Goal: Transaction & Acquisition: Book appointment/travel/reservation

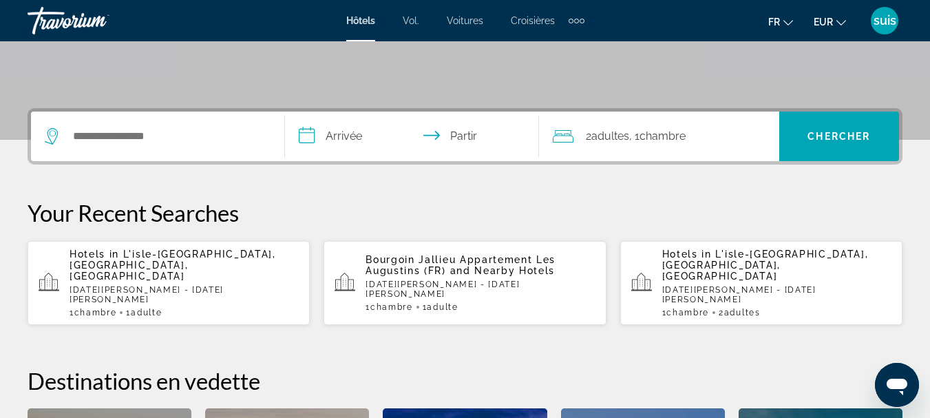
scroll to position [275, 0]
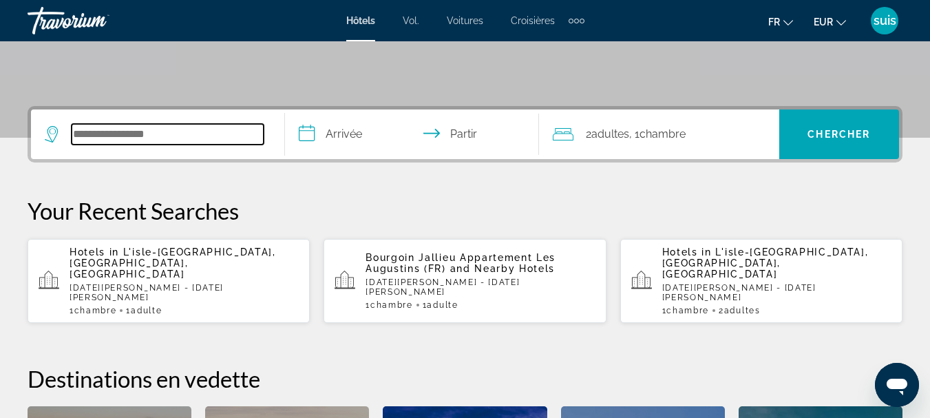
click at [200, 134] on input "Widget de recherche" at bounding box center [168, 134] width 192 height 21
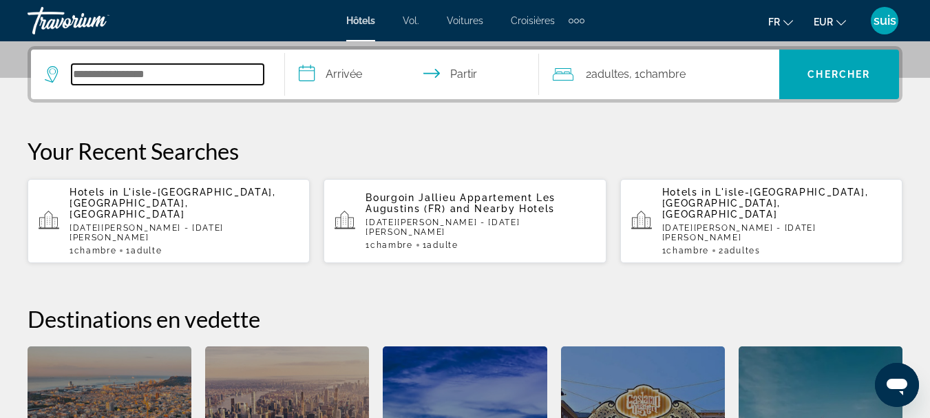
scroll to position [337, 0]
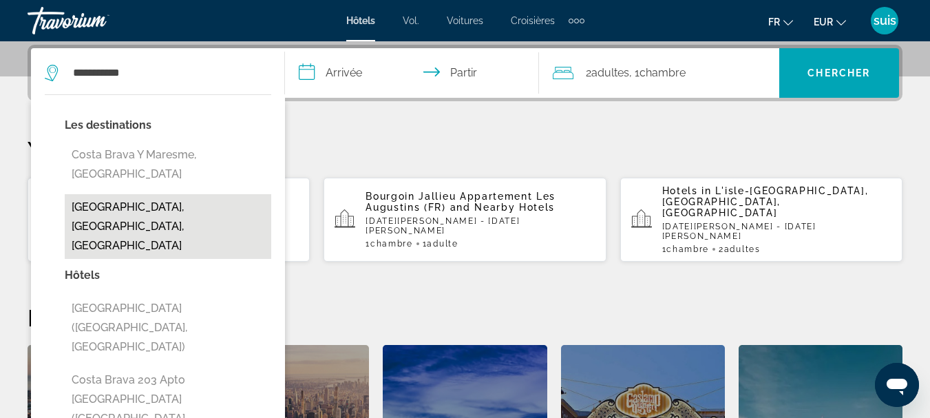
click at [141, 194] on button "[GEOGRAPHIC_DATA], [GEOGRAPHIC_DATA], [GEOGRAPHIC_DATA]" at bounding box center [168, 226] width 207 height 65
type input "**********"
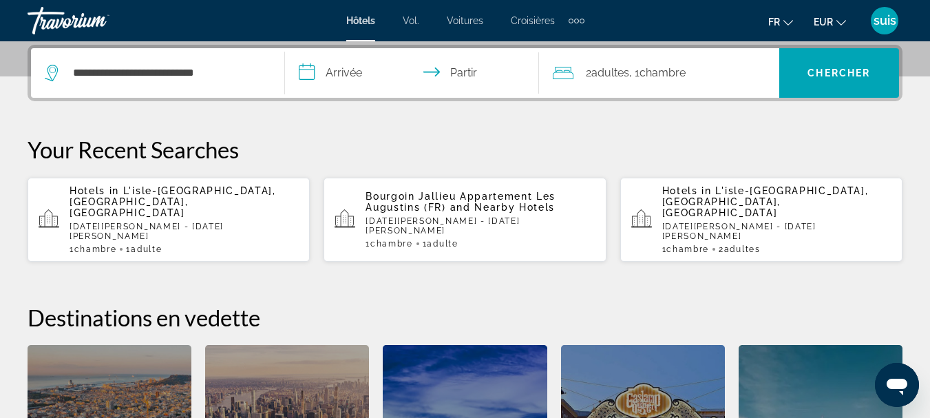
click at [348, 64] on input "**********" at bounding box center [415, 75] width 260 height 54
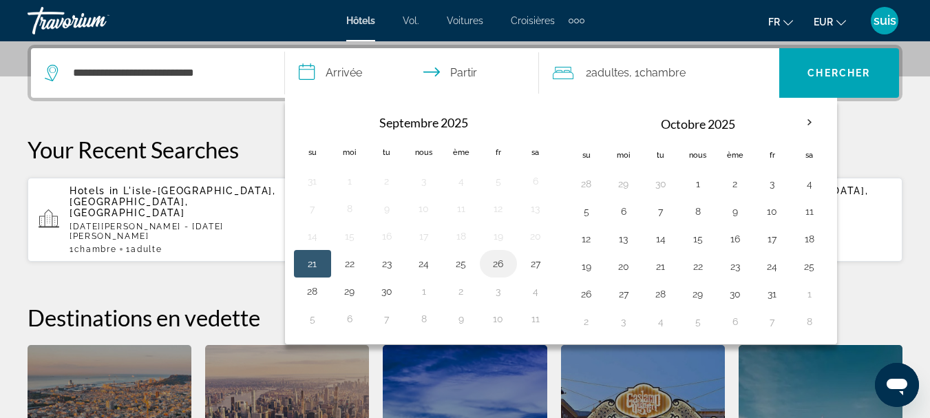
click at [503, 260] on button "26" at bounding box center [498, 263] width 22 height 19
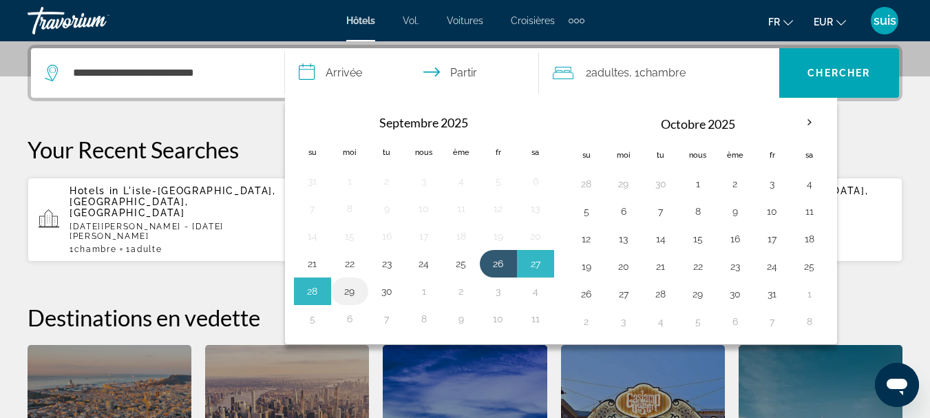
click at [350, 287] on button "29" at bounding box center [350, 291] width 22 height 19
type input "**********"
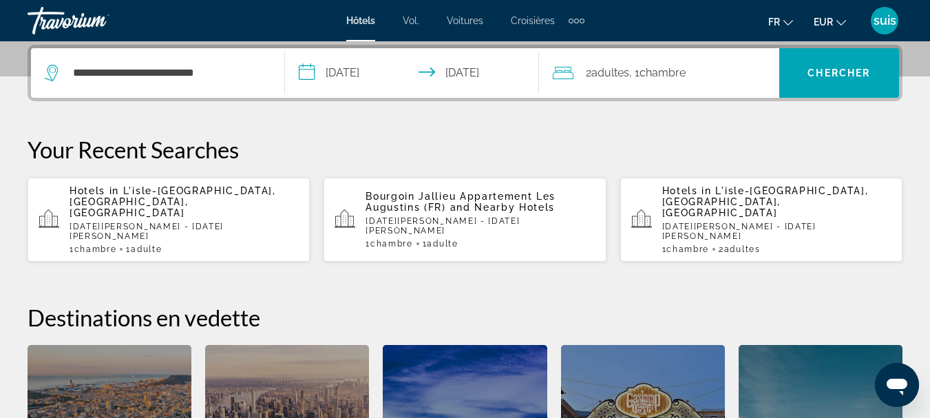
click at [719, 73] on div "2 adultes Adulte , 1 Chambre pièces" at bounding box center [666, 72] width 226 height 19
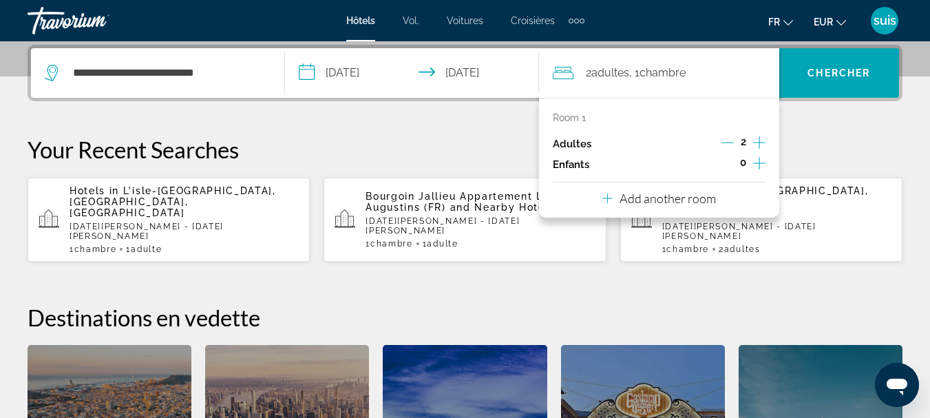
click at [725, 139] on icon "Decrement adults" at bounding box center [727, 142] width 12 height 12
click at [232, 78] on input "**********" at bounding box center [168, 73] width 192 height 21
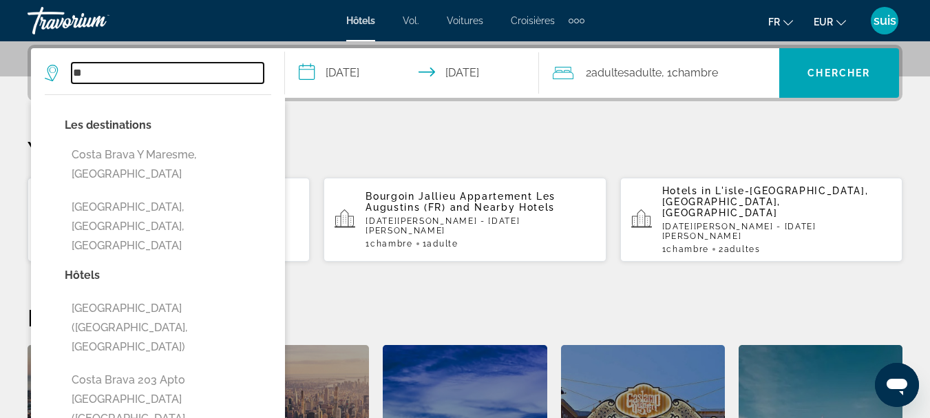
type input "*"
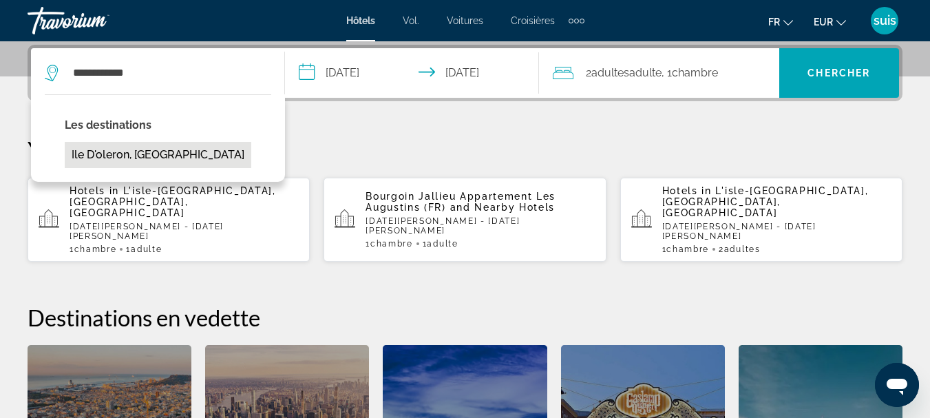
click at [140, 154] on button "Ile D'oleron, [GEOGRAPHIC_DATA]" at bounding box center [158, 155] width 187 height 26
type input "**********"
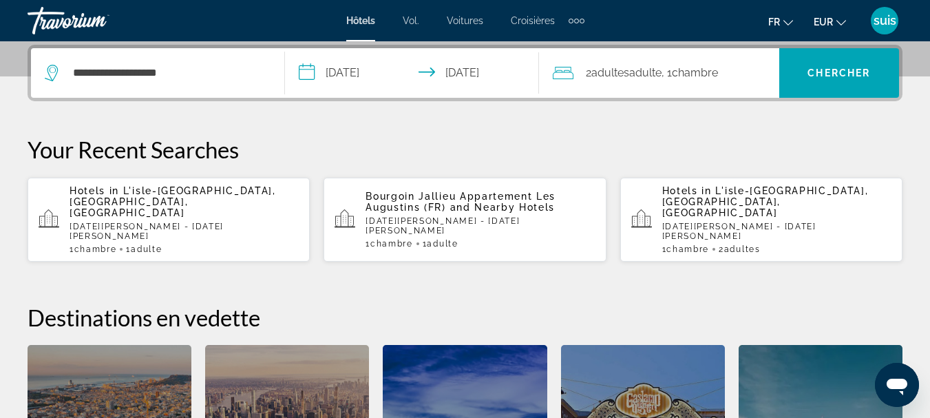
click at [697, 67] on font "Chambre" at bounding box center [695, 72] width 46 height 13
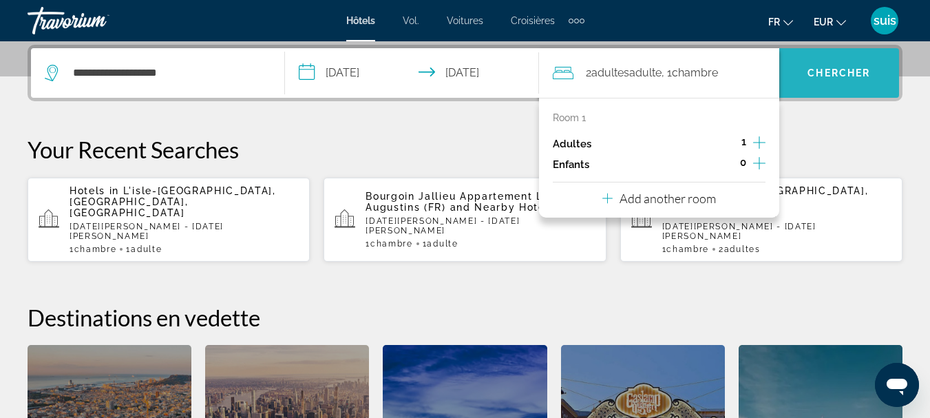
click at [821, 73] on font "Chercher" at bounding box center [838, 72] width 63 height 11
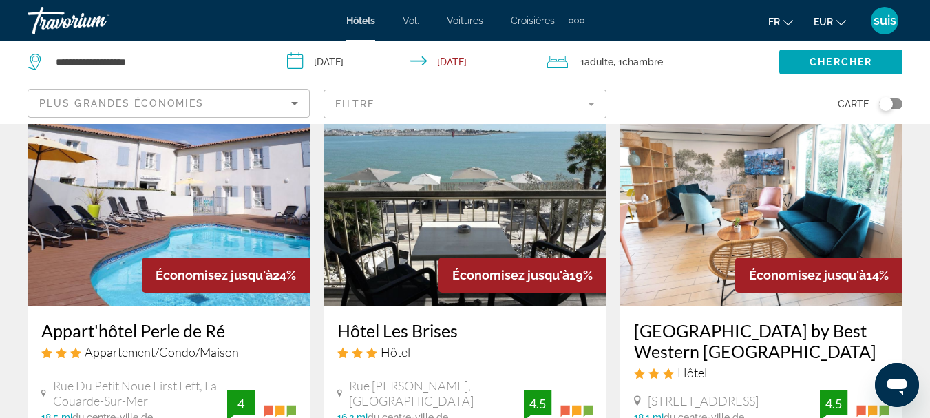
scroll to position [136, 0]
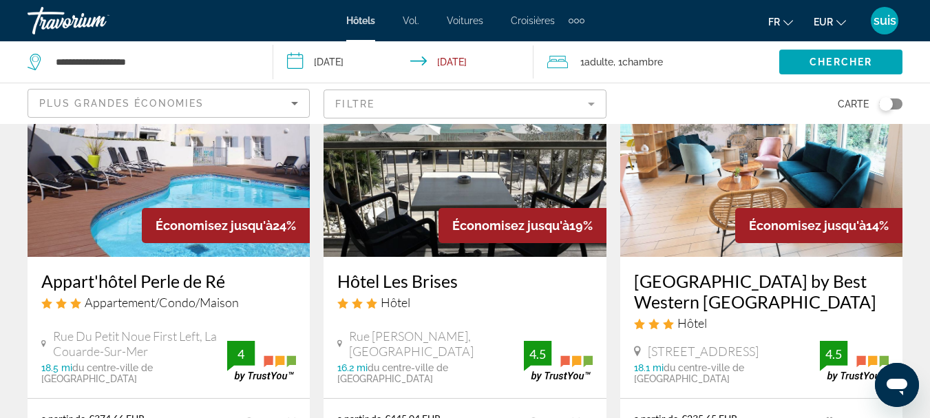
click at [226, 104] on div "Plus grandes économies" at bounding box center [165, 103] width 252 height 17
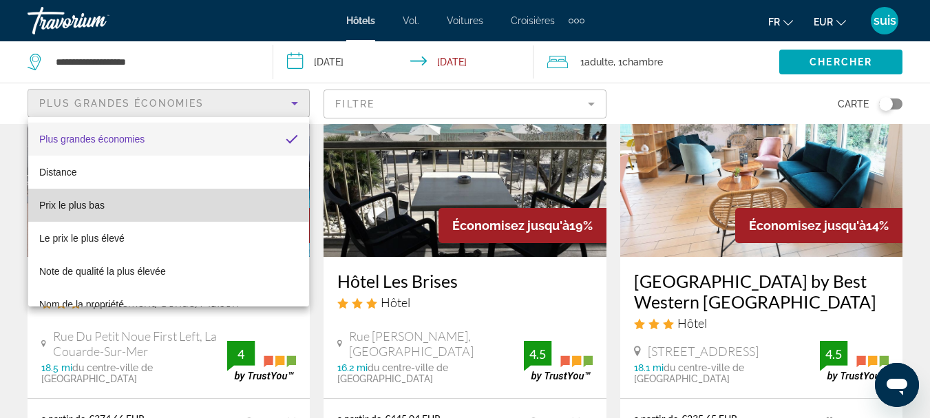
click at [181, 212] on mat-option "Prix ​​le plus bas" at bounding box center [168, 205] width 281 height 33
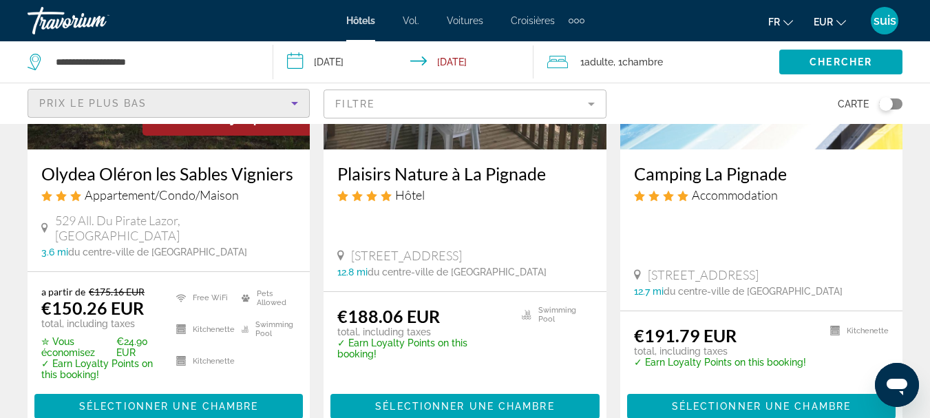
scroll to position [135, 0]
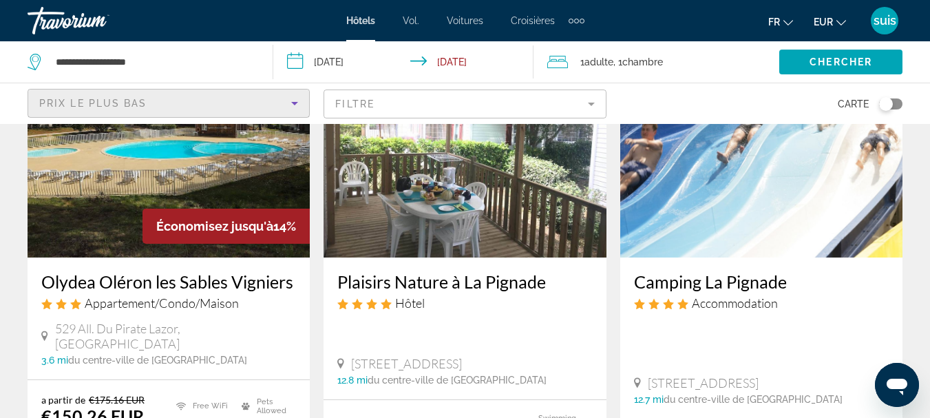
click at [446, 204] on img "Contenu principal" at bounding box center [465, 147] width 282 height 220
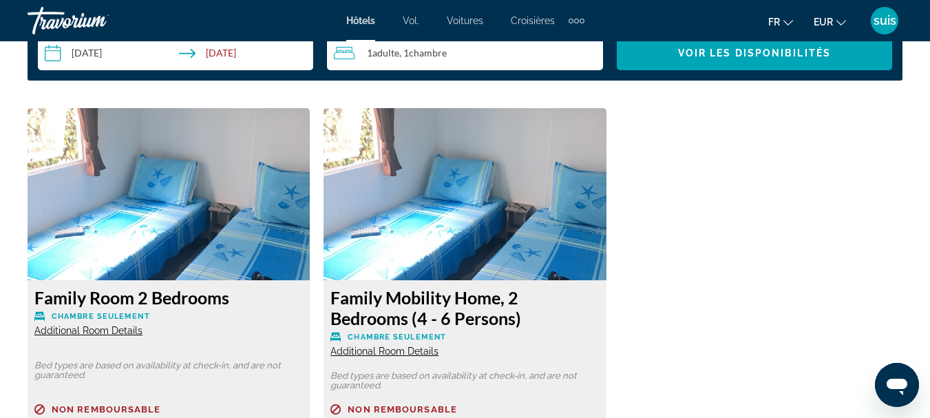
scroll to position [2066, 0]
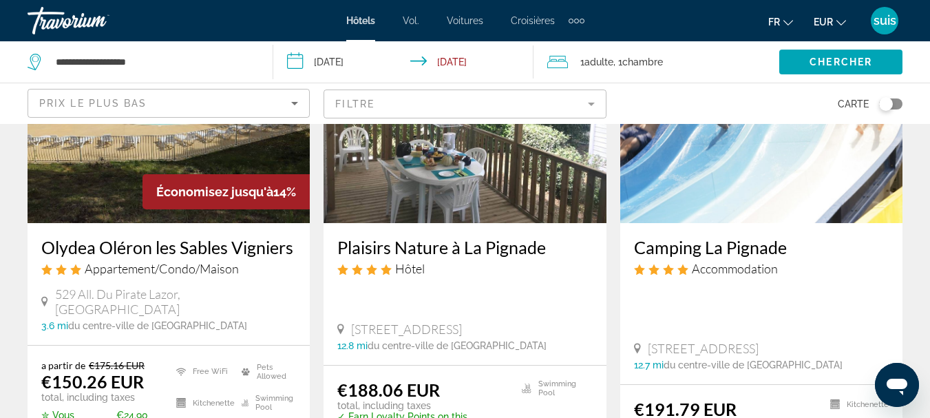
scroll to position [165, 0]
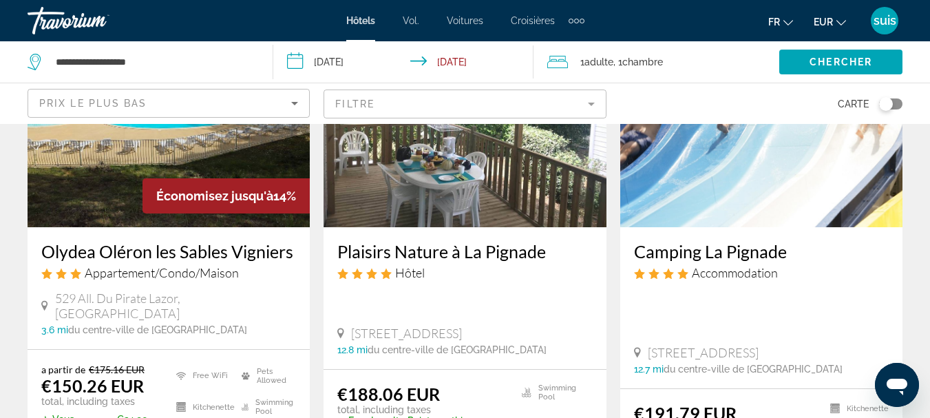
click at [68, 167] on img "Contenu principal" at bounding box center [169, 117] width 282 height 220
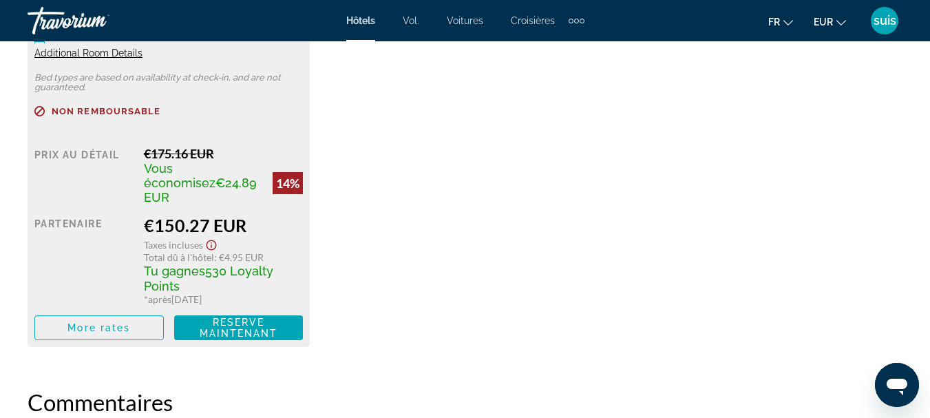
scroll to position [2364, 0]
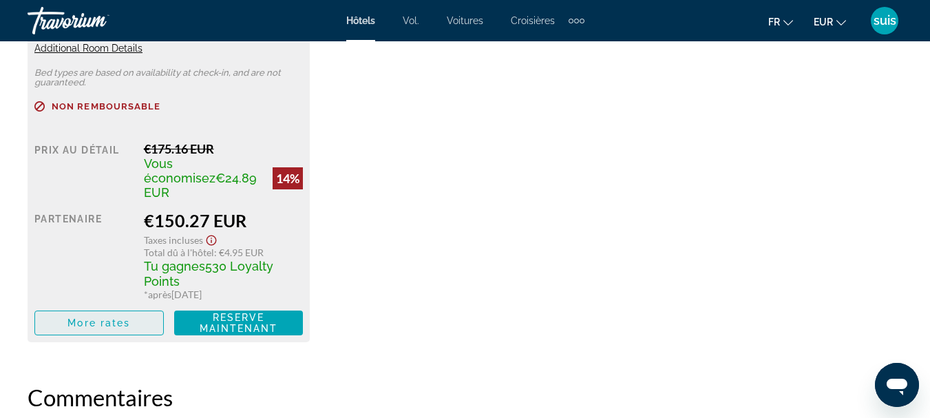
click at [134, 306] on span "Contenu principal" at bounding box center [99, 322] width 128 height 33
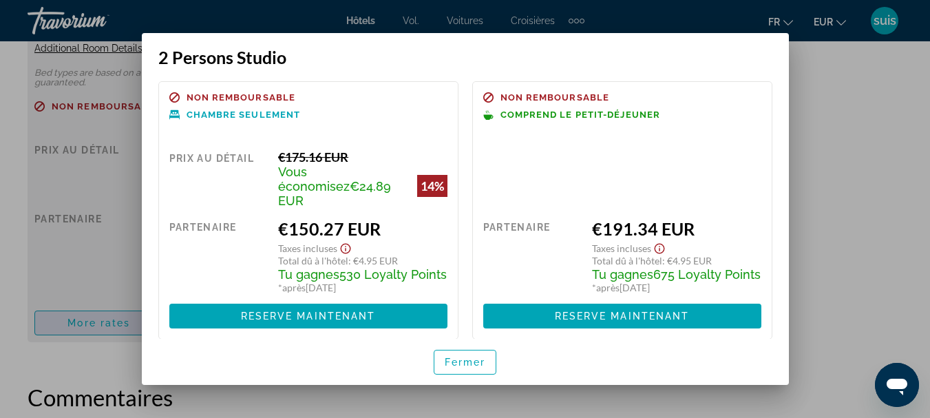
scroll to position [0, 0]
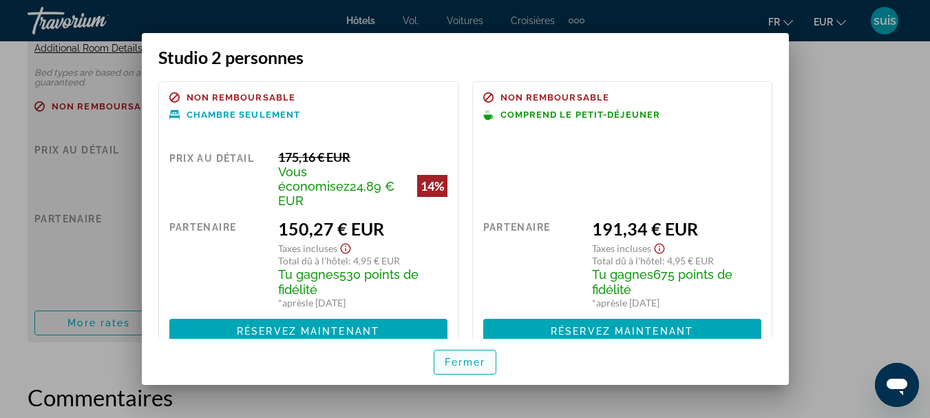
click at [467, 370] on span "button" at bounding box center [465, 362] width 62 height 33
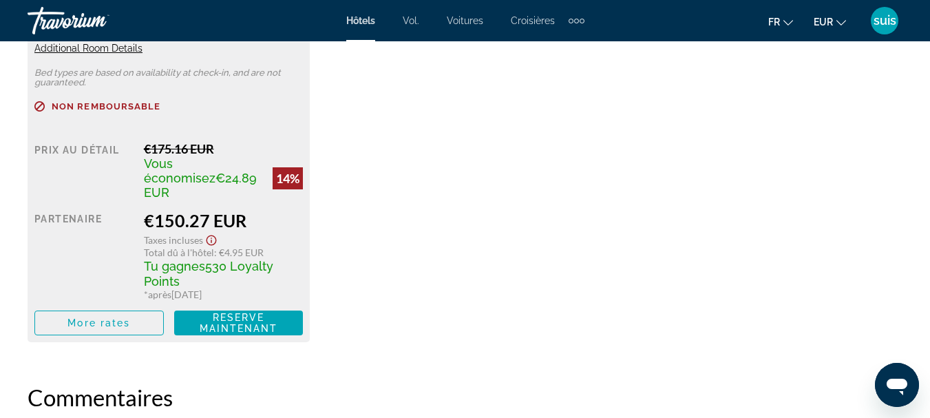
scroll to position [2364, 0]
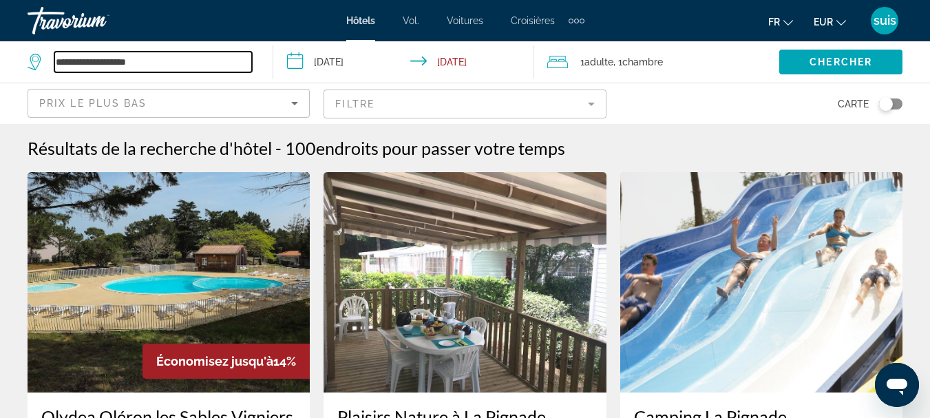
click at [187, 69] on input "**********" at bounding box center [153, 62] width 198 height 21
type input "*"
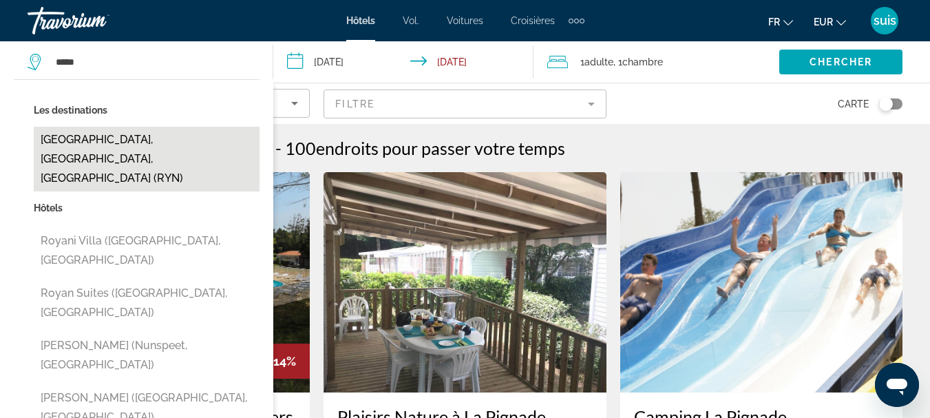
click at [148, 134] on button "[GEOGRAPHIC_DATA], [GEOGRAPHIC_DATA], [GEOGRAPHIC_DATA] (RYN)" at bounding box center [147, 159] width 226 height 65
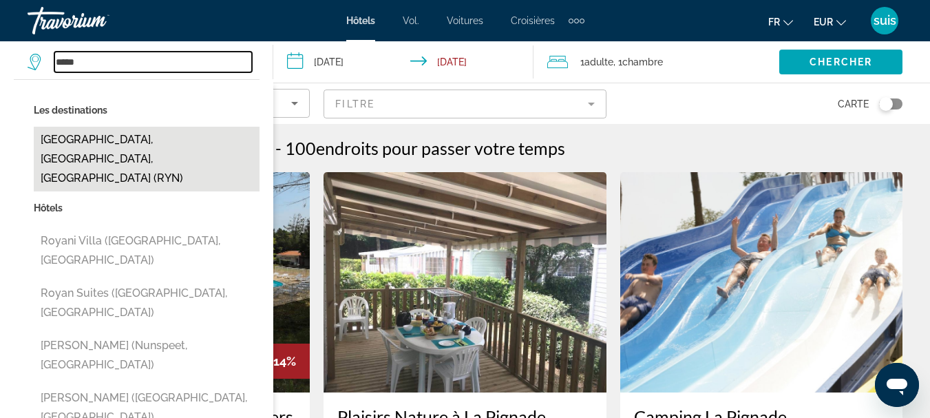
type input "**********"
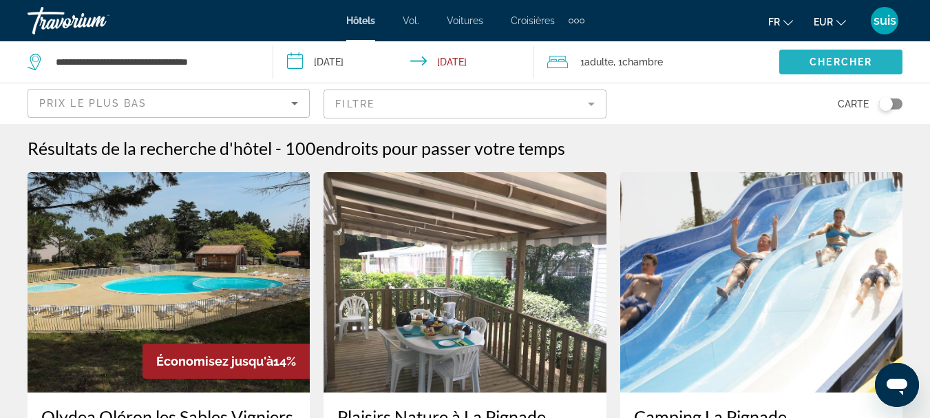
click at [820, 62] on span "Chercher" at bounding box center [840, 61] width 63 height 11
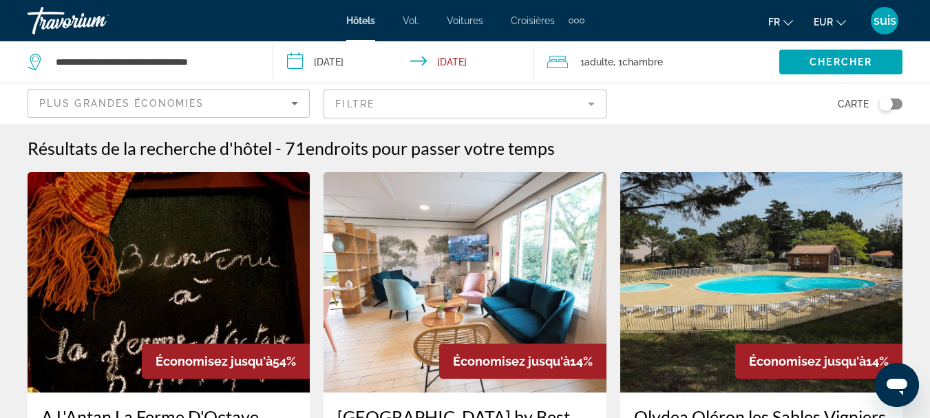
scroll to position [32, 0]
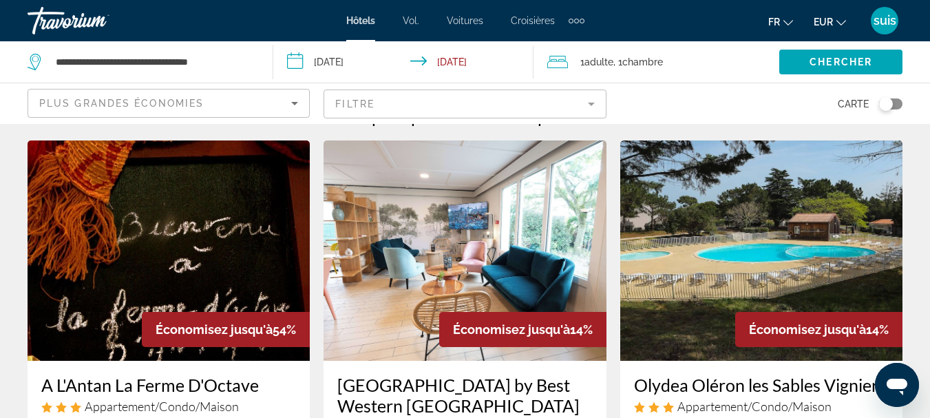
click at [229, 96] on div "Plus grandes économies" at bounding box center [165, 103] width 252 height 17
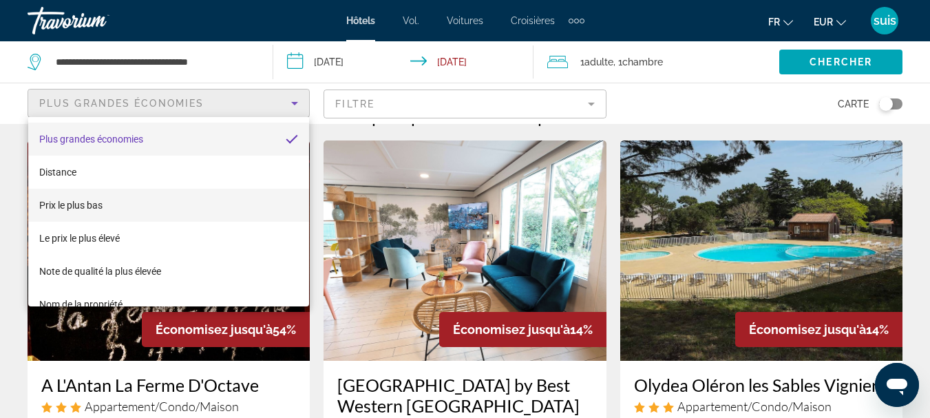
click at [189, 212] on mat-option "Prix ​​le plus bas" at bounding box center [168, 205] width 281 height 33
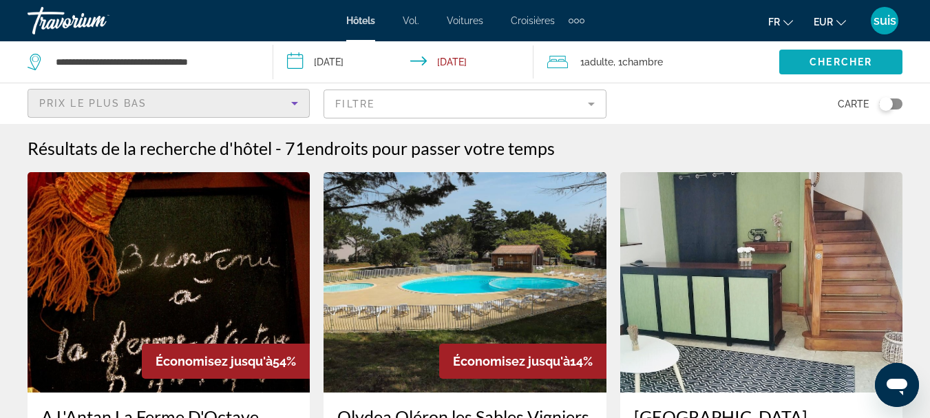
click at [796, 57] on span "Search widget" at bounding box center [840, 61] width 123 height 33
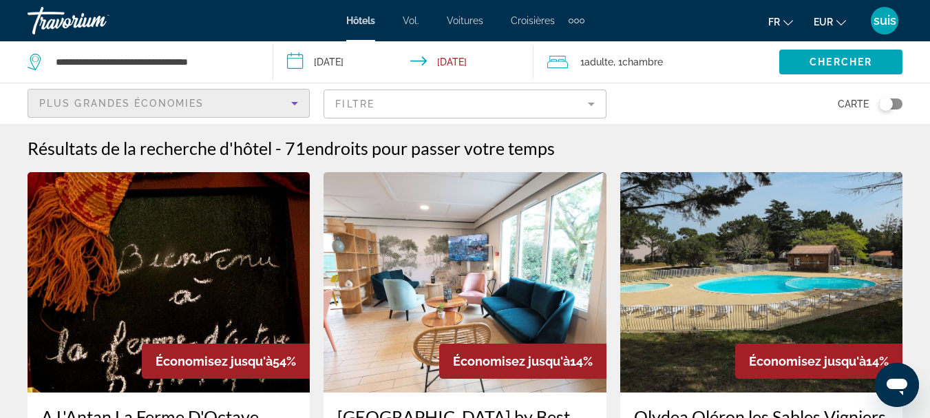
click at [256, 109] on div "Plus grandes économies" at bounding box center [165, 103] width 252 height 17
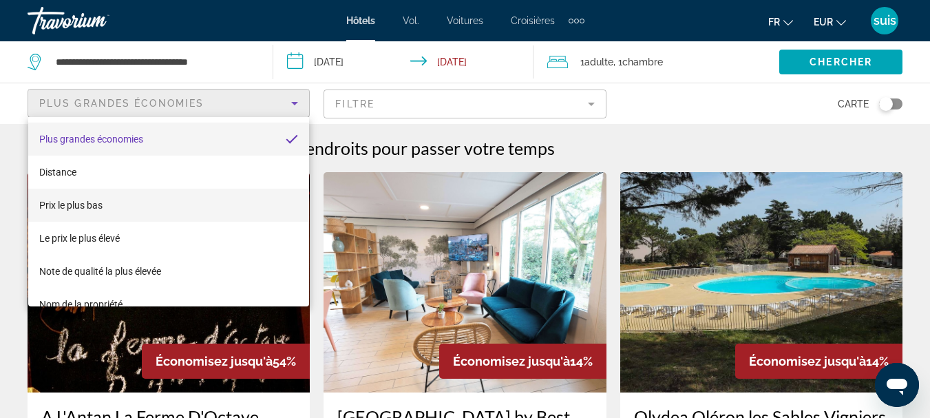
click at [173, 216] on mat-option "Prix ​​le plus bas" at bounding box center [168, 205] width 281 height 33
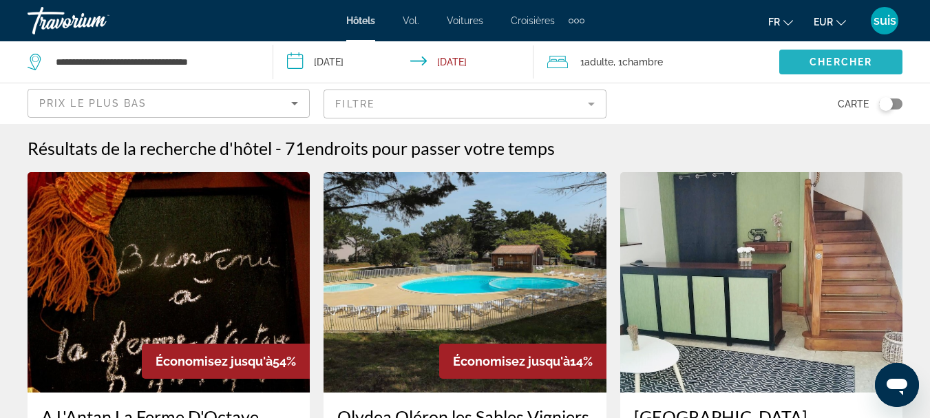
click at [797, 62] on span "Search widget" at bounding box center [840, 61] width 123 height 33
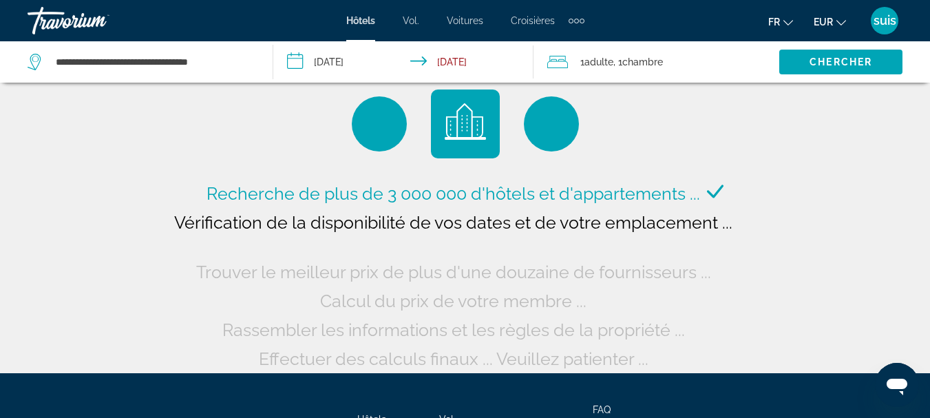
scroll to position [23, 0]
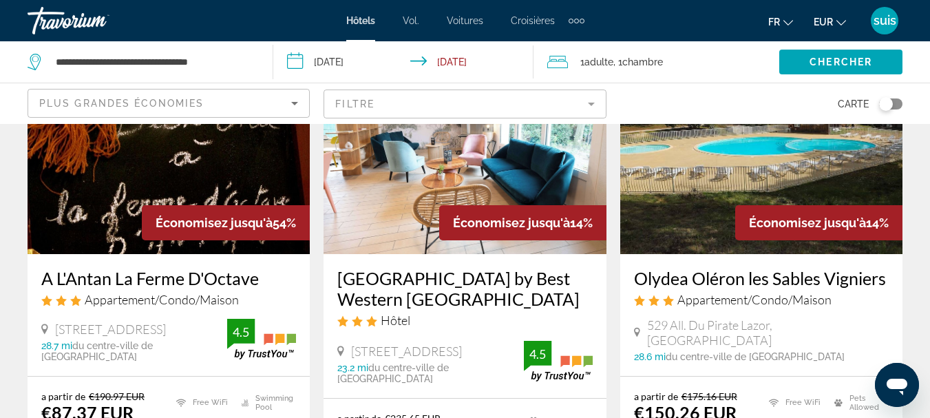
scroll to position [161, 0]
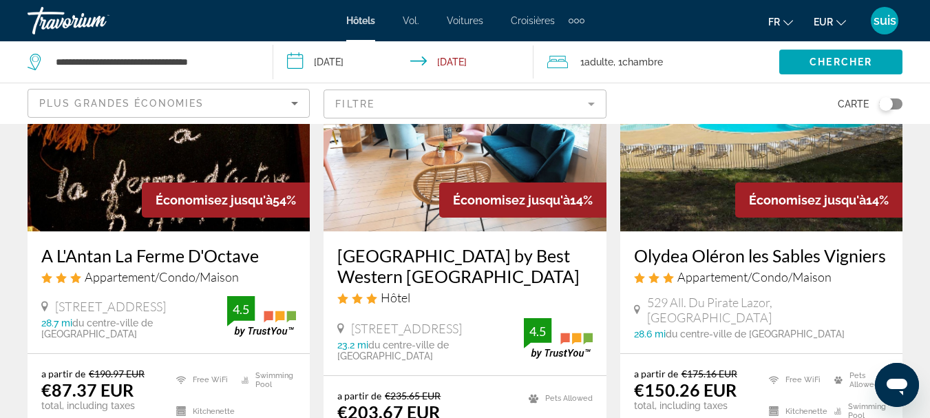
click at [123, 171] on img "Contenu principal" at bounding box center [169, 121] width 282 height 220
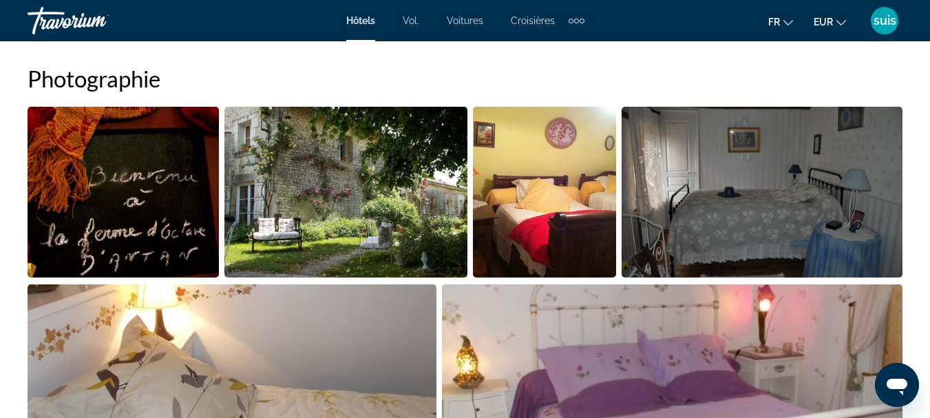
scroll to position [849, 0]
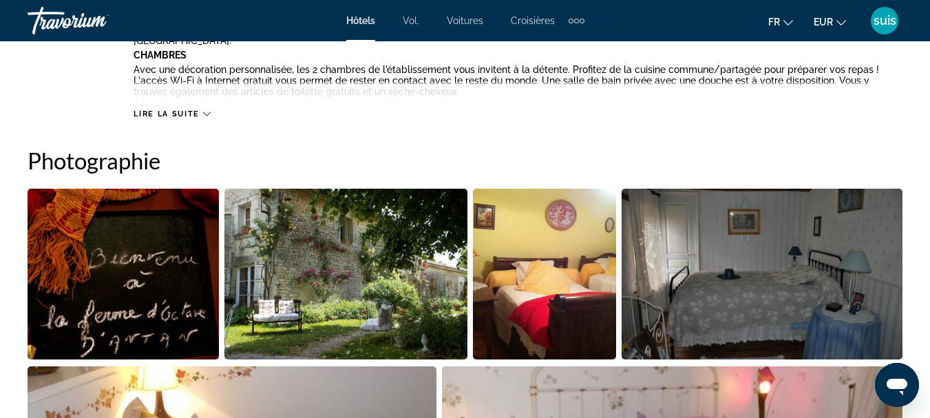
click at [407, 247] on img "Open full-screen image slider" at bounding box center [345, 274] width 243 height 171
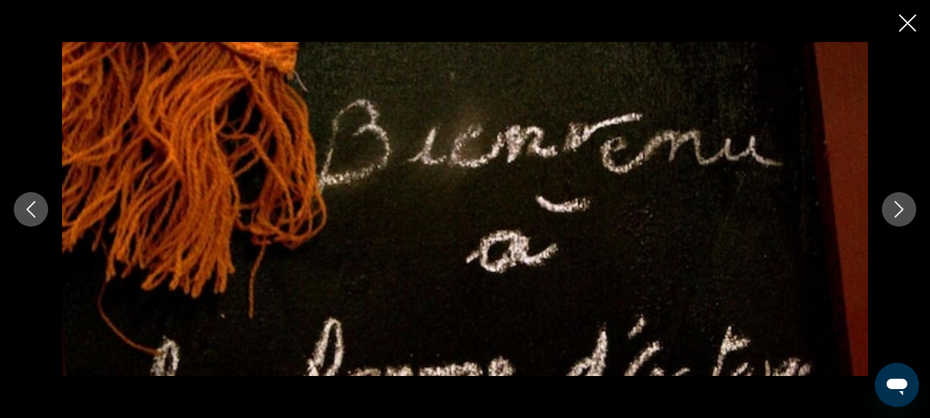
click at [890, 197] on button "Next image" at bounding box center [899, 209] width 34 height 34
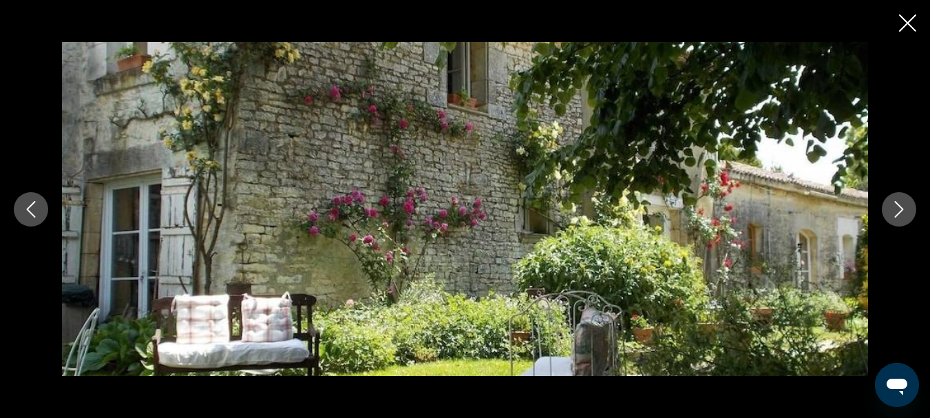
click at [890, 197] on button "Next image" at bounding box center [899, 209] width 34 height 34
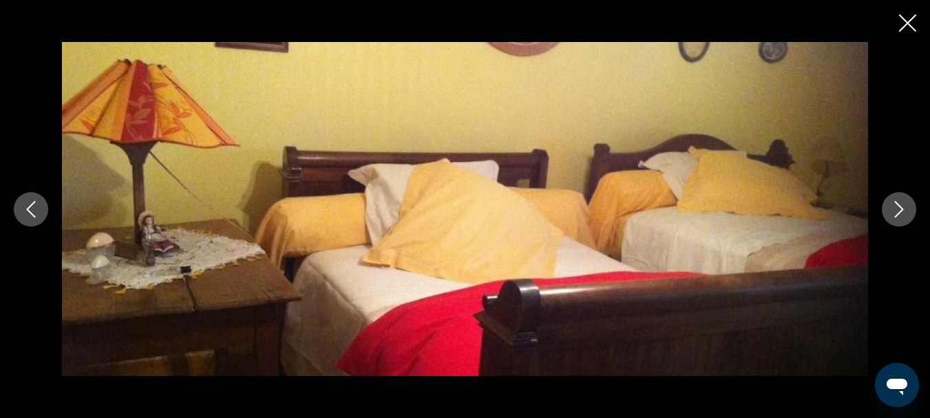
click at [890, 197] on button "Next image" at bounding box center [899, 209] width 34 height 34
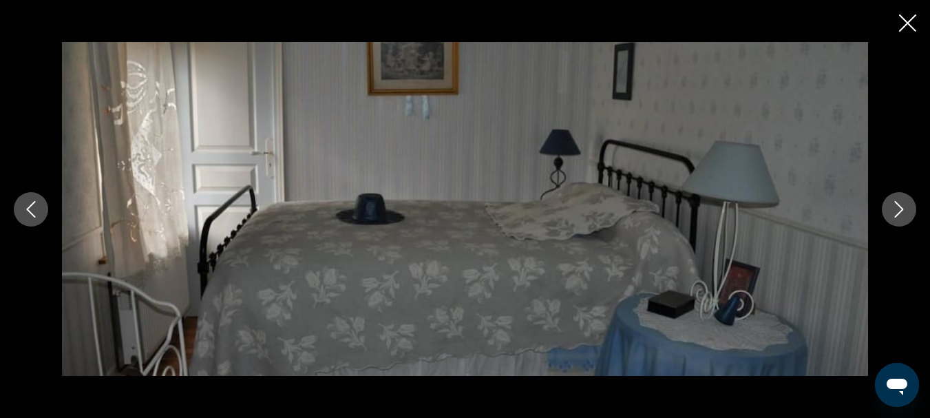
click at [890, 197] on button "Next image" at bounding box center [899, 209] width 34 height 34
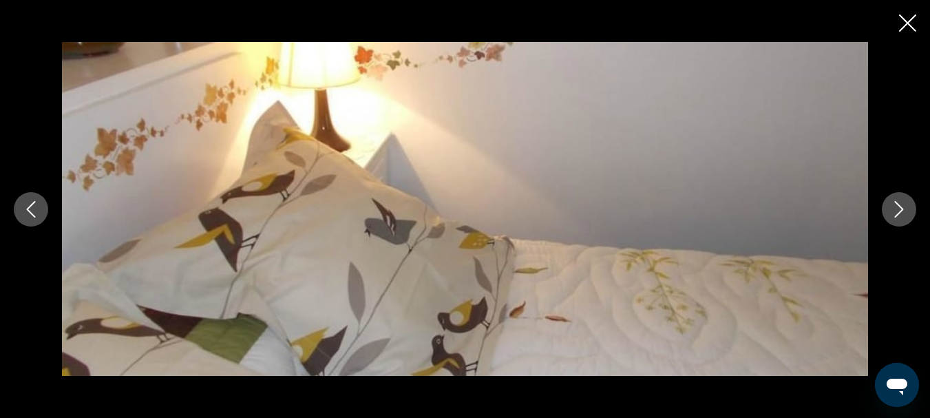
click at [911, 25] on icon "Close slideshow" at bounding box center [907, 22] width 17 height 17
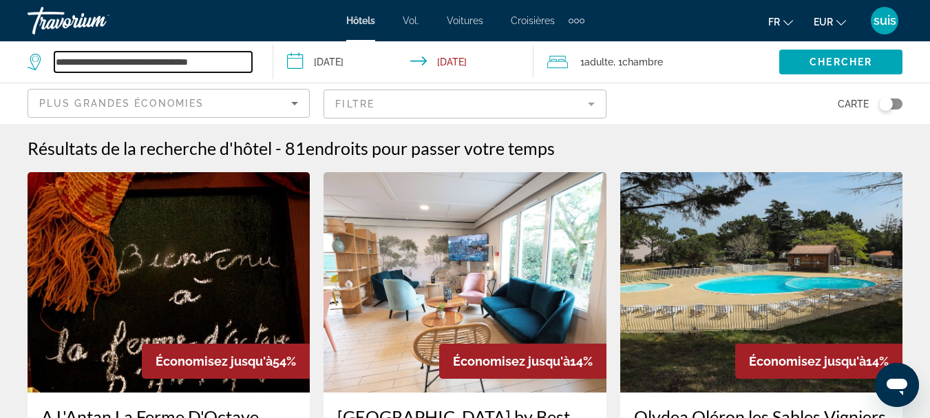
click at [242, 59] on input "**********" at bounding box center [153, 62] width 198 height 21
type input "*"
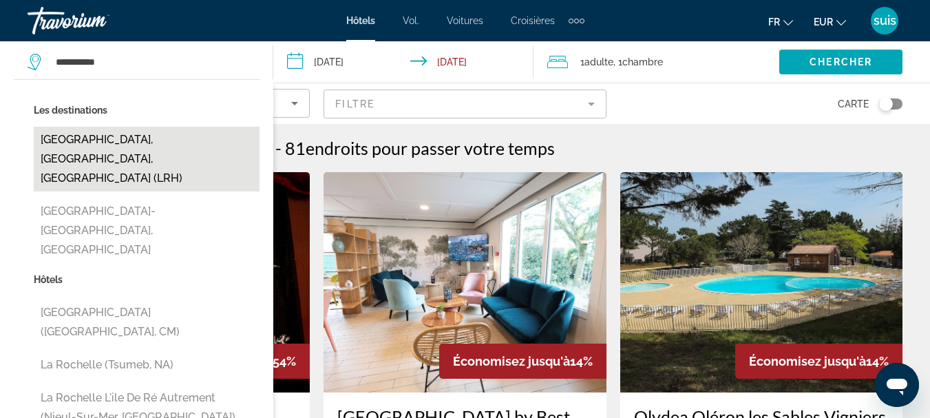
click at [169, 136] on button "[GEOGRAPHIC_DATA], [GEOGRAPHIC_DATA], [GEOGRAPHIC_DATA] (LRH)" at bounding box center [147, 159] width 226 height 65
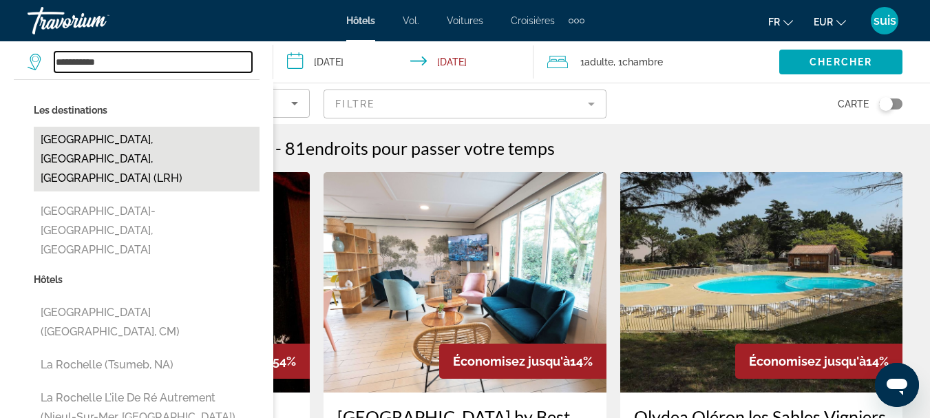
type input "**********"
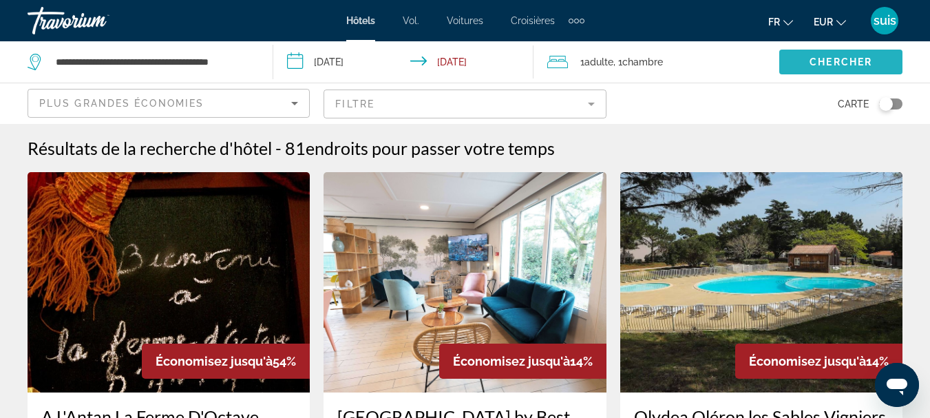
click at [825, 56] on span "Chercher" at bounding box center [840, 61] width 63 height 11
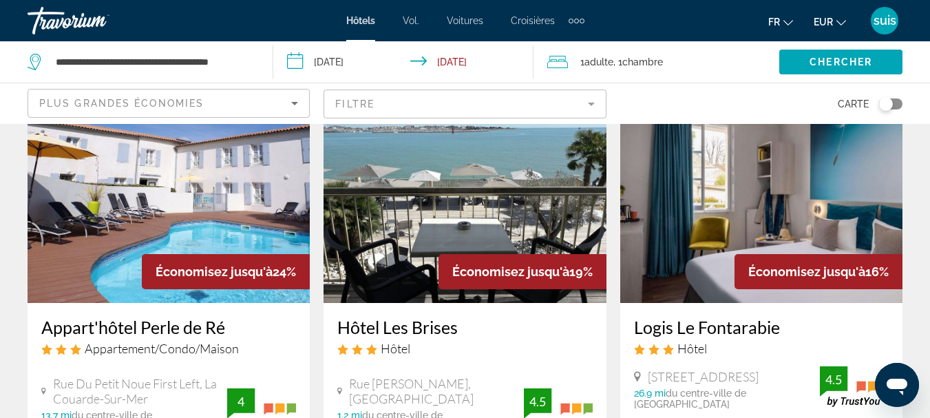
scroll to position [107, 0]
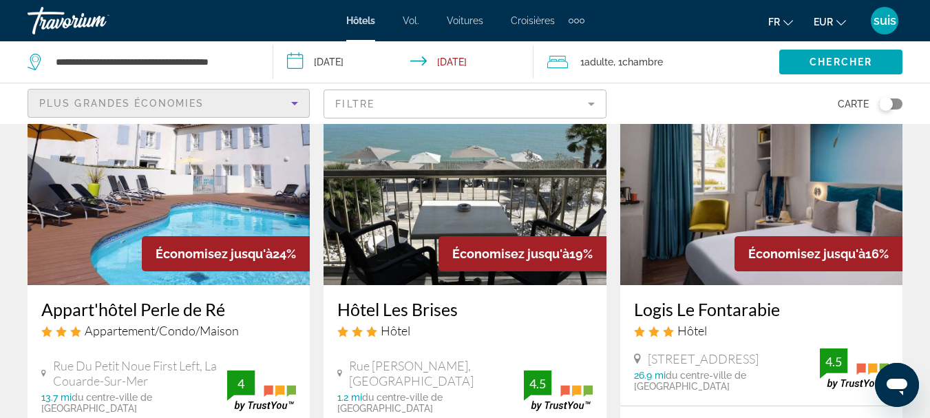
click at [293, 106] on icon "Sort by" at bounding box center [294, 103] width 17 height 17
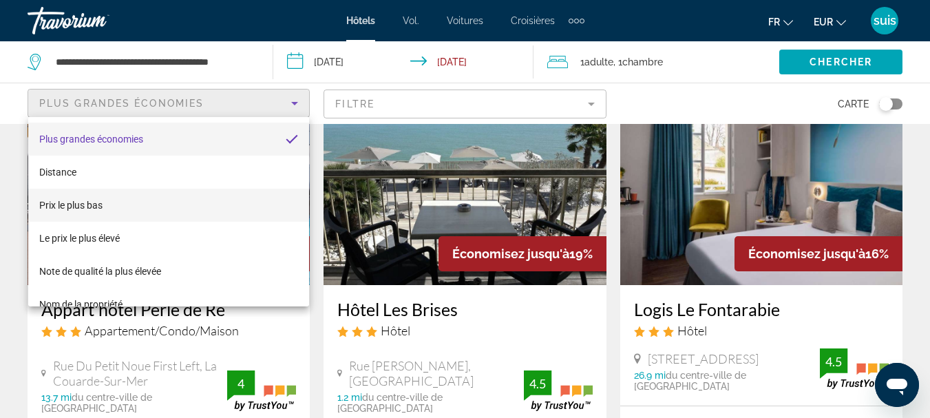
click at [240, 195] on mat-option "Prix ​​le plus bas" at bounding box center [168, 205] width 281 height 33
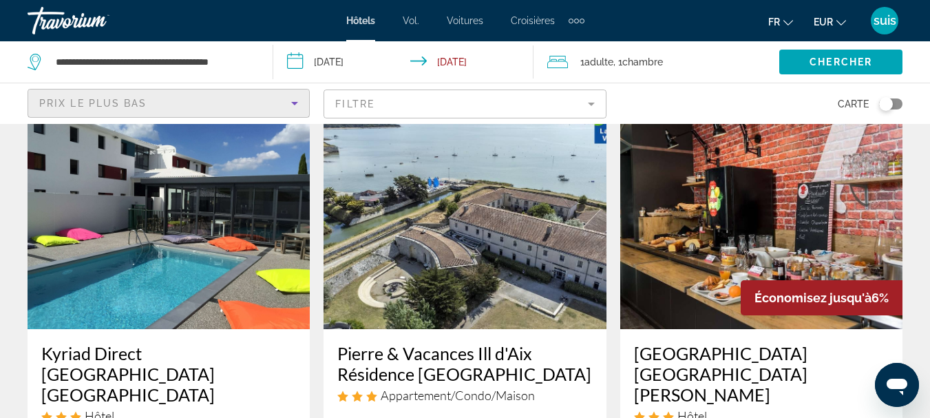
scroll to position [1117, 0]
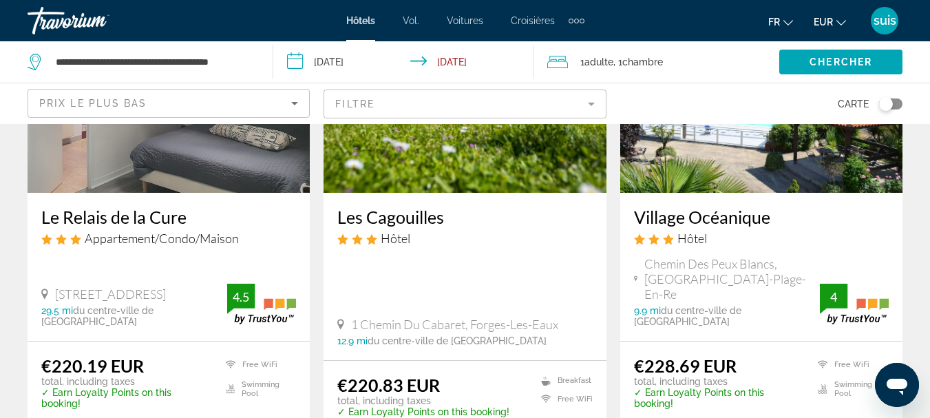
drag, startPoint x: 922, startPoint y: 176, endPoint x: 931, endPoint y: 125, distance: 52.5
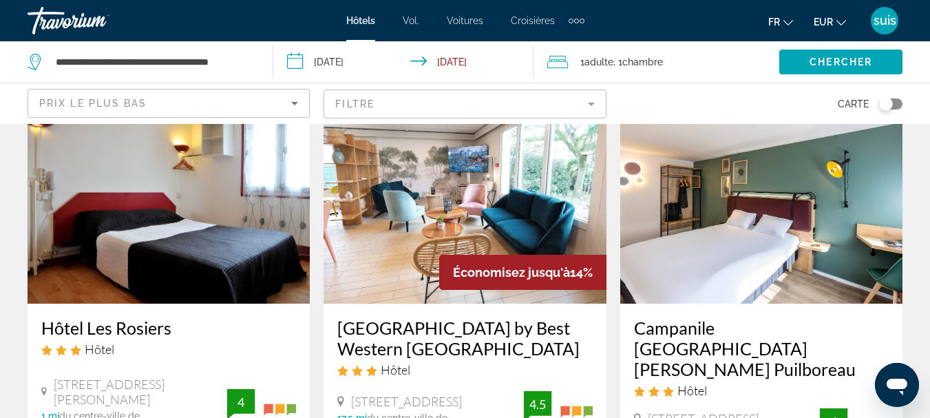
scroll to position [255, 0]
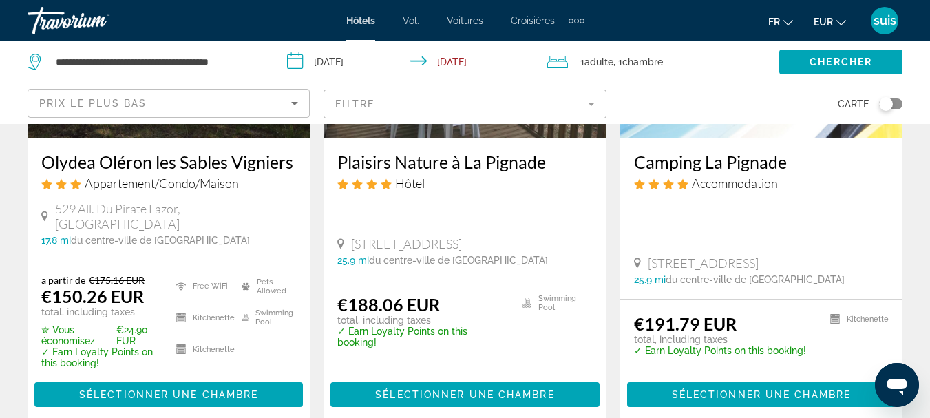
click at [739, 168] on h3 "Camping La Pignade" at bounding box center [761, 161] width 255 height 21
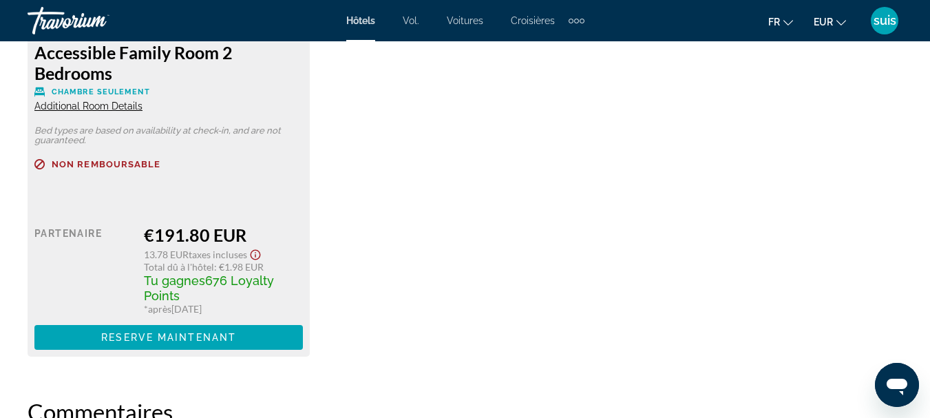
scroll to position [2321, 0]
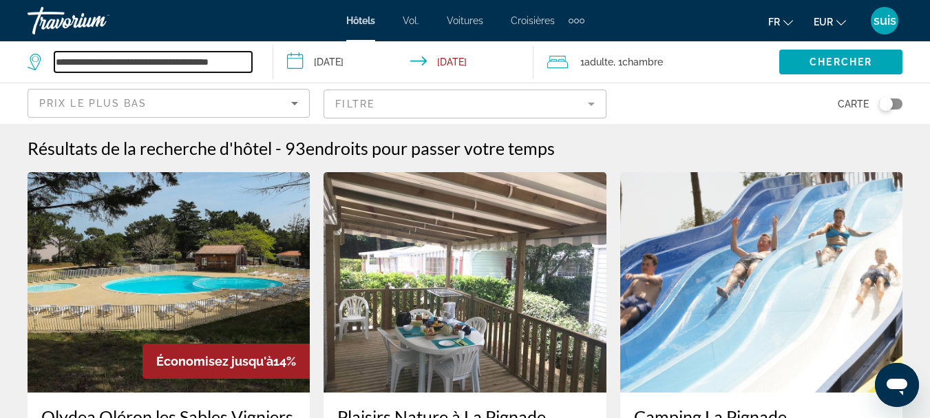
click at [251, 59] on input "**********" at bounding box center [153, 62] width 198 height 21
click at [152, 72] on input "**" at bounding box center [153, 62] width 198 height 21
type input "*"
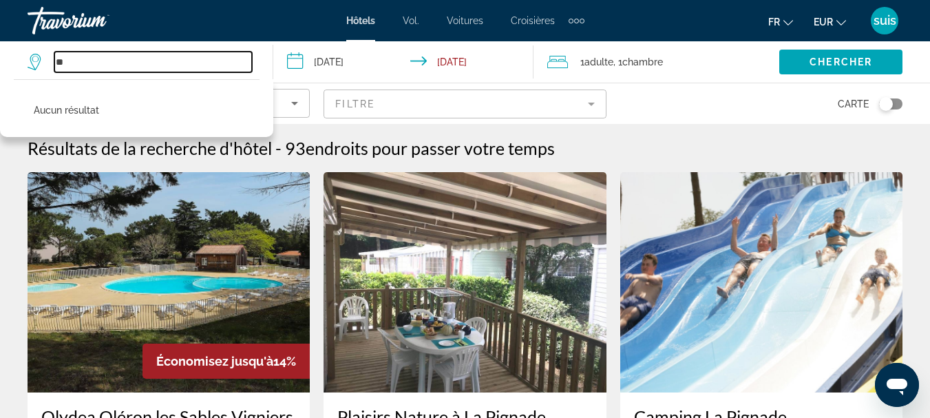
type input "*"
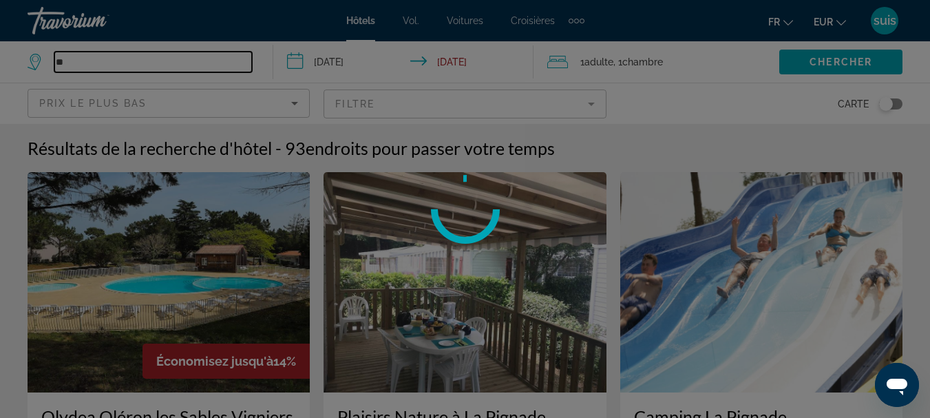
type input "*"
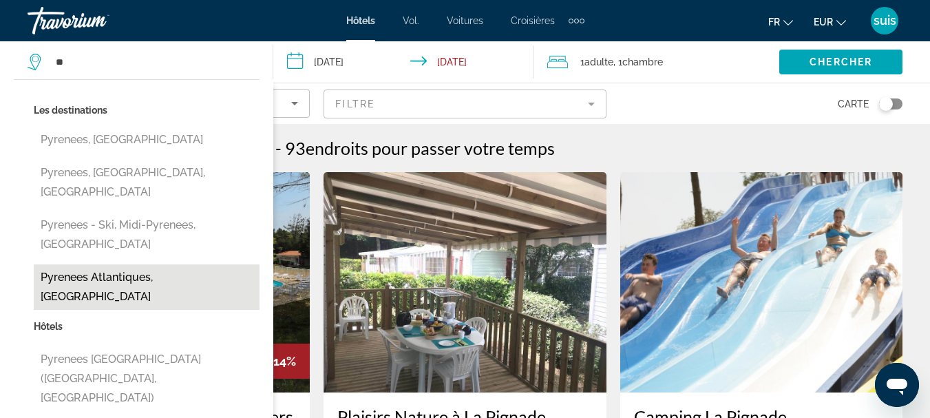
click at [89, 264] on button "Pyrenees Atlantiques, [GEOGRAPHIC_DATA]" at bounding box center [147, 286] width 226 height 45
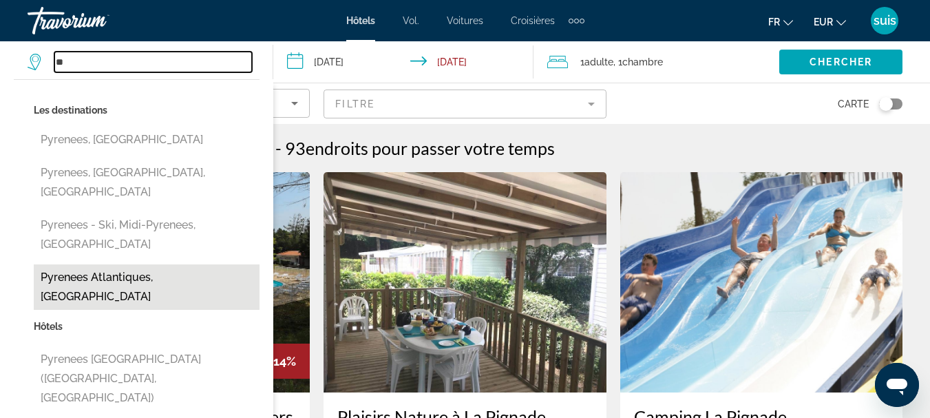
type input "**********"
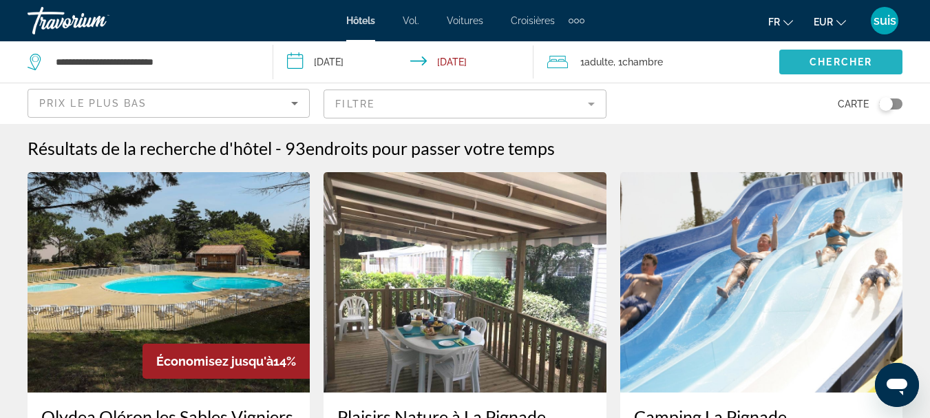
click at [798, 56] on span "Search widget" at bounding box center [840, 61] width 123 height 33
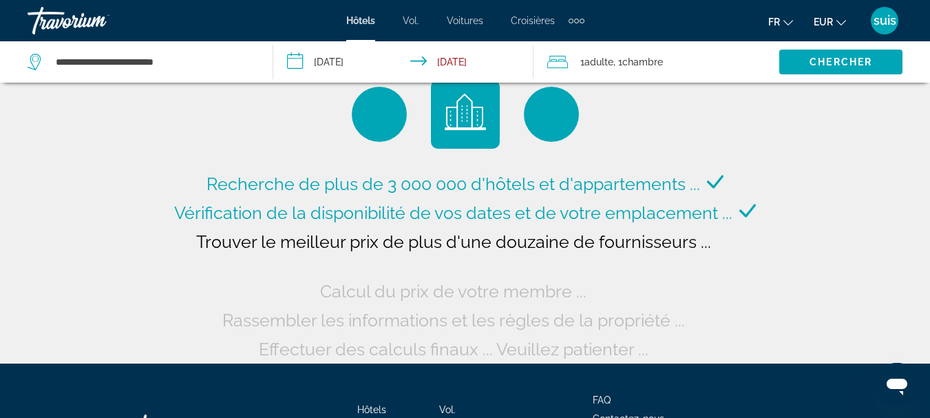
scroll to position [16, 0]
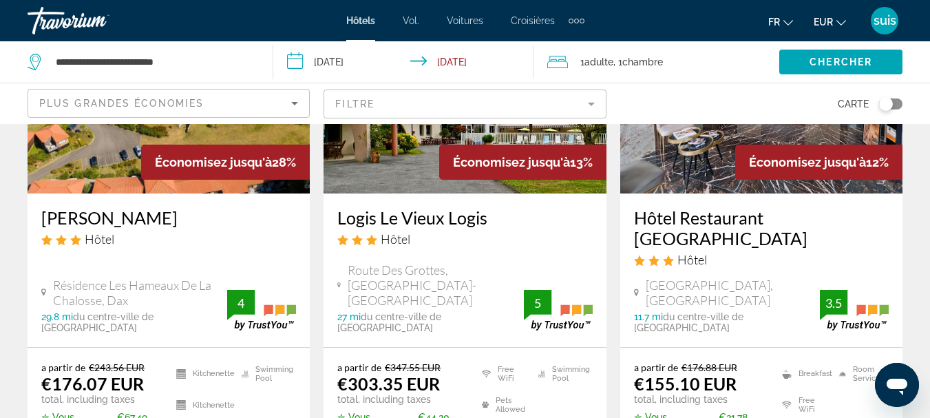
scroll to position [203, 0]
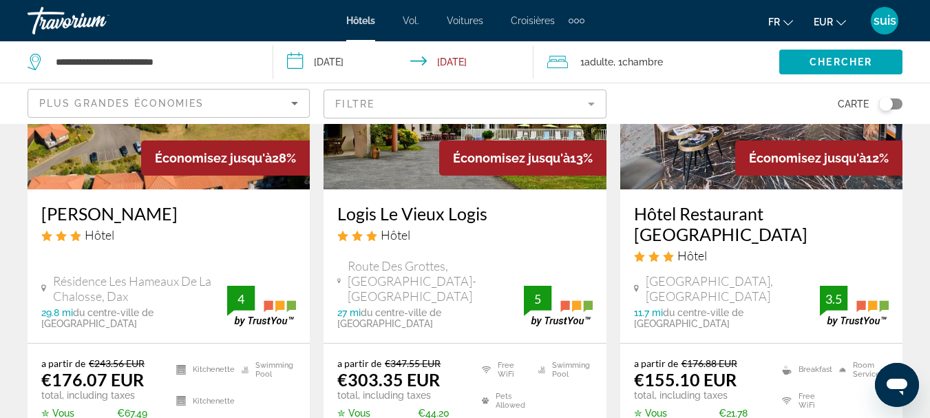
click at [243, 99] on div "Plus grandes économies" at bounding box center [165, 103] width 252 height 17
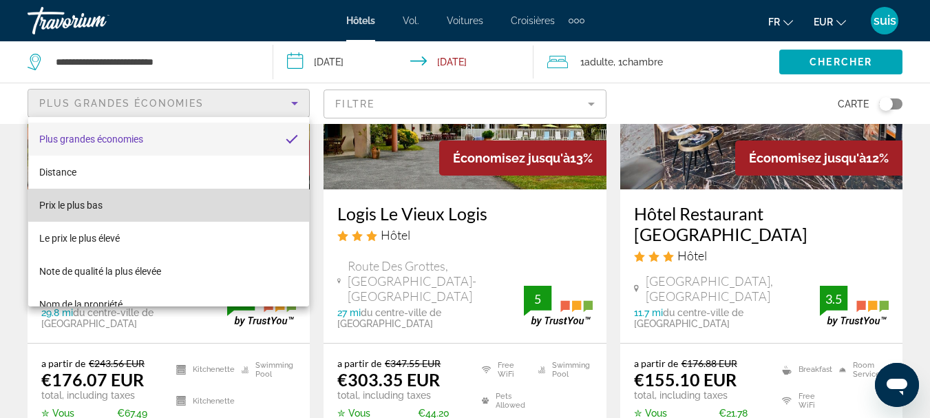
click at [189, 200] on mat-option "Prix ​​le plus bas" at bounding box center [168, 205] width 281 height 33
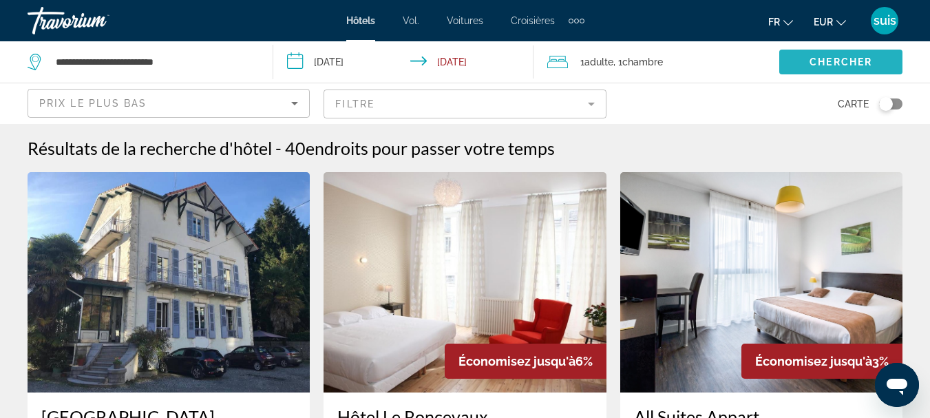
click at [801, 54] on span "Search widget" at bounding box center [840, 61] width 123 height 33
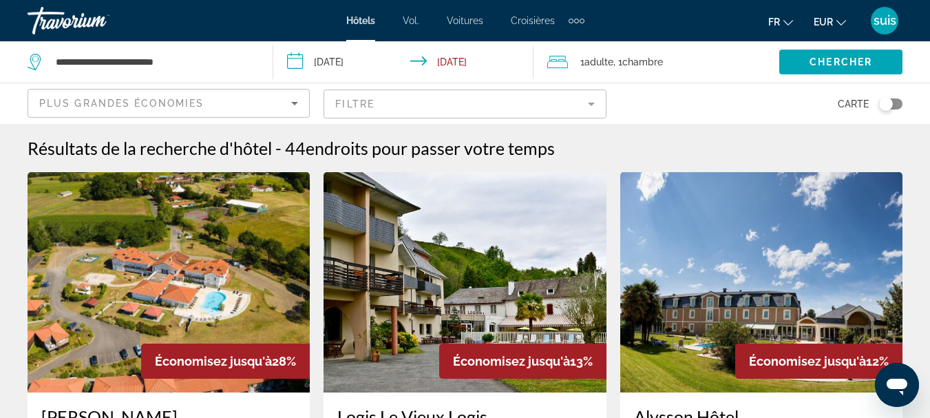
click at [187, 112] on div "Plus grandes économies" at bounding box center [168, 108] width 259 height 39
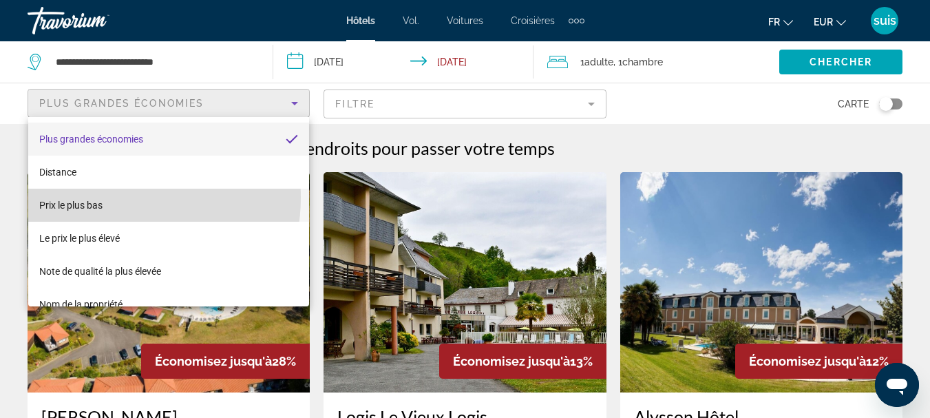
click at [117, 198] on mat-option "Prix ​​le plus bas" at bounding box center [168, 205] width 281 height 33
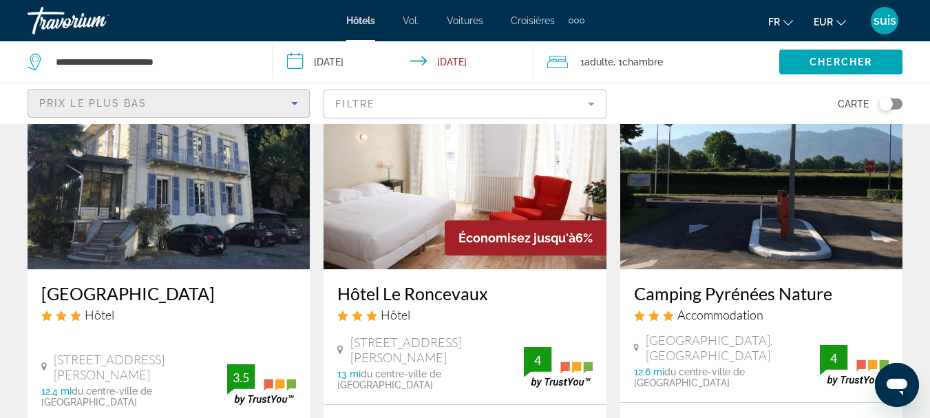
scroll to position [184, 0]
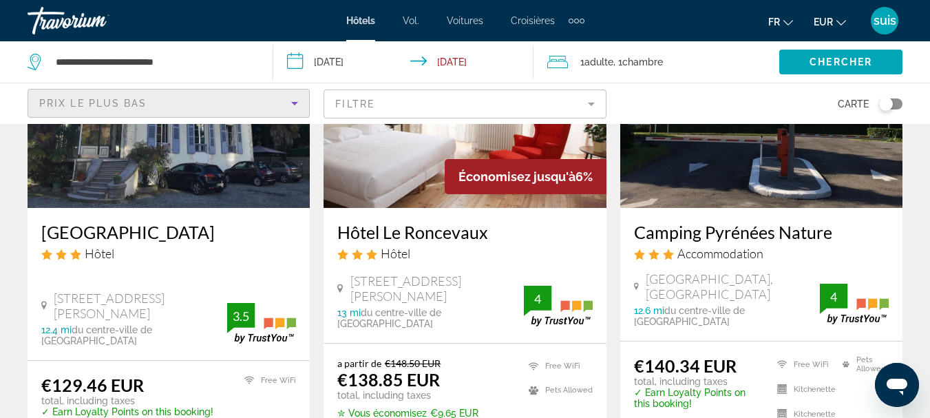
click at [777, 228] on h3 "Camping Pyrénées Nature" at bounding box center [761, 232] width 255 height 21
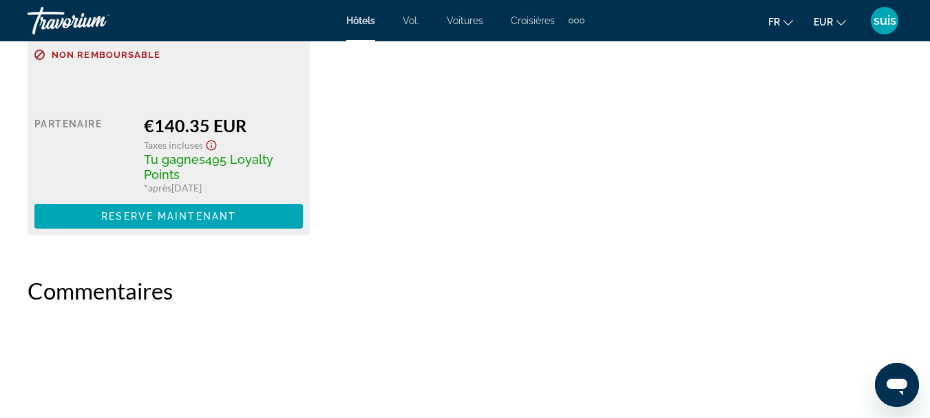
scroll to position [2331, 0]
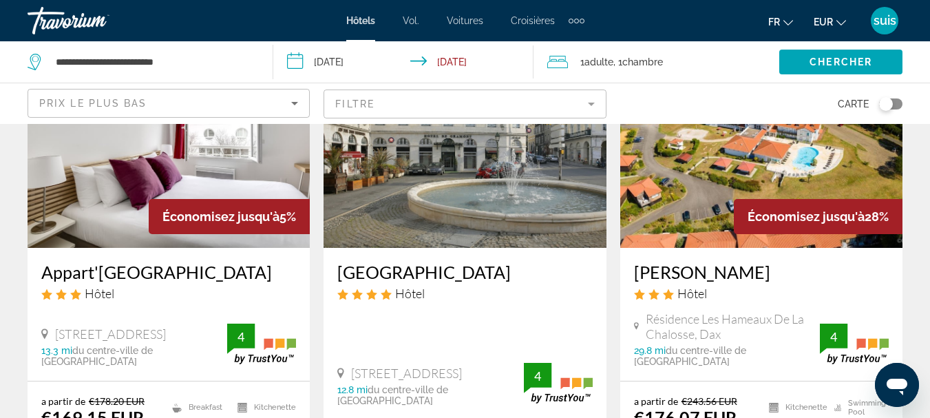
scroll to position [1711, 0]
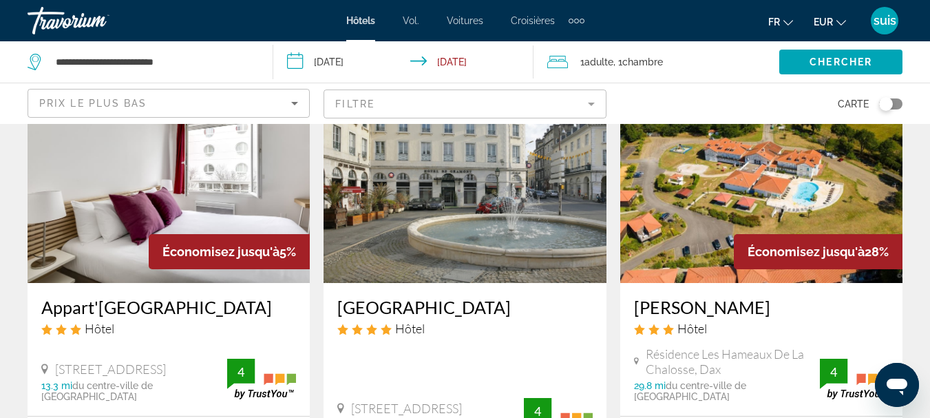
click at [671, 297] on h3 "[PERSON_NAME]" at bounding box center [761, 307] width 255 height 21
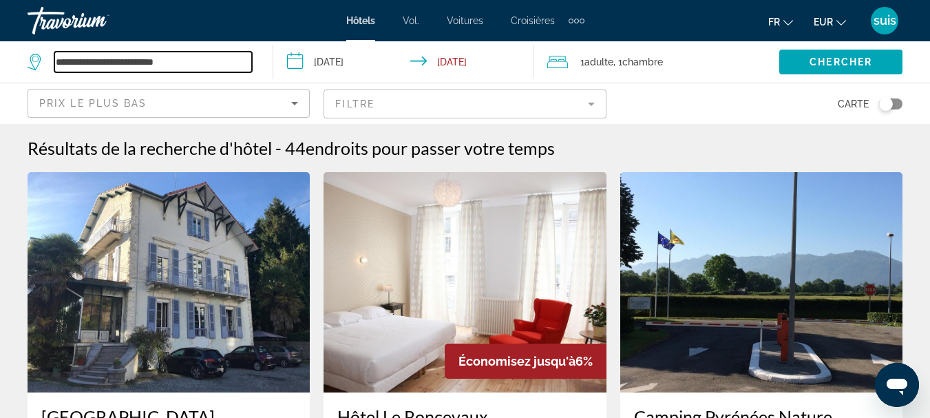
click at [202, 69] on input "**********" at bounding box center [153, 62] width 198 height 21
type input "*"
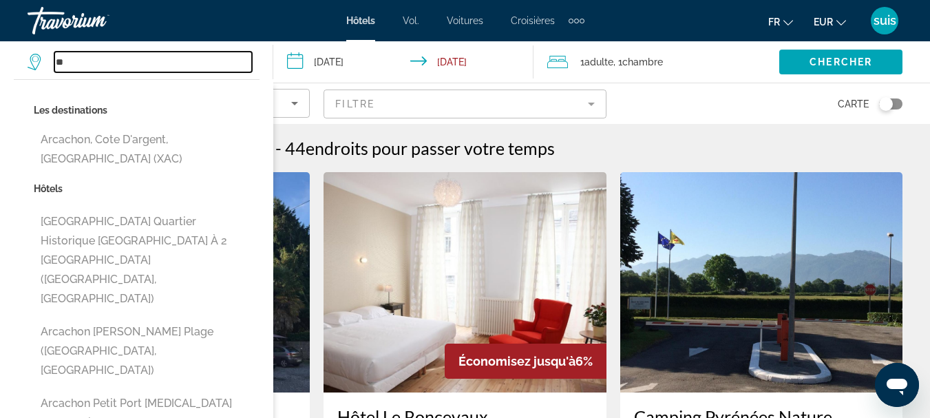
type input "*"
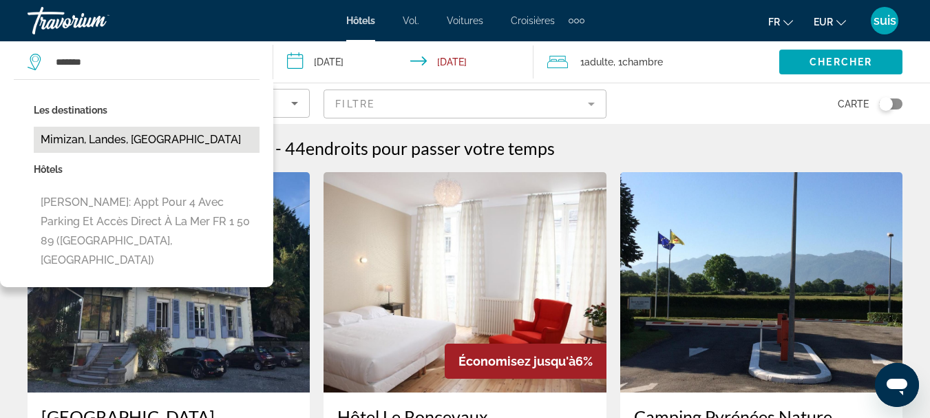
click at [149, 136] on button "Mimizan, Landes, [GEOGRAPHIC_DATA]" at bounding box center [147, 140] width 226 height 26
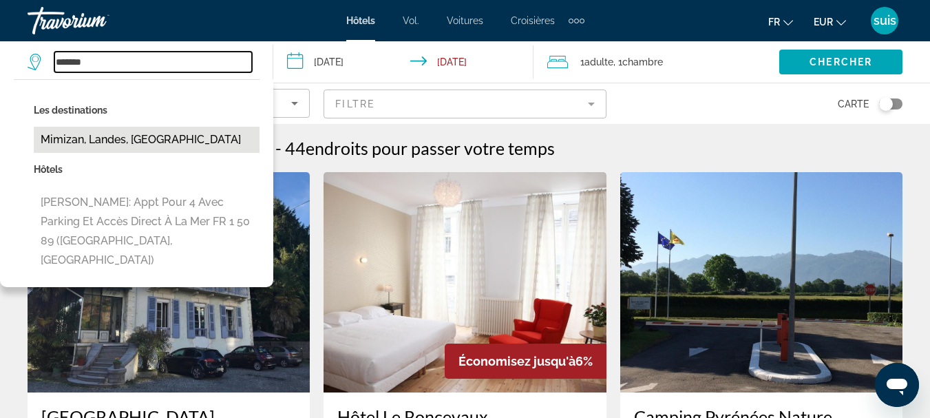
type input "**********"
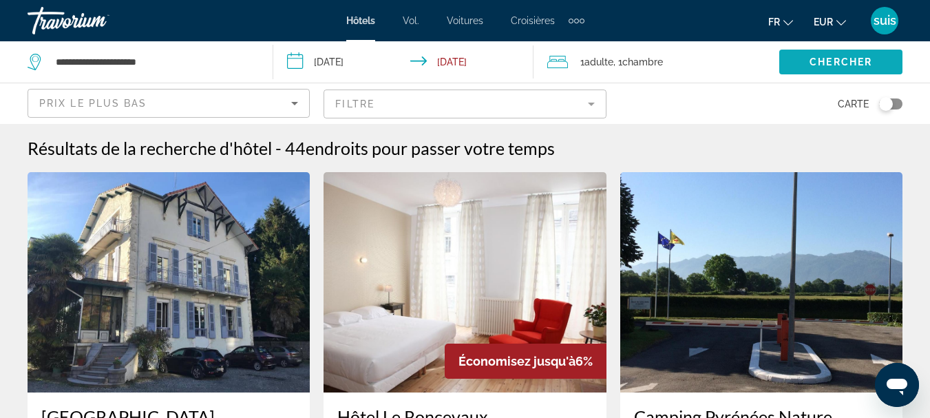
click at [809, 50] on span "Search widget" at bounding box center [840, 61] width 123 height 33
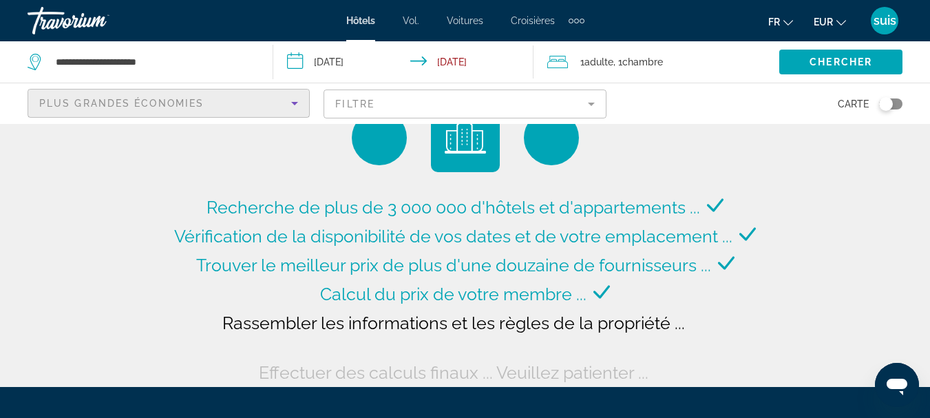
click at [262, 98] on div "Plus grandes économies" at bounding box center [165, 103] width 252 height 17
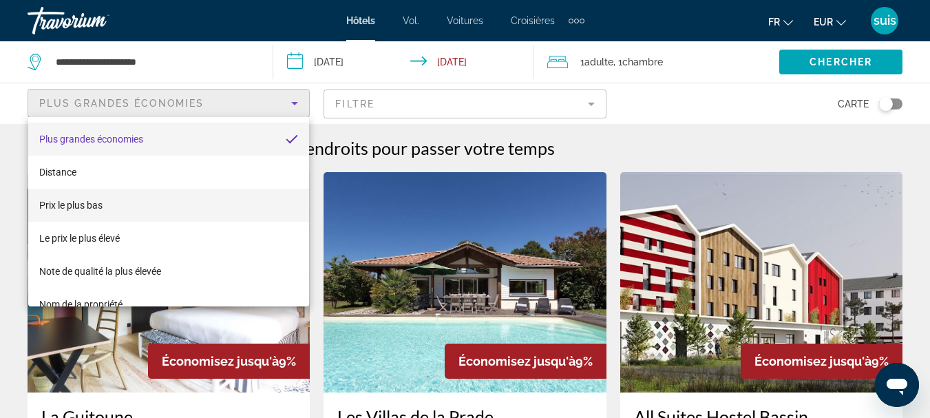
click at [166, 215] on mat-option "Prix ​​le plus bas" at bounding box center [168, 205] width 281 height 33
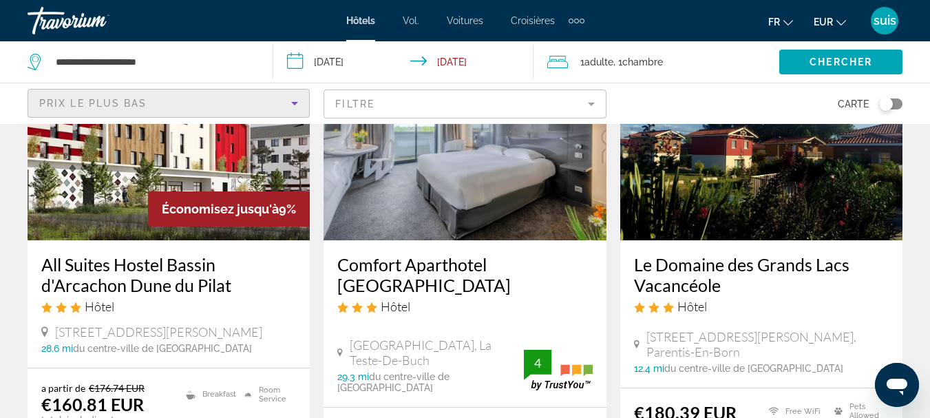
scroll to position [147, 0]
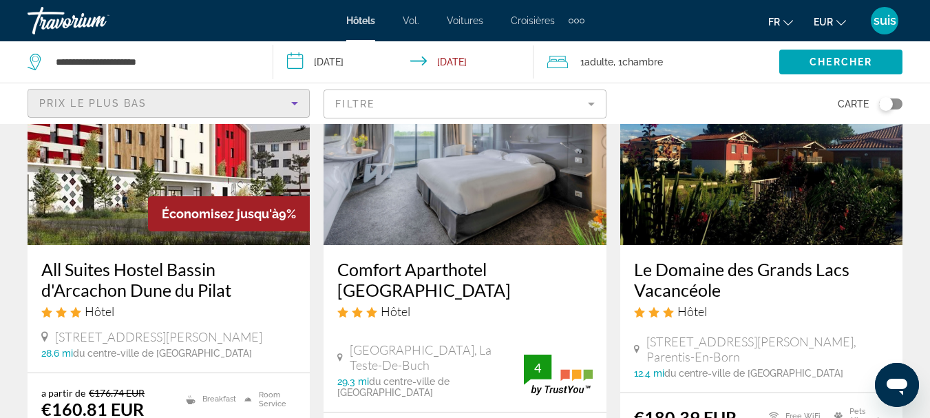
click at [699, 274] on h3 "Le Domaine des Grands Lacs Vacancéole" at bounding box center [761, 279] width 255 height 41
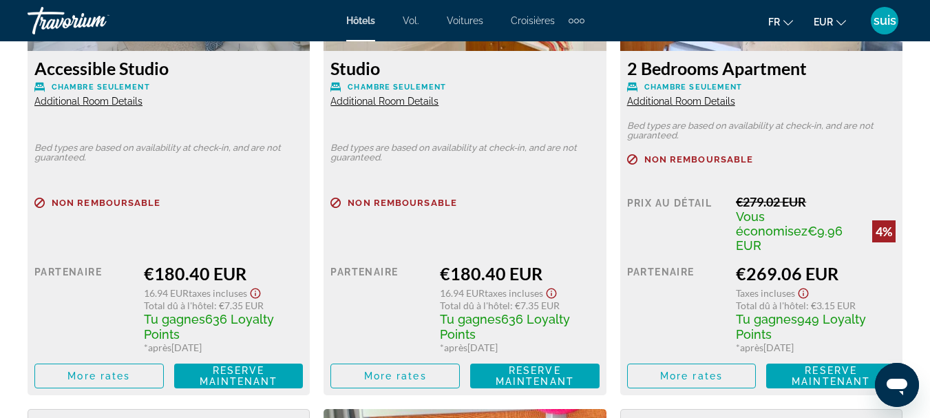
scroll to position [2327, 0]
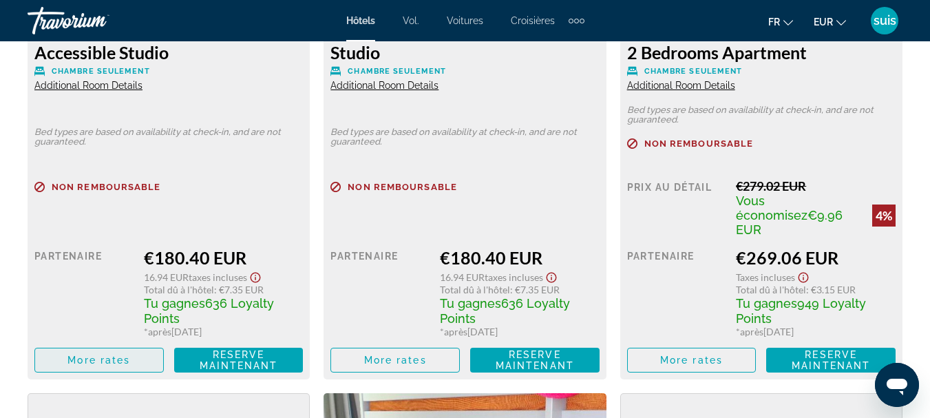
click at [134, 343] on span "Contenu principal" at bounding box center [99, 359] width 128 height 33
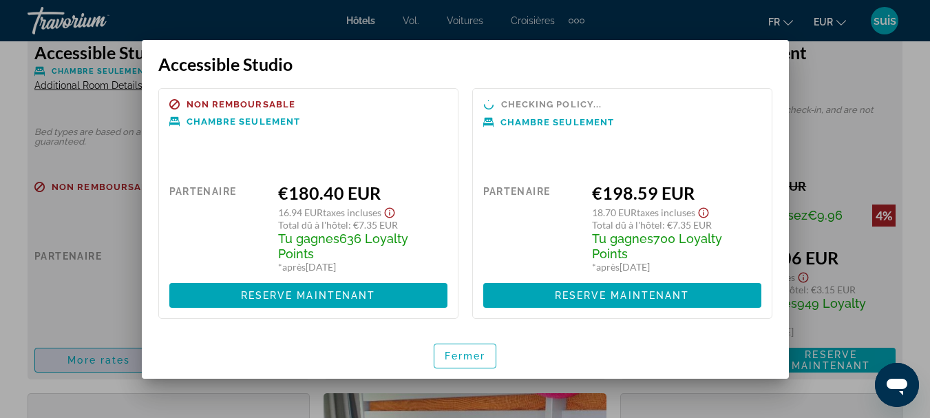
scroll to position [0, 0]
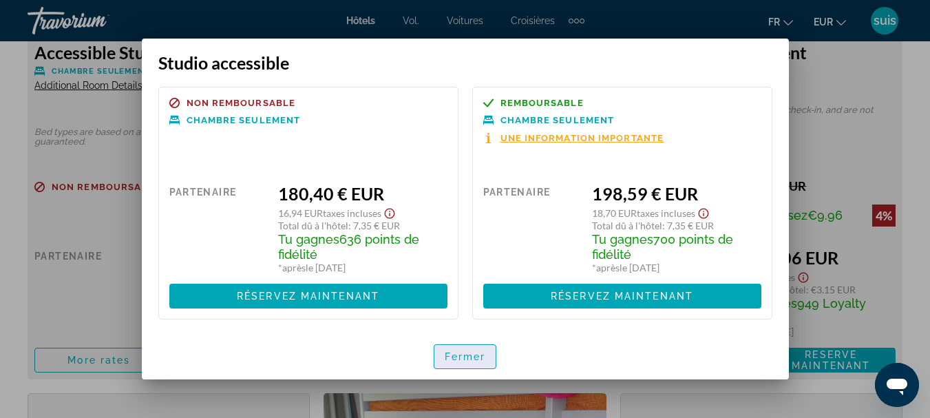
click at [456, 354] on font "Fermer" at bounding box center [465, 356] width 41 height 11
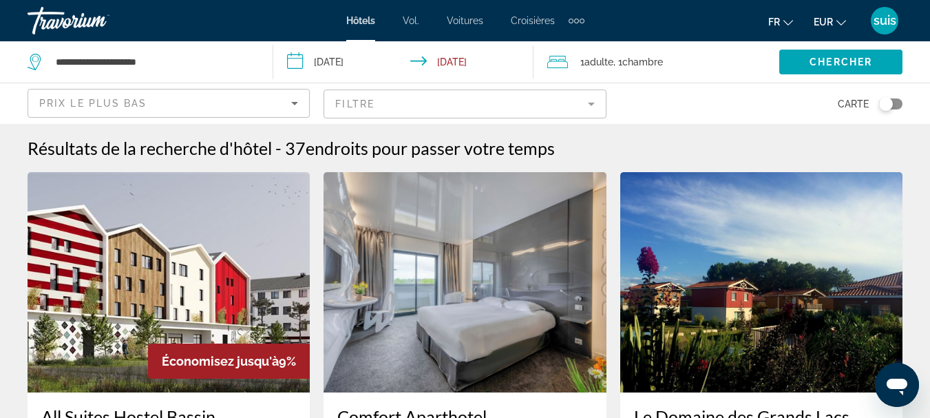
click at [502, 200] on img "Contenu principal" at bounding box center [465, 282] width 282 height 220
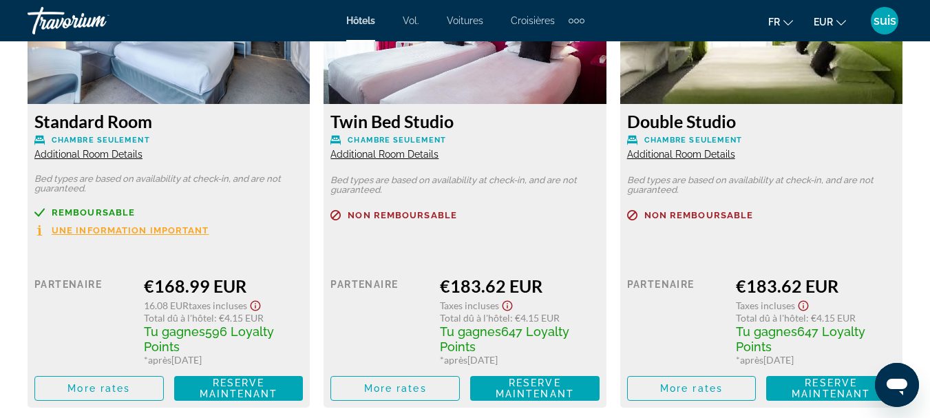
scroll to position [2266, 0]
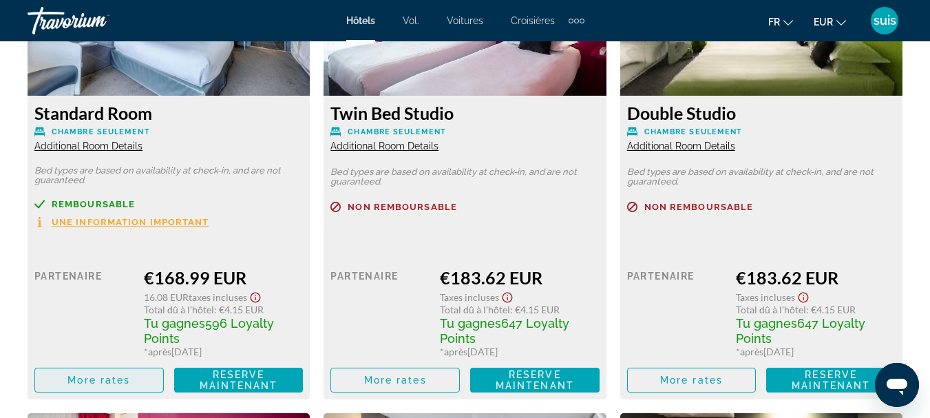
click at [114, 387] on span "Contenu principal" at bounding box center [99, 379] width 128 height 33
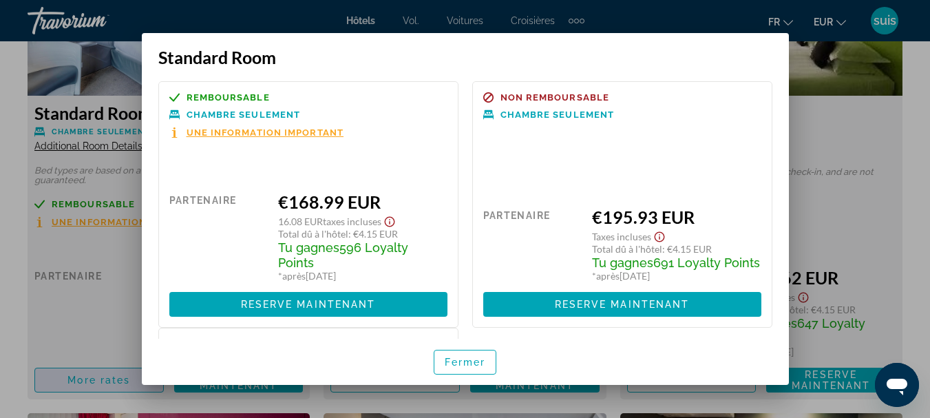
scroll to position [0, 0]
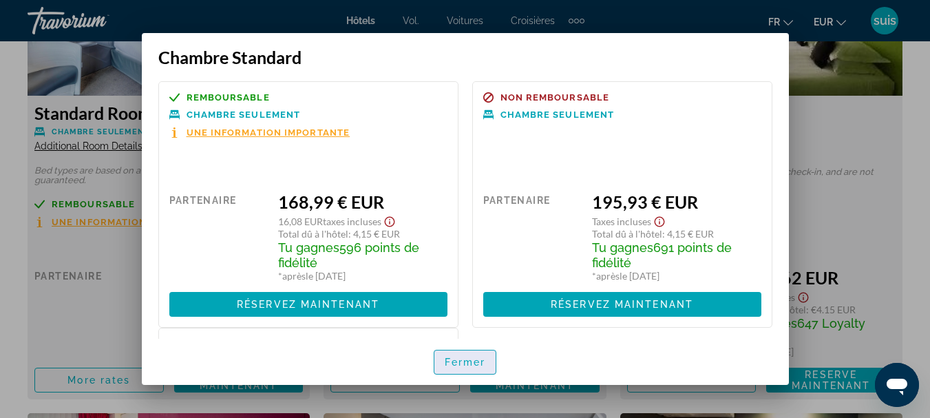
click at [461, 354] on span "button" at bounding box center [465, 362] width 62 height 33
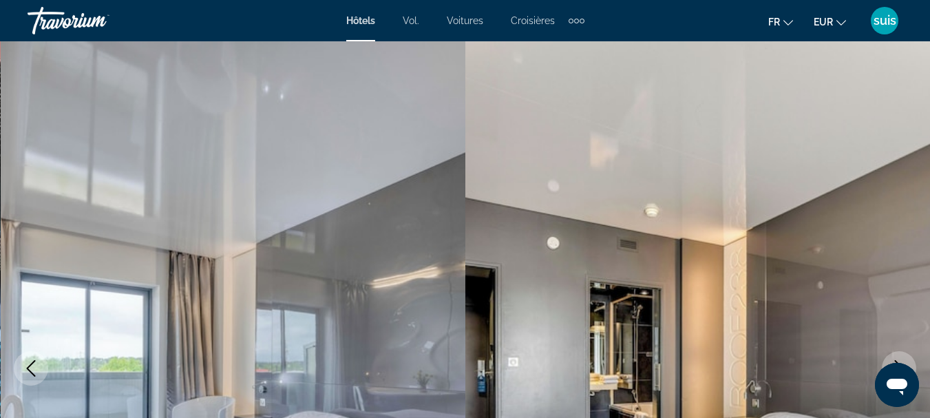
scroll to position [2266, 0]
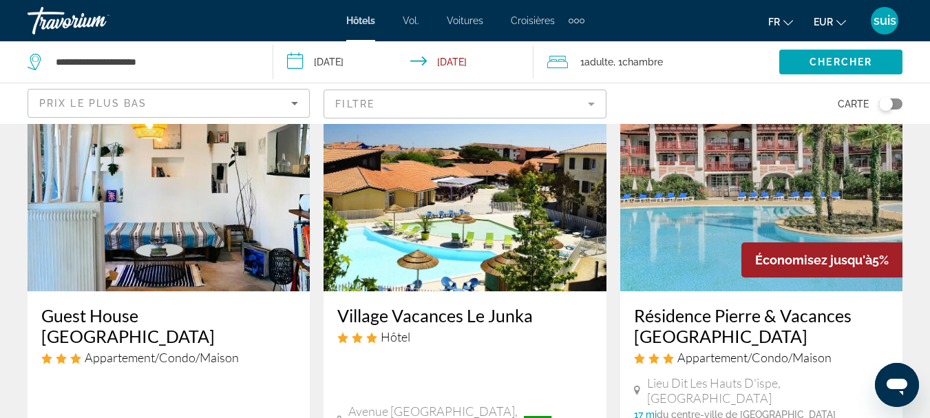
scroll to position [1037, 0]
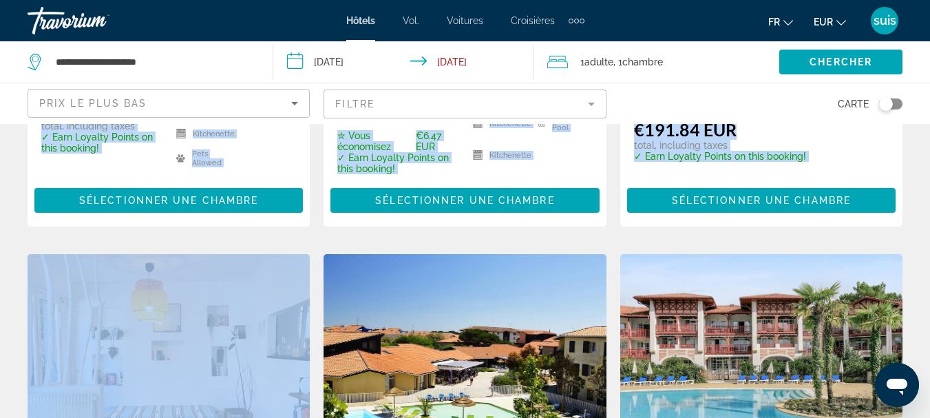
drag, startPoint x: 913, startPoint y: 165, endPoint x: 912, endPoint y: 83, distance: 81.9
click at [911, 92] on div "**********" at bounding box center [465, 327] width 930 height 2455
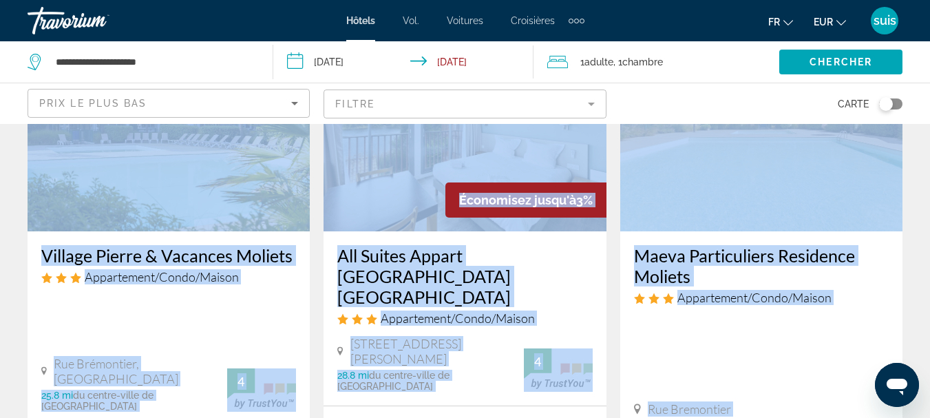
scroll to position [684, 0]
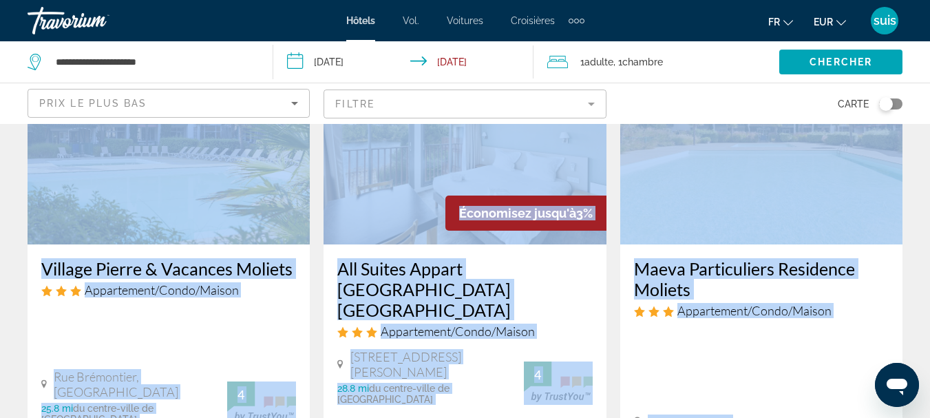
click at [225, 261] on h3 "Village Pierre & Vacances Moliets" at bounding box center [168, 268] width 255 height 21
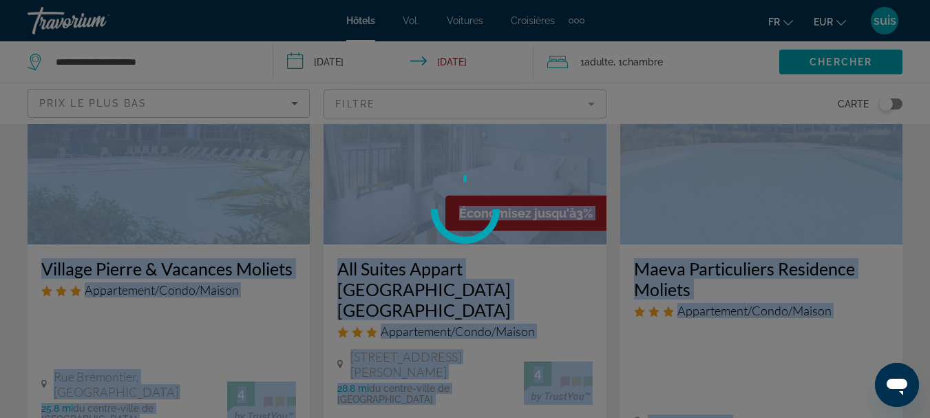
click at [225, 261] on div at bounding box center [465, 209] width 930 height 418
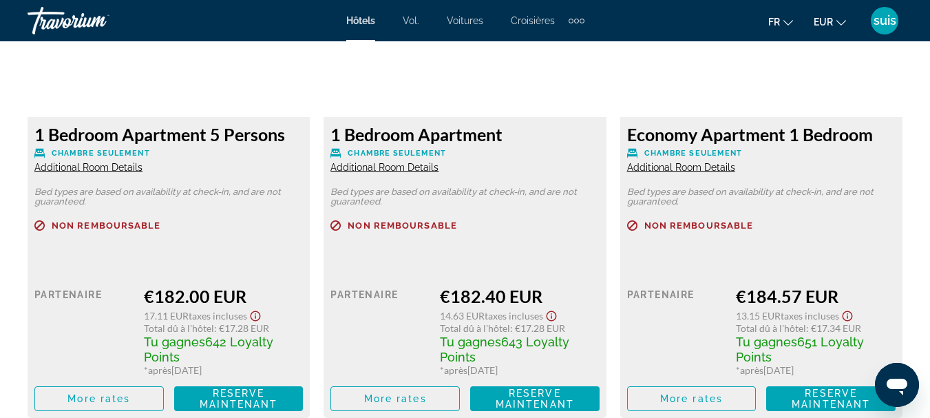
scroll to position [2256, 0]
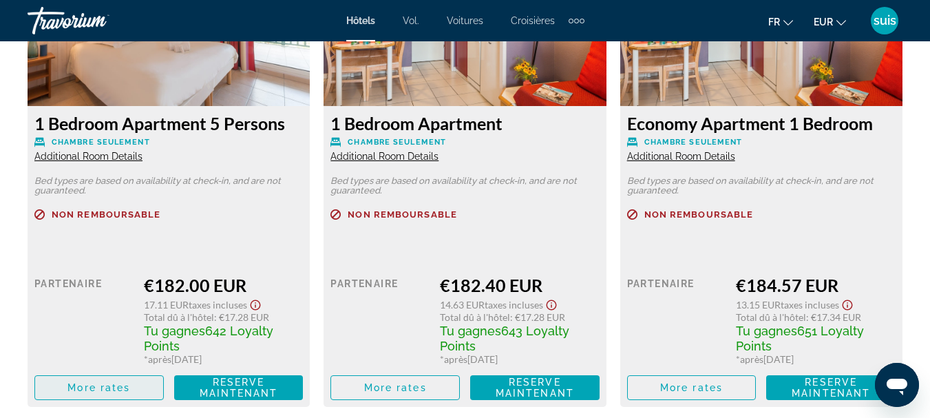
click at [72, 391] on span "More rates" at bounding box center [98, 387] width 63 height 11
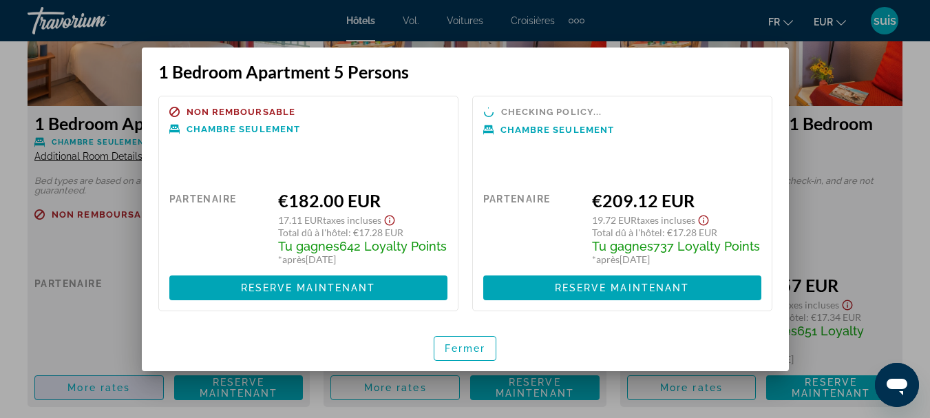
scroll to position [0, 0]
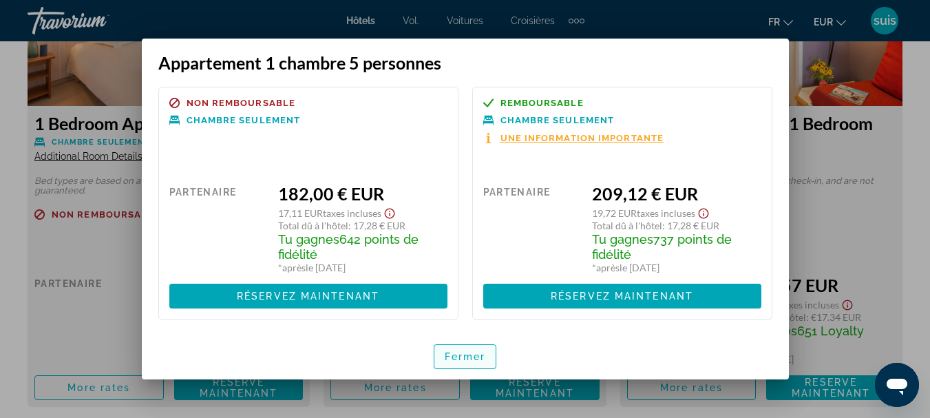
click at [445, 353] on font "Fermer" at bounding box center [465, 356] width 41 height 11
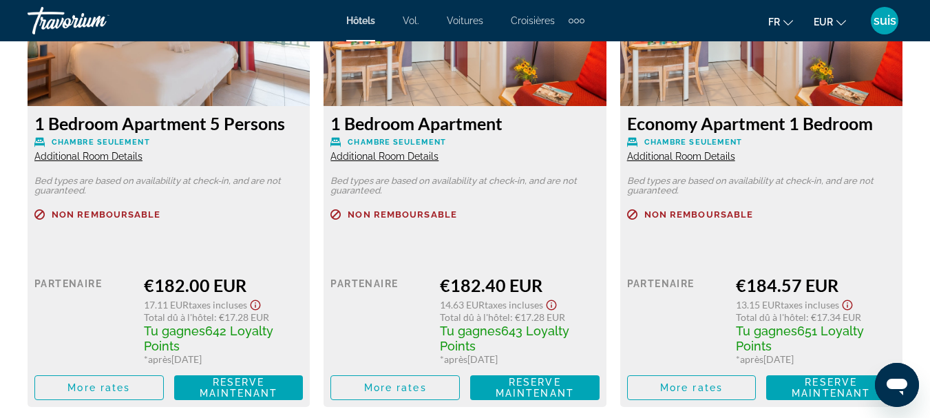
scroll to position [2256, 0]
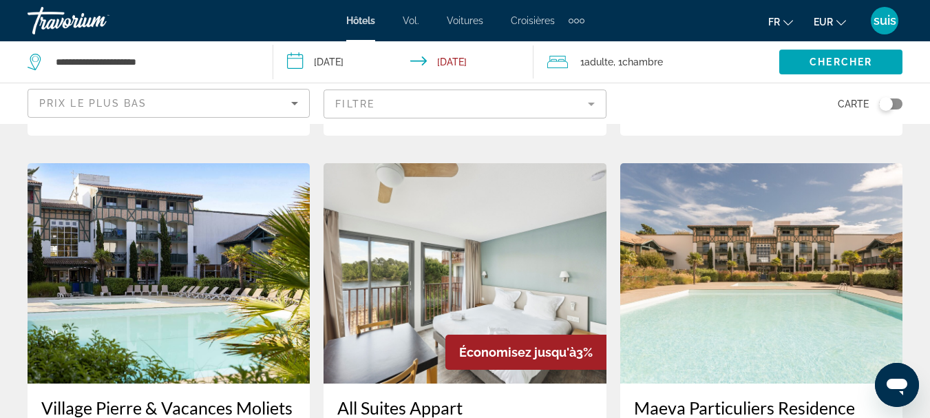
scroll to position [550, 0]
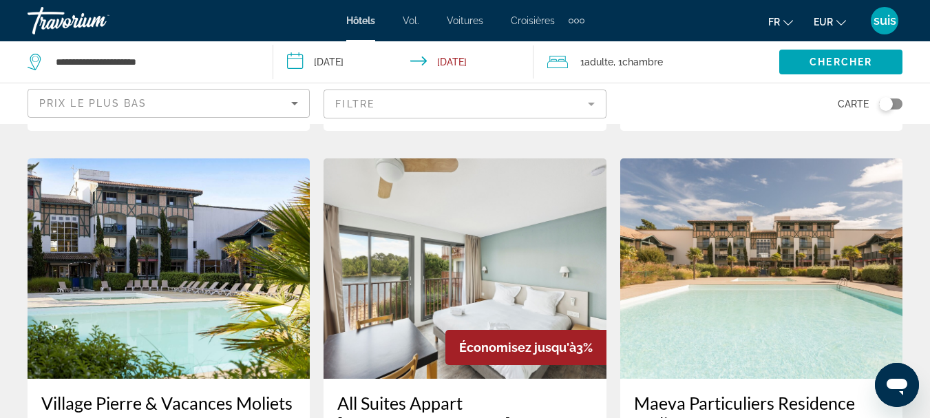
click at [430, 262] on img "Contenu principal" at bounding box center [465, 268] width 282 height 220
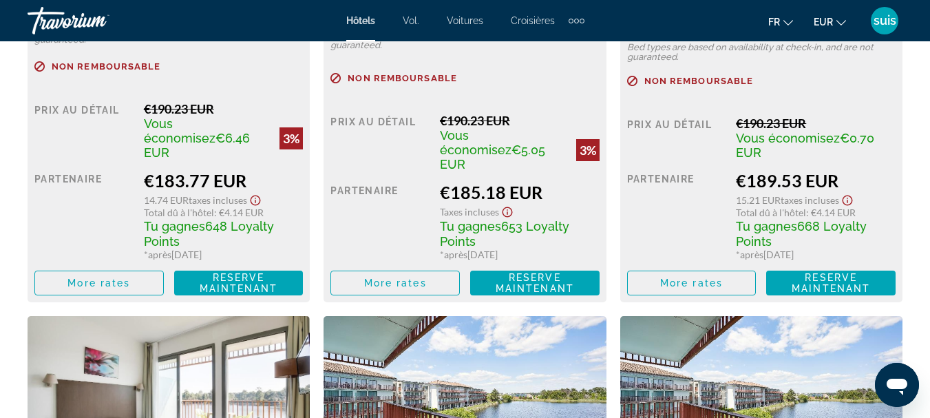
scroll to position [2364, 0]
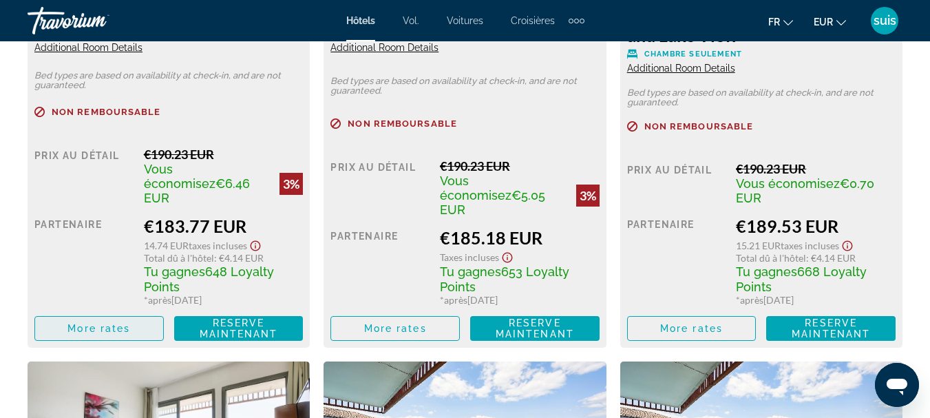
click at [140, 320] on span "Contenu principal" at bounding box center [99, 328] width 128 height 33
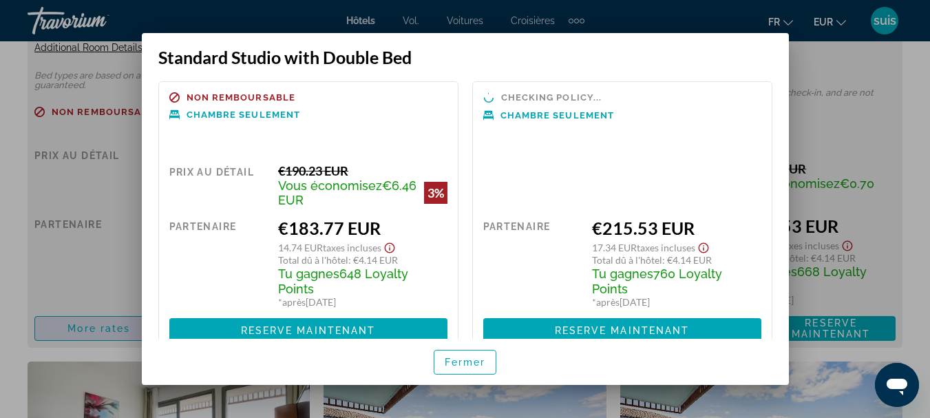
scroll to position [0, 0]
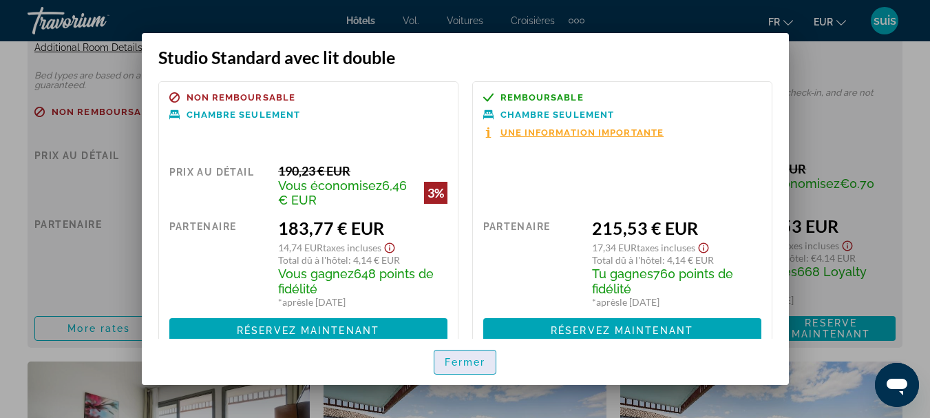
click at [449, 360] on font "Fermer" at bounding box center [465, 362] width 41 height 11
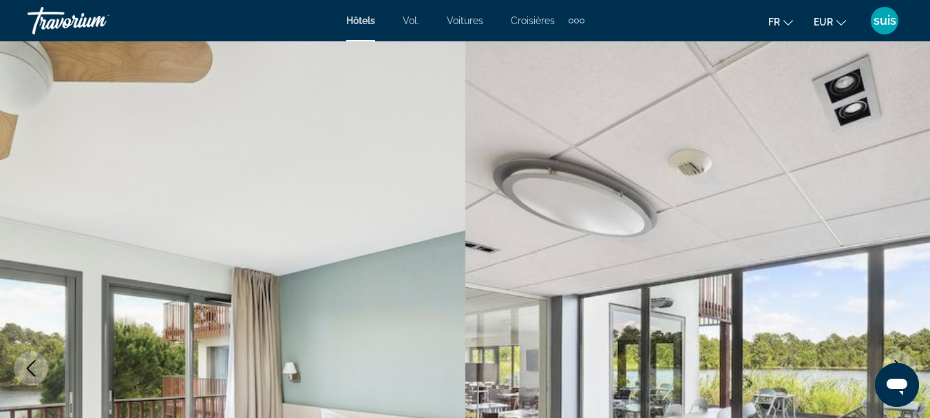
scroll to position [2364, 0]
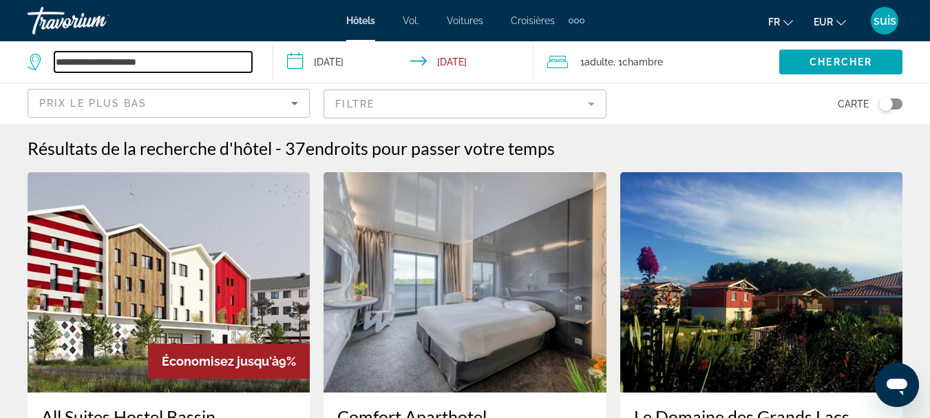
click at [96, 61] on input "**********" at bounding box center [153, 62] width 198 height 21
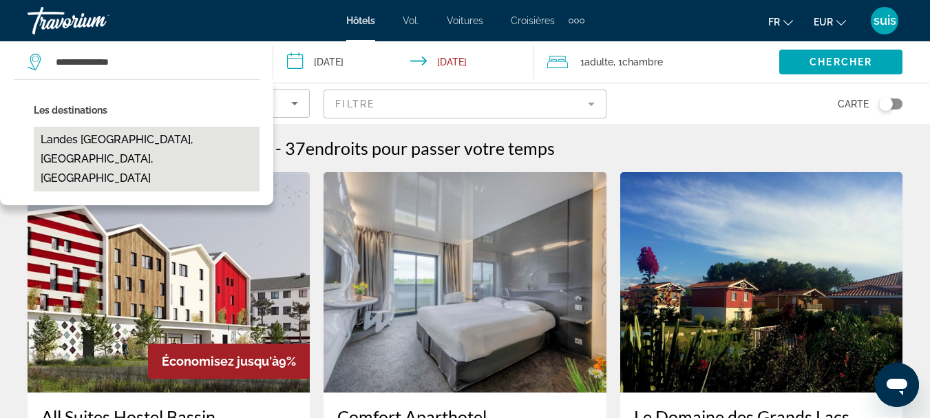
click at [109, 140] on button "Landes [GEOGRAPHIC_DATA], [GEOGRAPHIC_DATA], [GEOGRAPHIC_DATA]" at bounding box center [147, 159] width 226 height 65
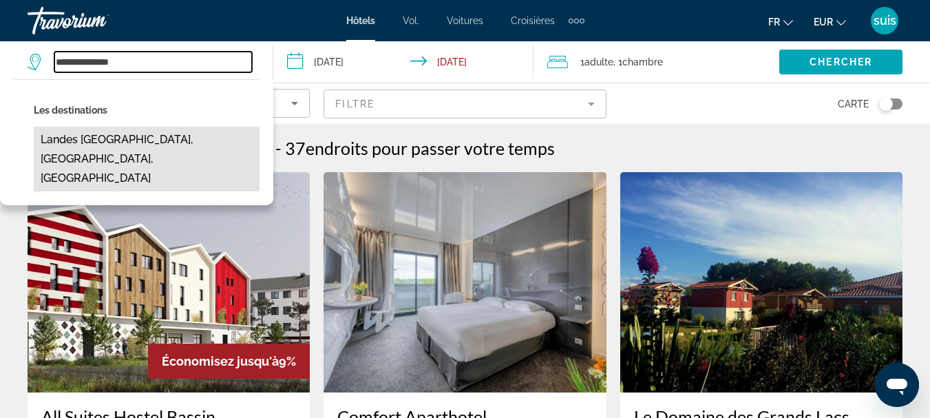
type input "**********"
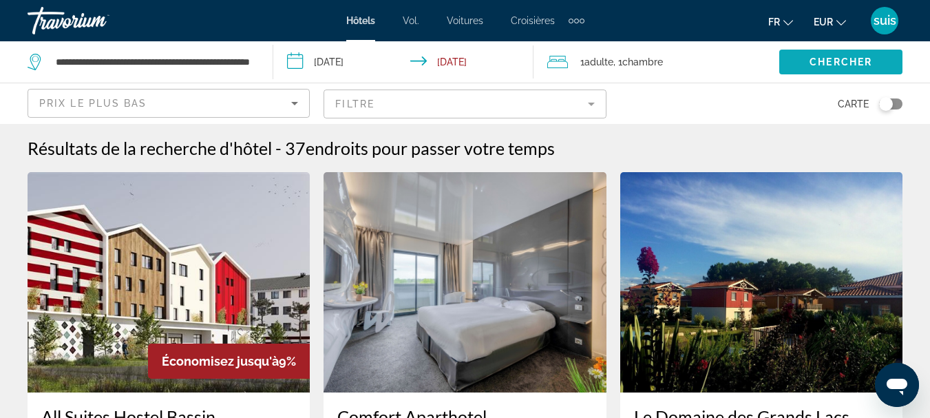
click at [787, 61] on span "Search widget" at bounding box center [840, 61] width 123 height 33
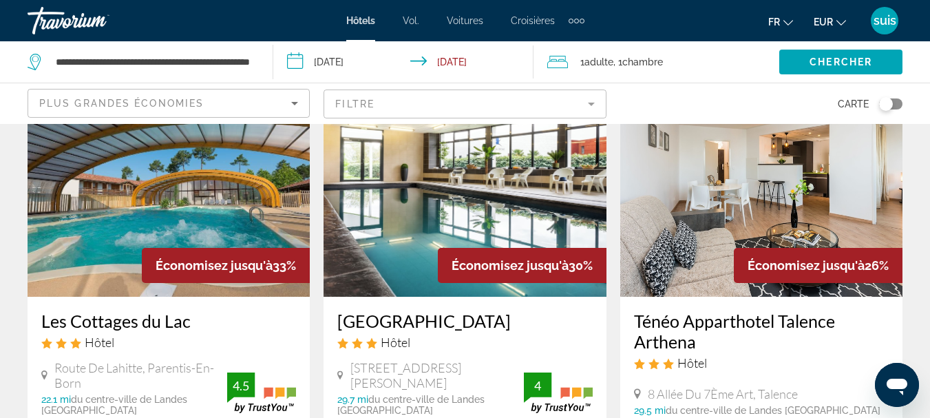
scroll to position [100, 0]
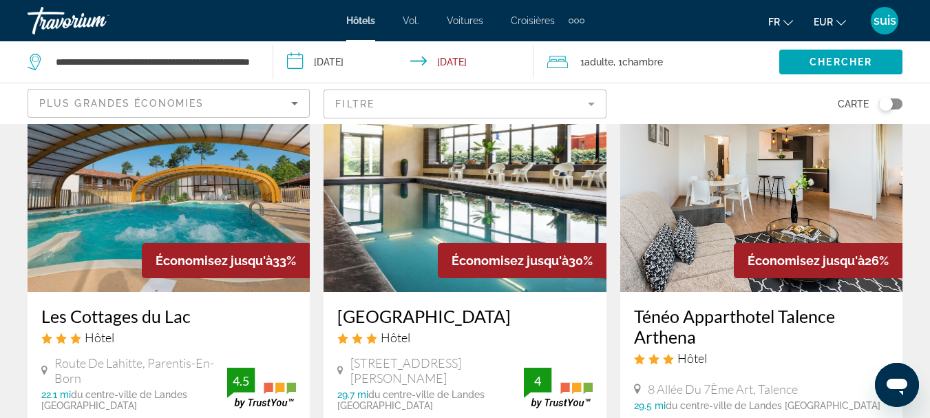
click at [96, 317] on h3 "Les Cottages du Lac" at bounding box center [168, 316] width 255 height 21
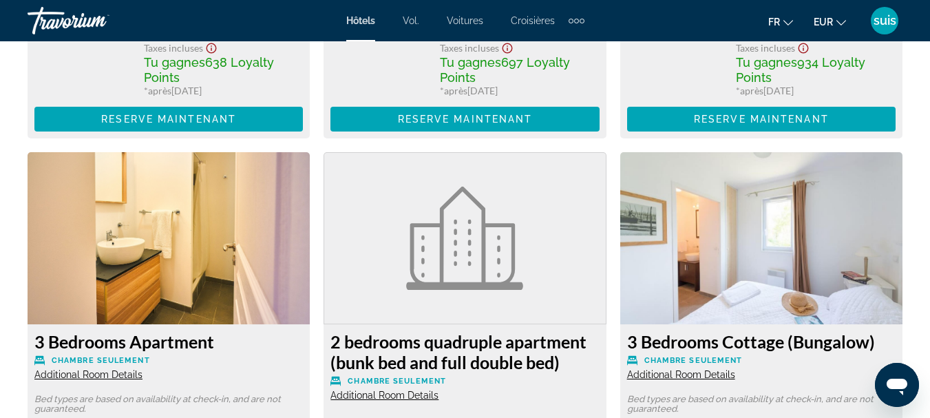
scroll to position [2660, 0]
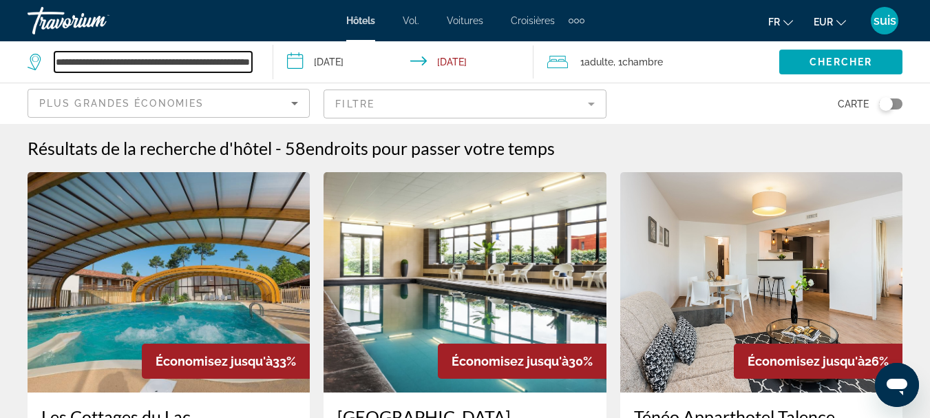
click at [249, 58] on input "**********" at bounding box center [153, 62] width 198 height 21
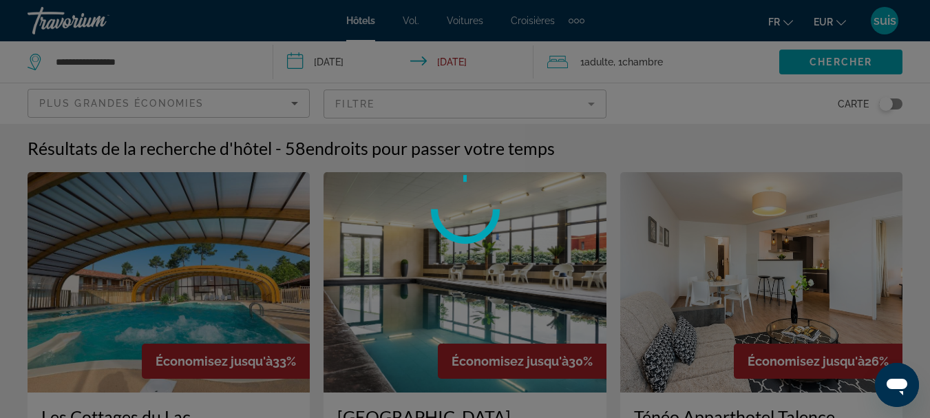
click at [242, 59] on div at bounding box center [465, 209] width 930 height 418
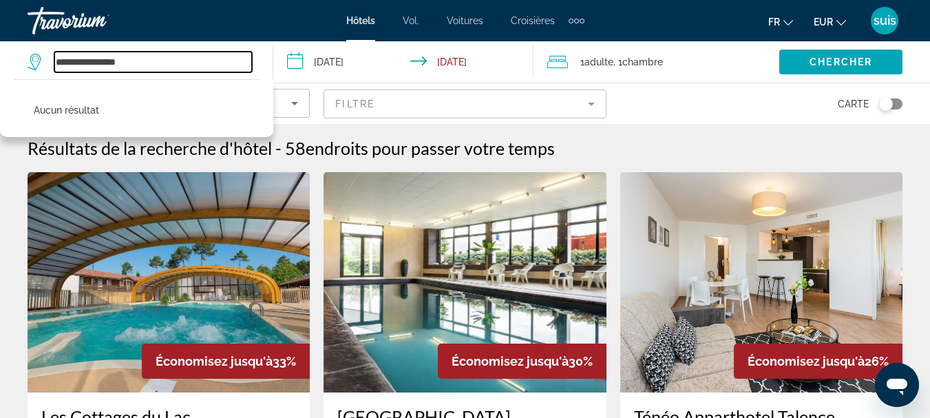
click at [169, 65] on input "**********" at bounding box center [153, 62] width 198 height 21
type input "*"
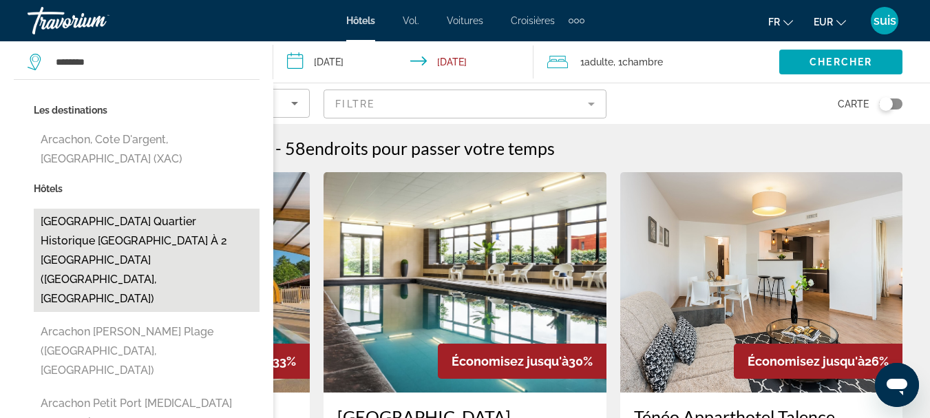
click at [125, 209] on button "[GEOGRAPHIC_DATA] quartier historique [GEOGRAPHIC_DATA] à 2 [GEOGRAPHIC_DATA] (…" at bounding box center [147, 260] width 226 height 103
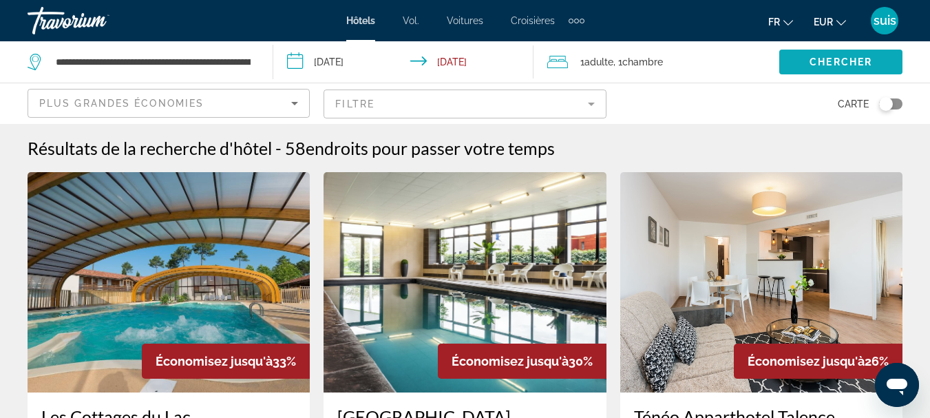
click at [817, 63] on span "Chercher" at bounding box center [840, 61] width 63 height 11
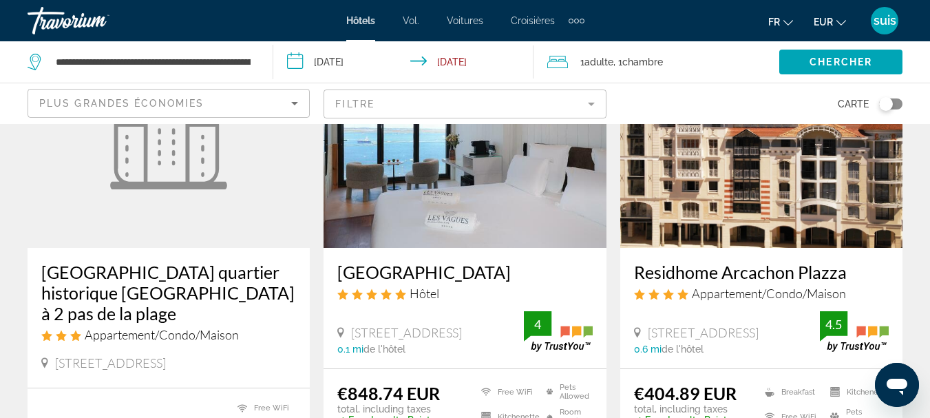
scroll to position [167, 0]
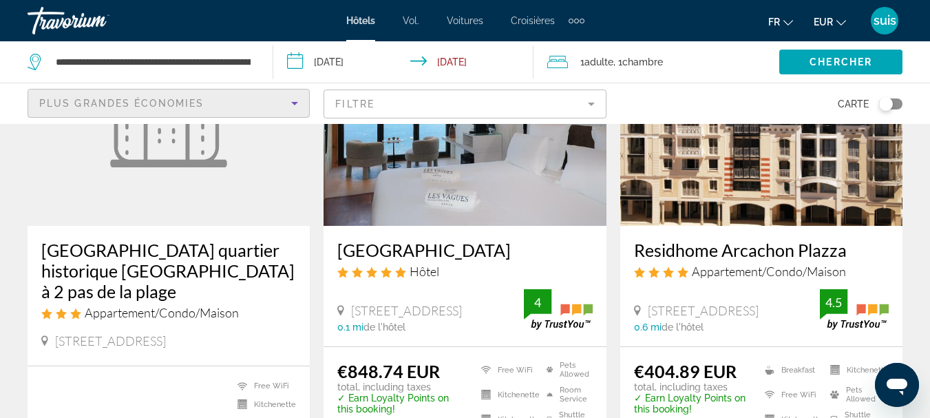
click at [286, 98] on icon "Sort by" at bounding box center [294, 103] width 17 height 17
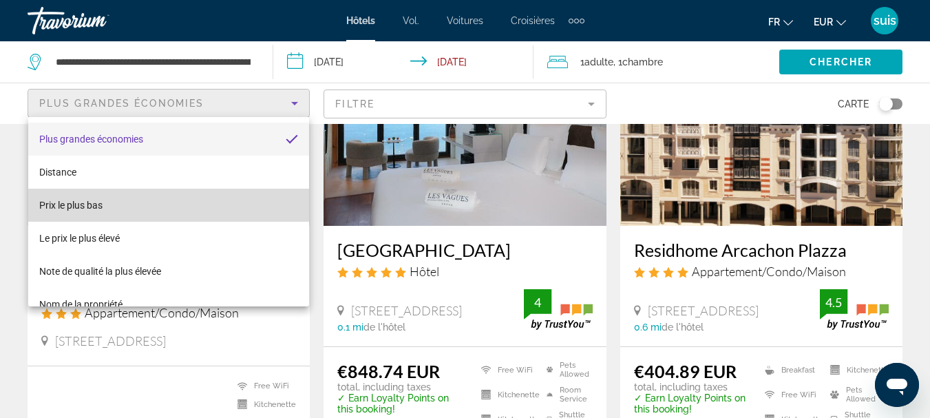
click at [223, 204] on mat-option "Prix ​​le plus bas" at bounding box center [168, 205] width 281 height 33
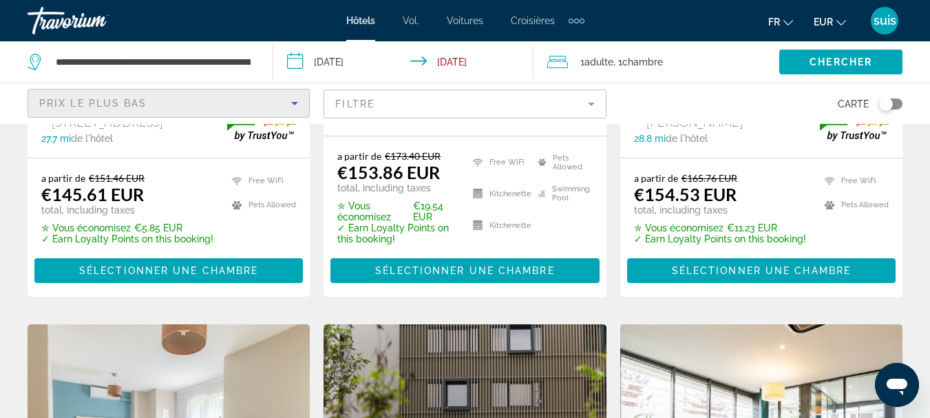
scroll to position [127, 0]
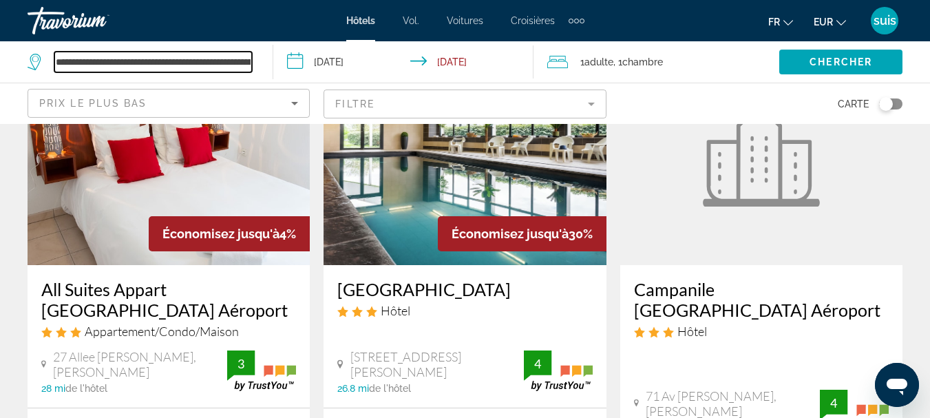
click at [248, 63] on input "**********" at bounding box center [153, 62] width 198 height 21
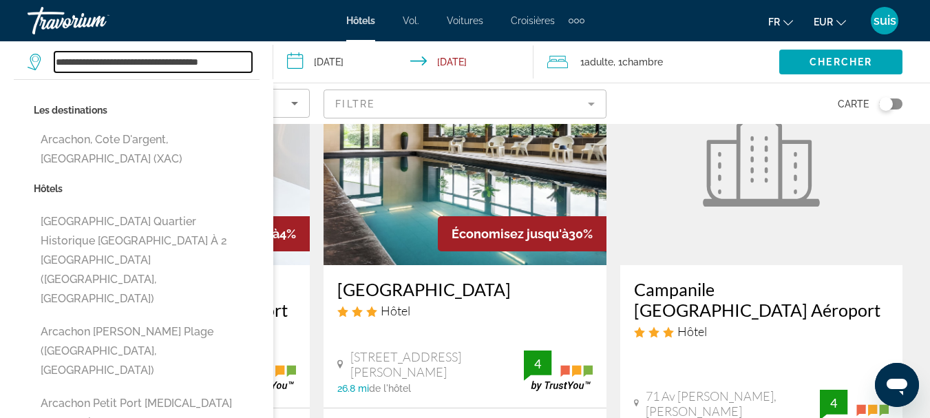
click at [238, 62] on input "**********" at bounding box center [153, 62] width 198 height 21
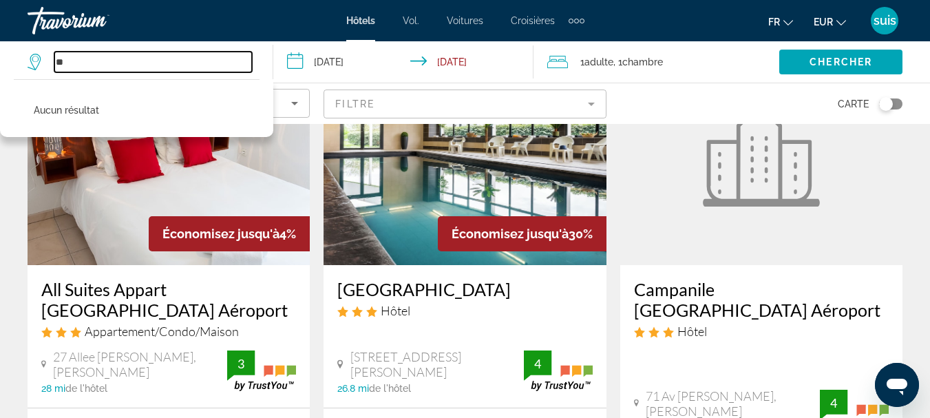
type input "*"
click at [224, 70] on input "*" at bounding box center [153, 62] width 198 height 21
type input "*"
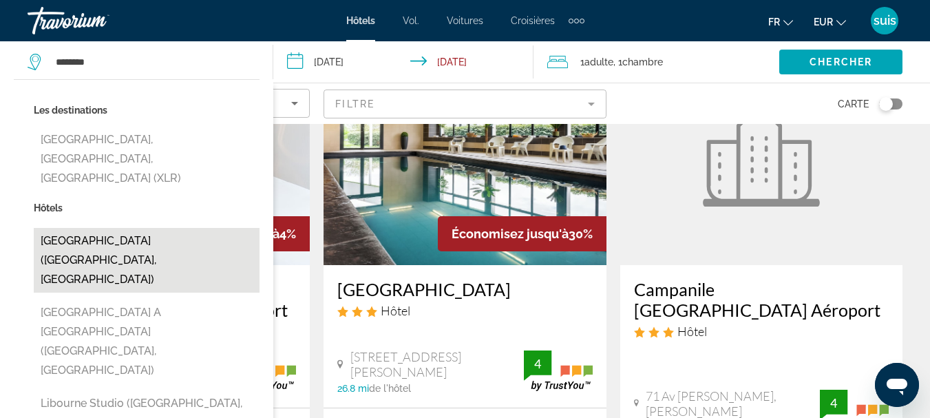
click at [153, 228] on button "[GEOGRAPHIC_DATA] ([GEOGRAPHIC_DATA], [GEOGRAPHIC_DATA])" at bounding box center [147, 260] width 226 height 65
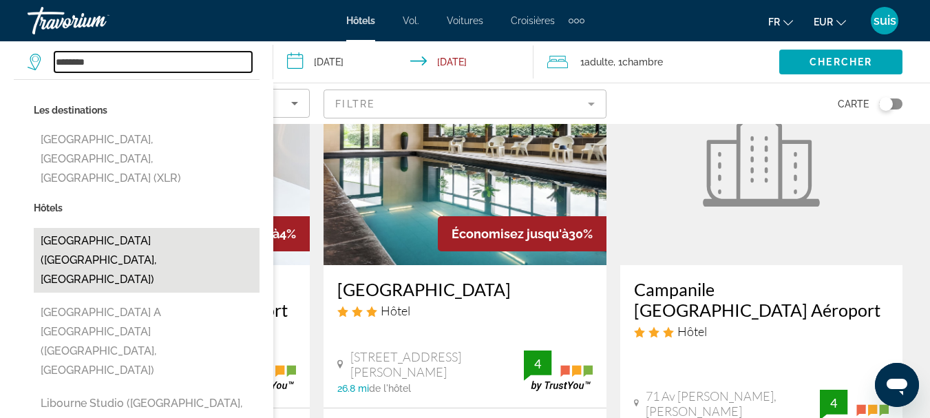
type input "**********"
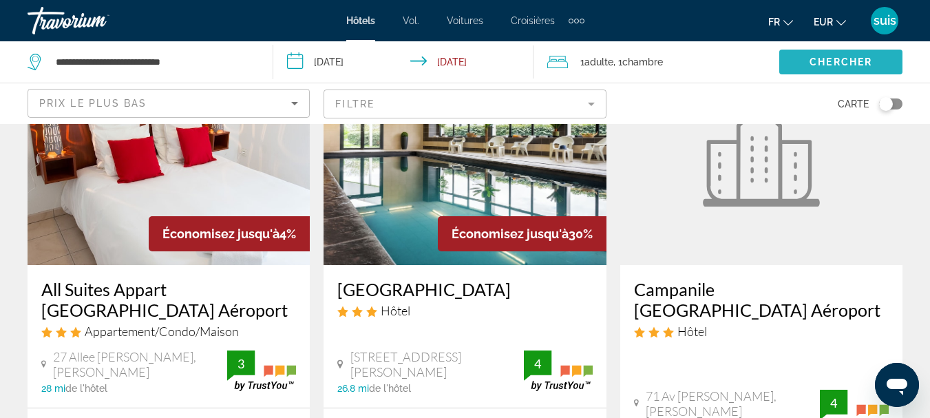
click at [834, 58] on span "Chercher" at bounding box center [840, 61] width 63 height 11
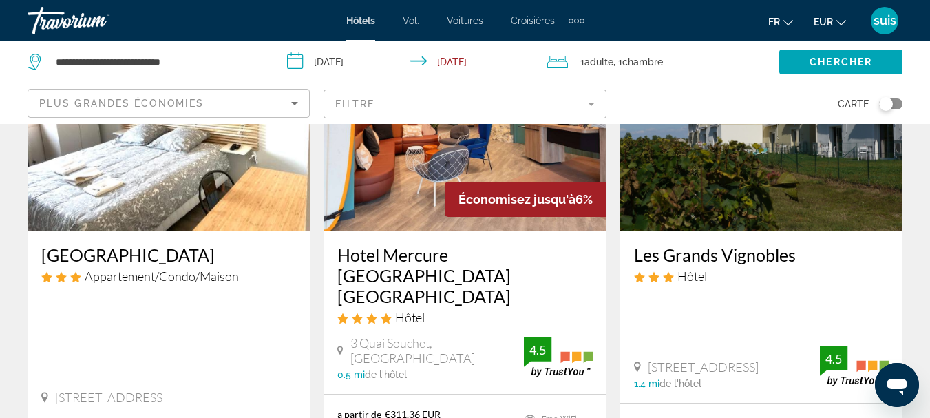
scroll to position [158, 0]
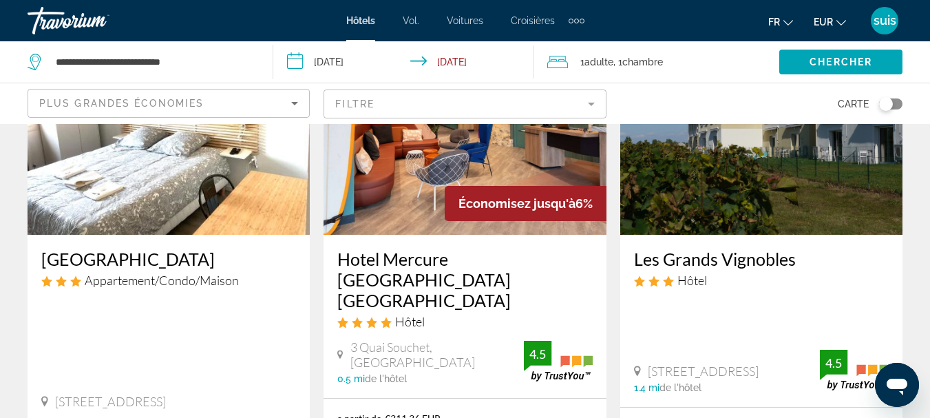
click at [233, 106] on div "Plus grandes économies" at bounding box center [165, 103] width 252 height 17
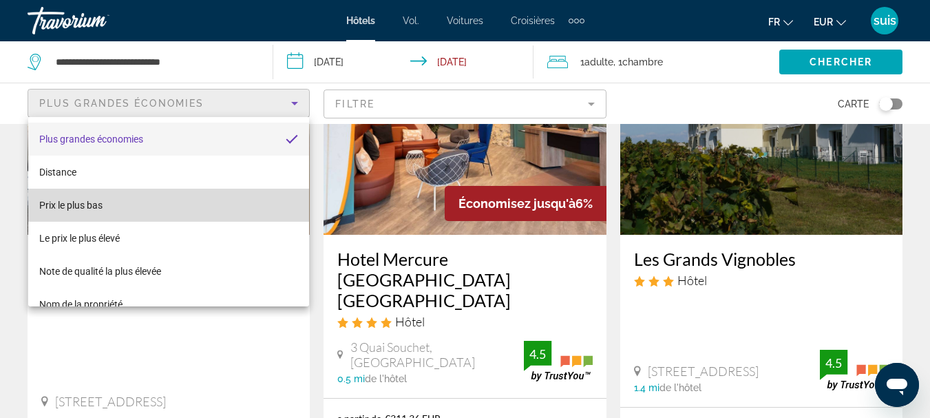
click at [180, 202] on mat-option "Prix ​​le plus bas" at bounding box center [168, 205] width 281 height 33
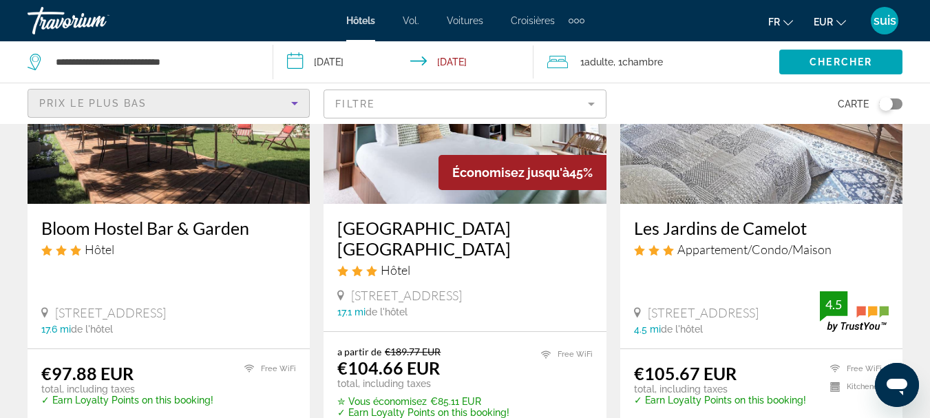
scroll to position [211, 0]
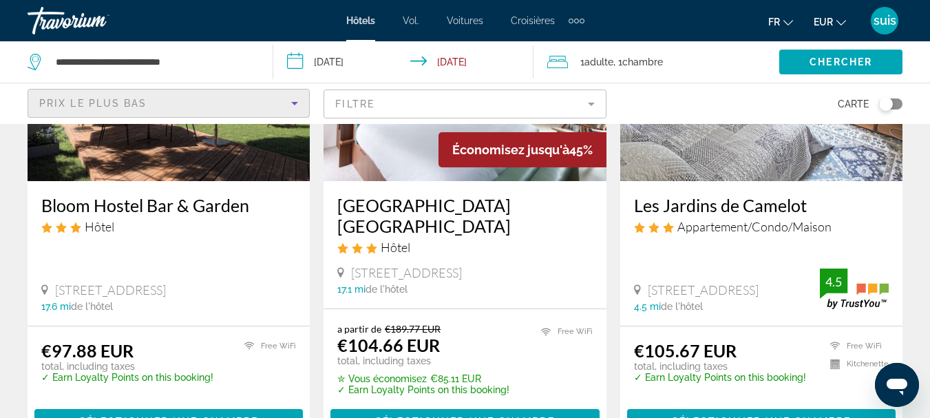
click at [732, 198] on h3 "Les Jardins de Camelot" at bounding box center [761, 205] width 255 height 21
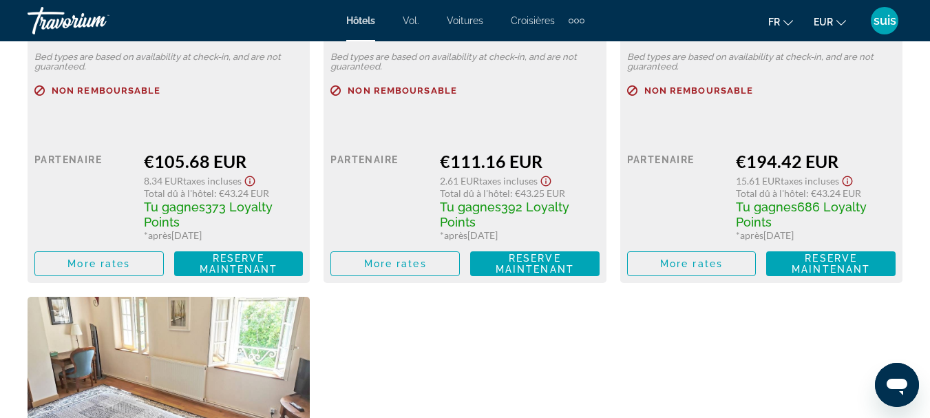
scroll to position [2394, 0]
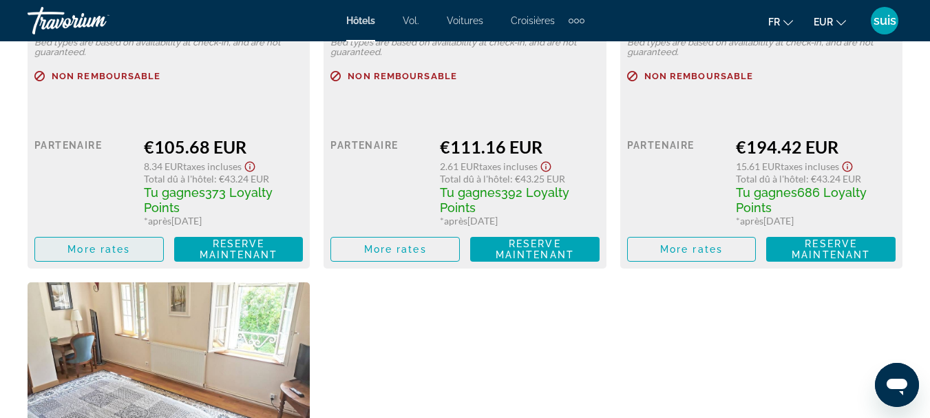
click at [47, 246] on span "Contenu principal" at bounding box center [99, 249] width 128 height 33
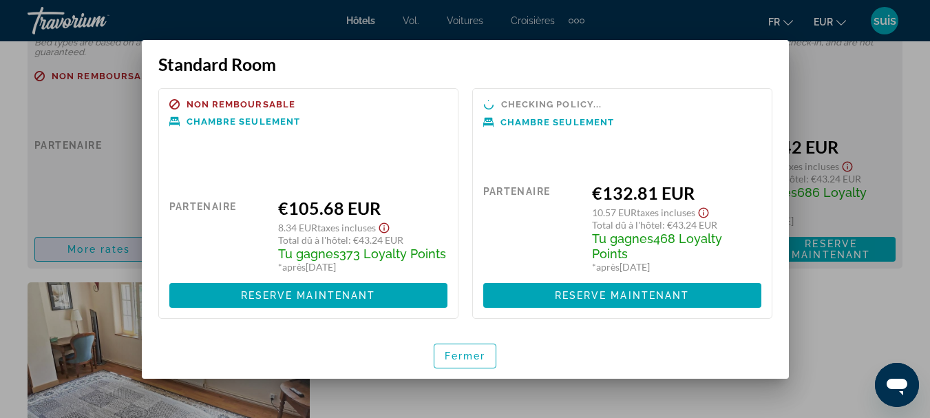
scroll to position [0, 0]
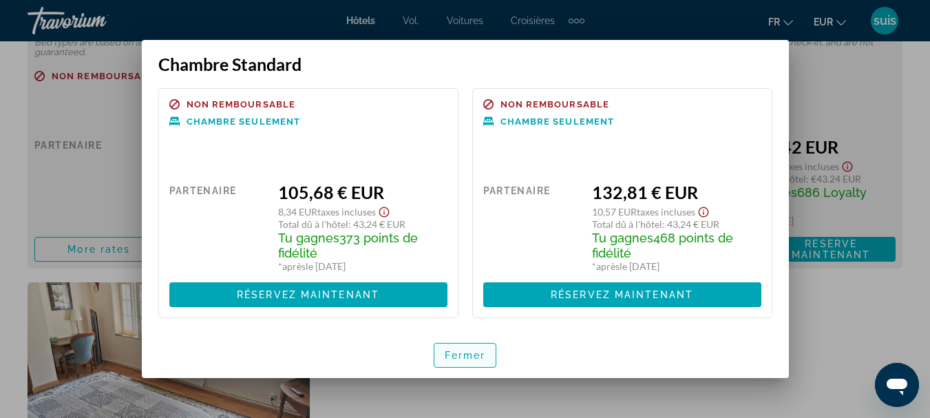
click at [441, 361] on span "button" at bounding box center [465, 355] width 62 height 33
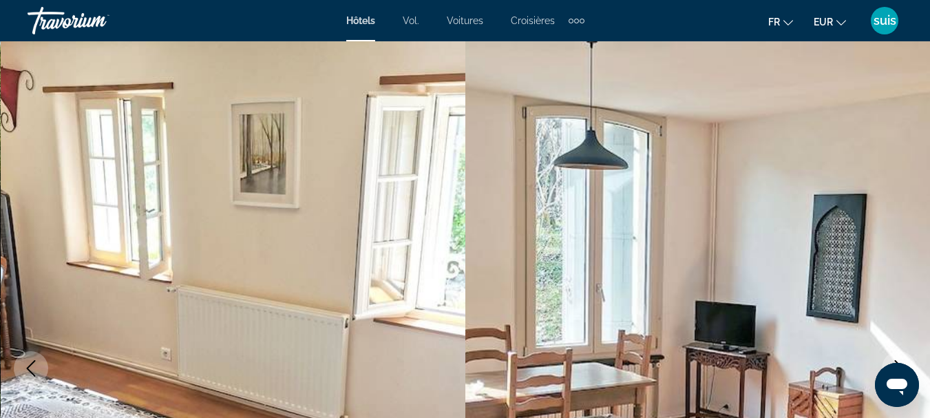
scroll to position [2394, 0]
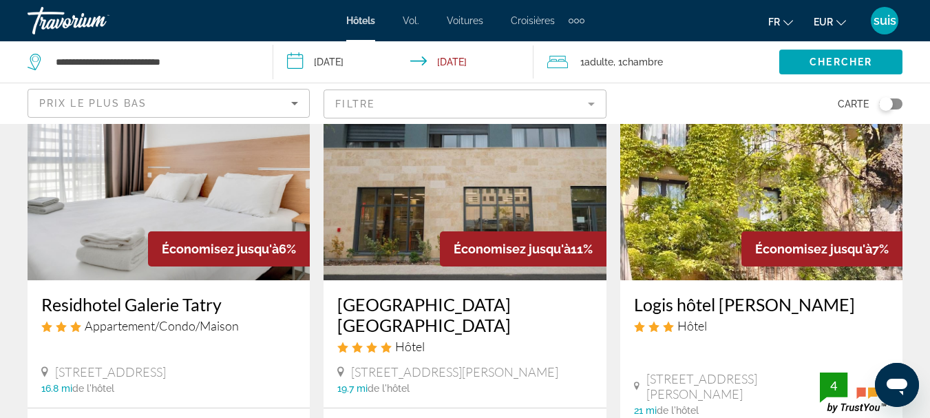
scroll to position [2103, 0]
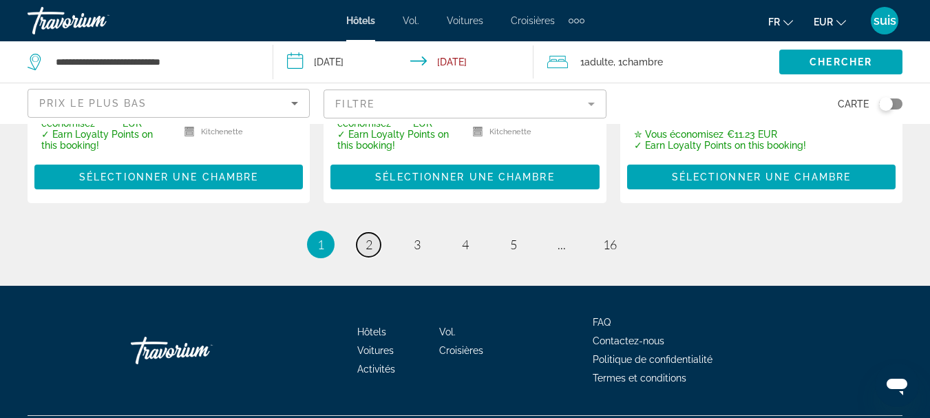
click at [366, 252] on span "2" at bounding box center [369, 244] width 7 height 15
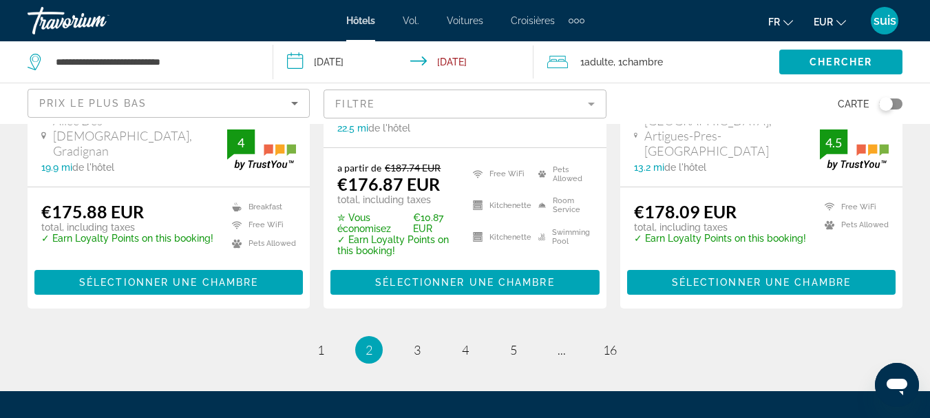
scroll to position [2113, 0]
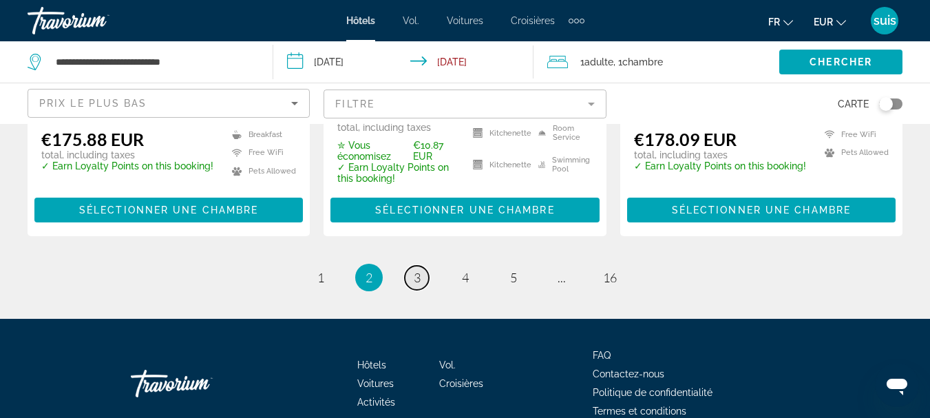
click at [418, 270] on span "3" at bounding box center [417, 277] width 7 height 15
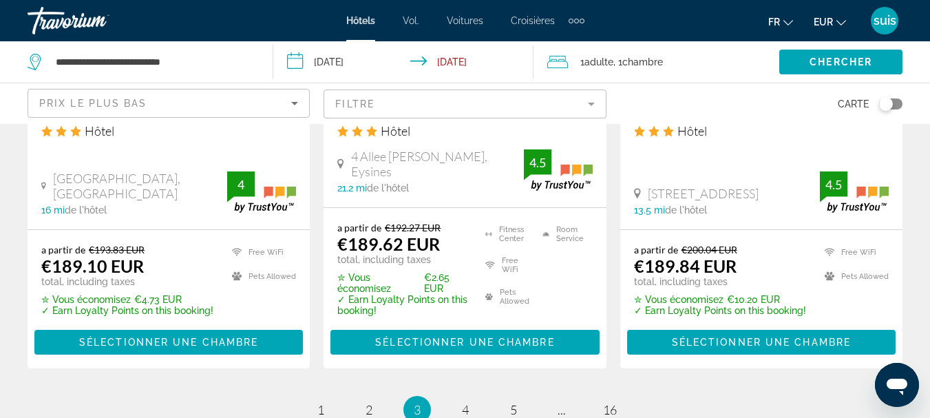
scroll to position [2012, 0]
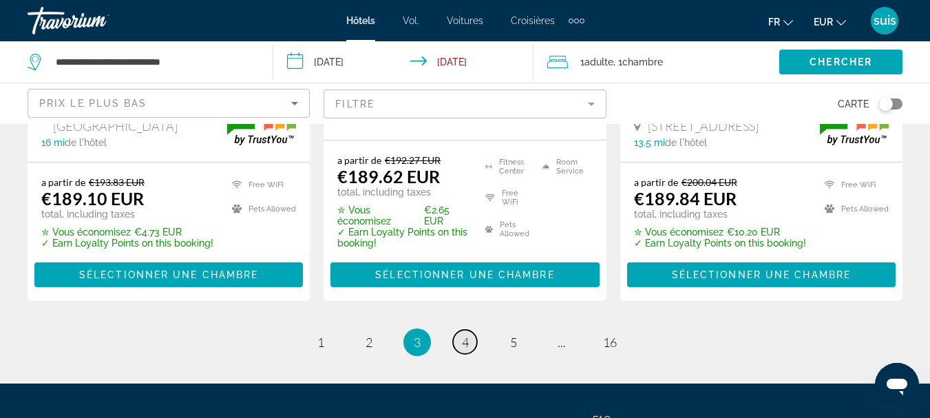
click at [473, 341] on link "page 4" at bounding box center [465, 342] width 24 height 24
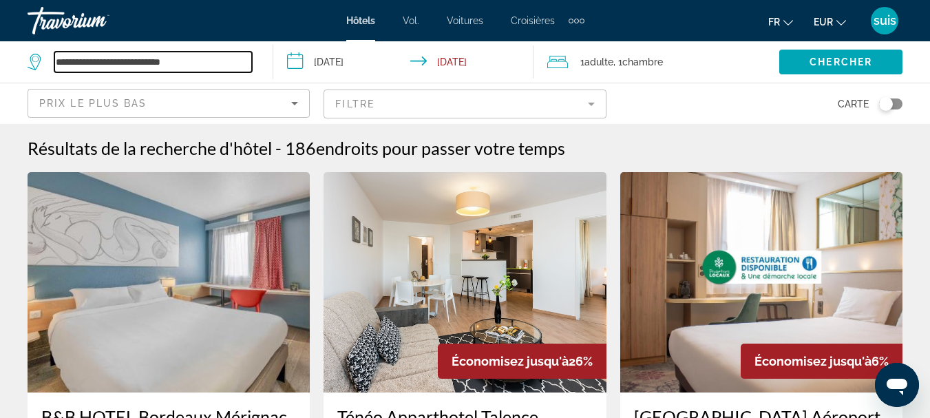
click at [204, 55] on input "**********" at bounding box center [153, 62] width 198 height 21
type input "*"
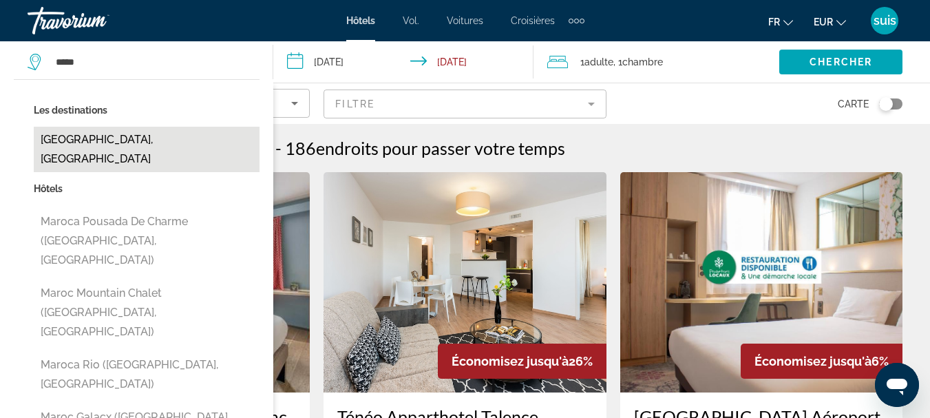
click at [85, 145] on button "[GEOGRAPHIC_DATA], [GEOGRAPHIC_DATA]" at bounding box center [147, 149] width 226 height 45
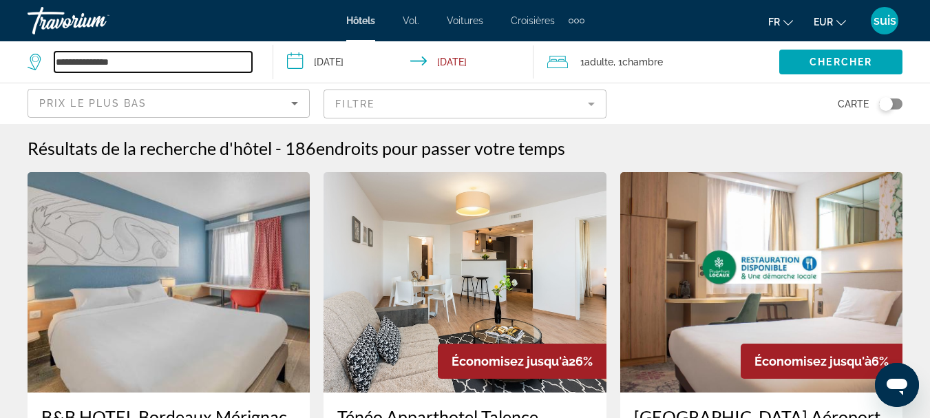
click at [134, 63] on input "**********" at bounding box center [153, 62] width 198 height 21
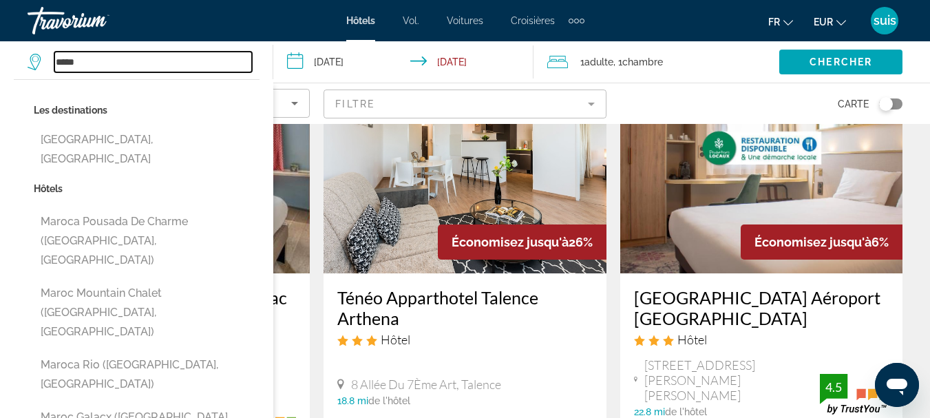
scroll to position [133, 0]
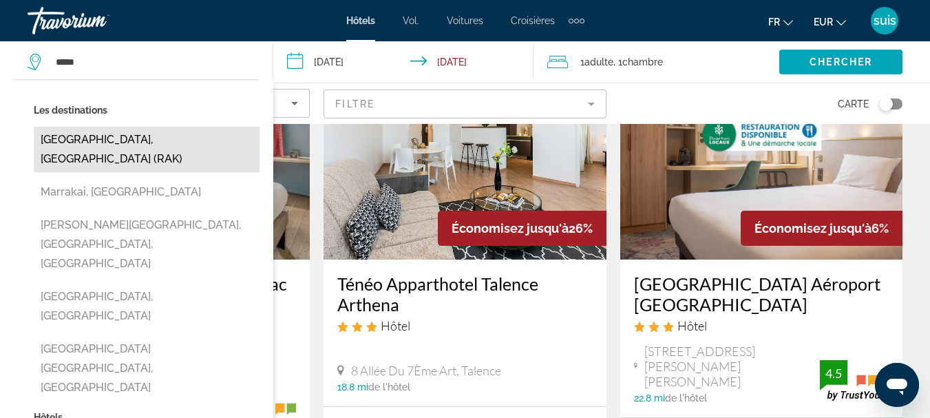
click at [106, 144] on button "[GEOGRAPHIC_DATA], [GEOGRAPHIC_DATA] (RAK)" at bounding box center [147, 149] width 226 height 45
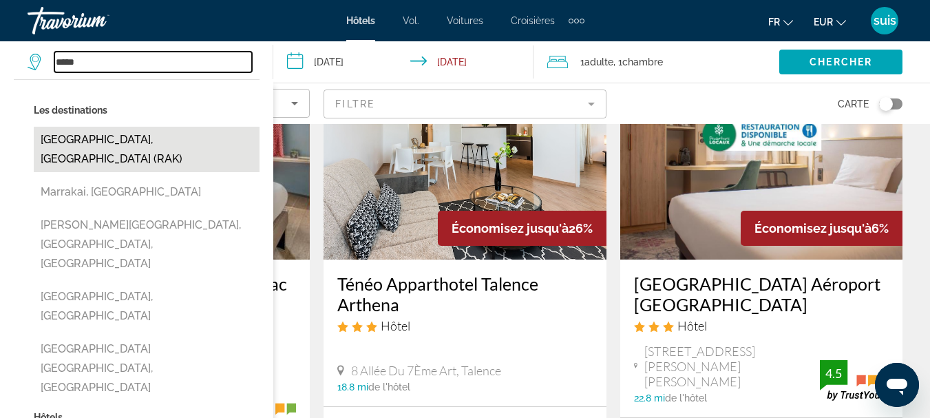
type input "**********"
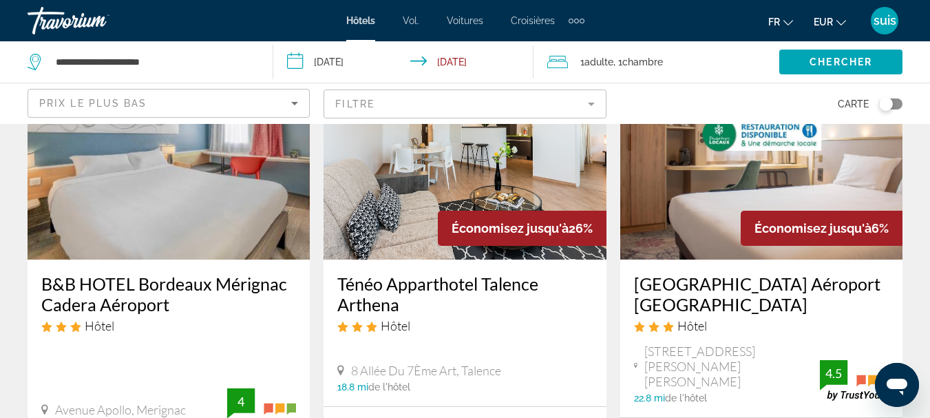
click at [172, 109] on div "Prix le plus bas" at bounding box center [165, 103] width 252 height 17
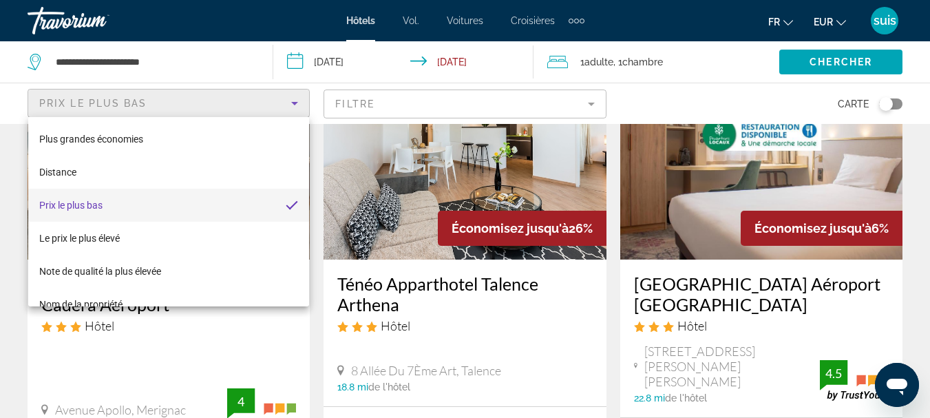
click at [137, 211] on mat-option "Prix ​​le plus bas" at bounding box center [168, 205] width 281 height 33
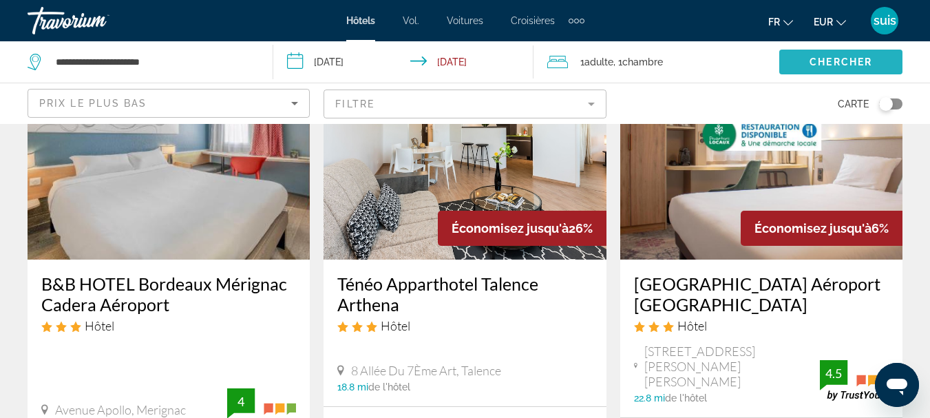
click at [858, 60] on span "Chercher" at bounding box center [840, 61] width 63 height 11
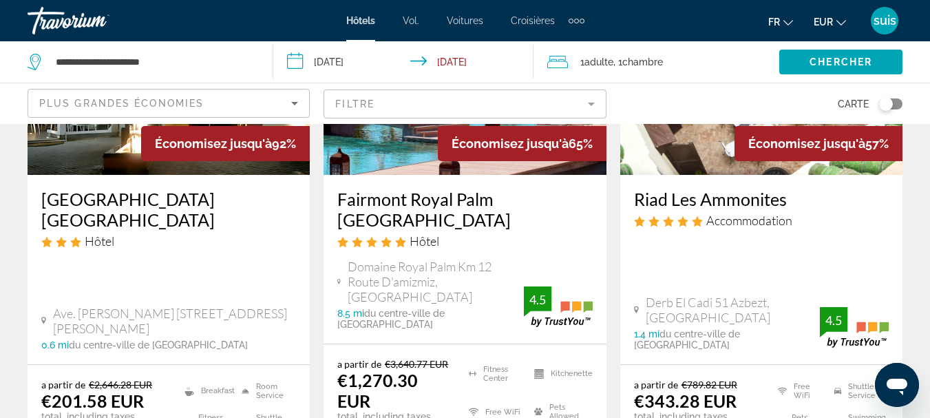
scroll to position [222, 0]
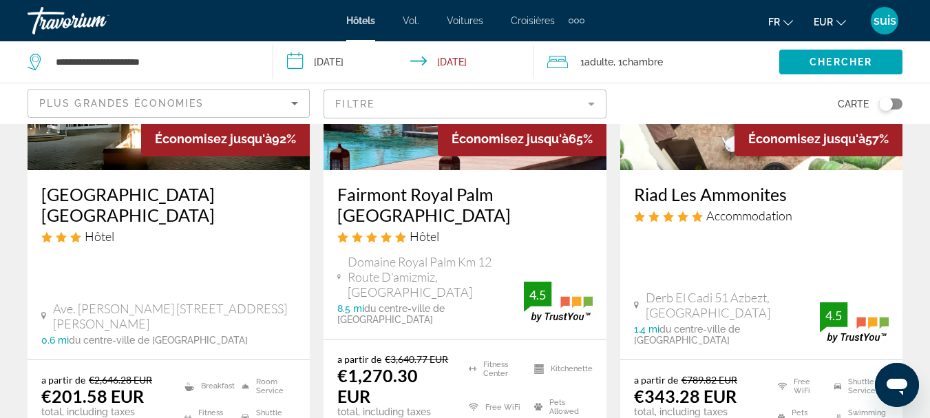
click at [262, 115] on div "Plus grandes économies" at bounding box center [168, 108] width 259 height 39
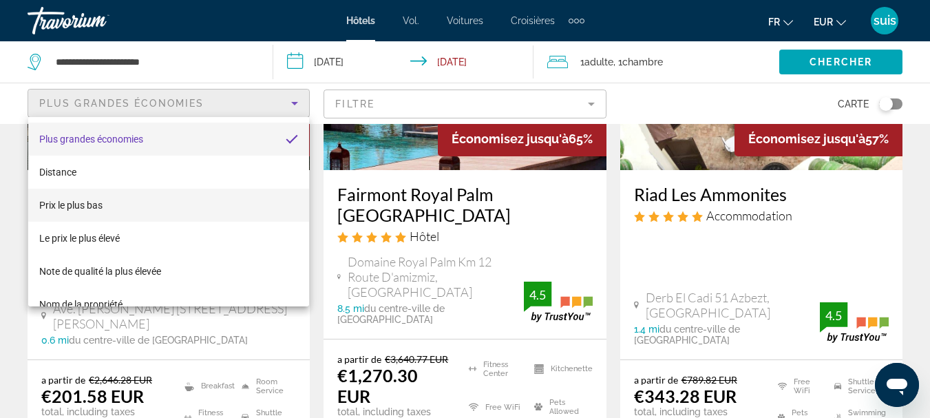
click at [199, 200] on mat-option "Prix ​​le plus bas" at bounding box center [168, 205] width 281 height 33
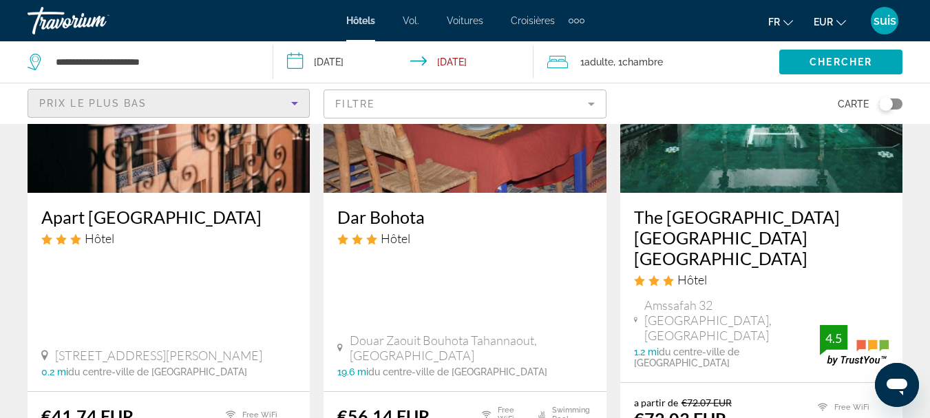
scroll to position [195, 0]
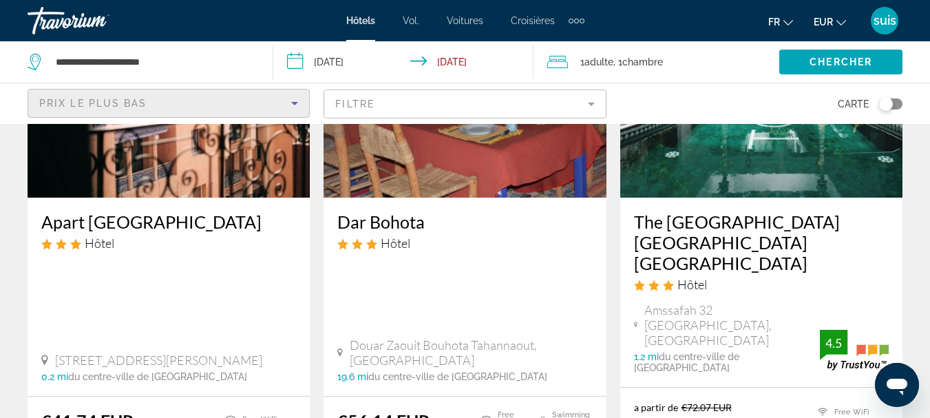
click at [754, 135] on img "Contenu principal" at bounding box center [761, 87] width 282 height 220
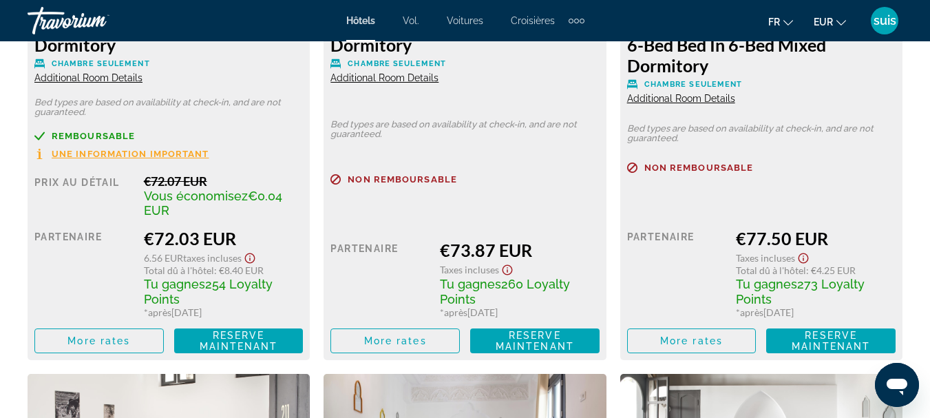
scroll to position [2347, 0]
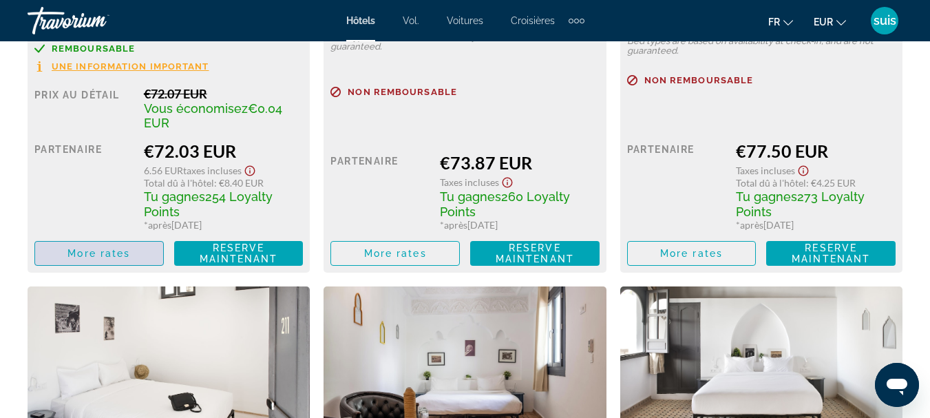
click at [69, 250] on span "More rates" at bounding box center [98, 253] width 63 height 11
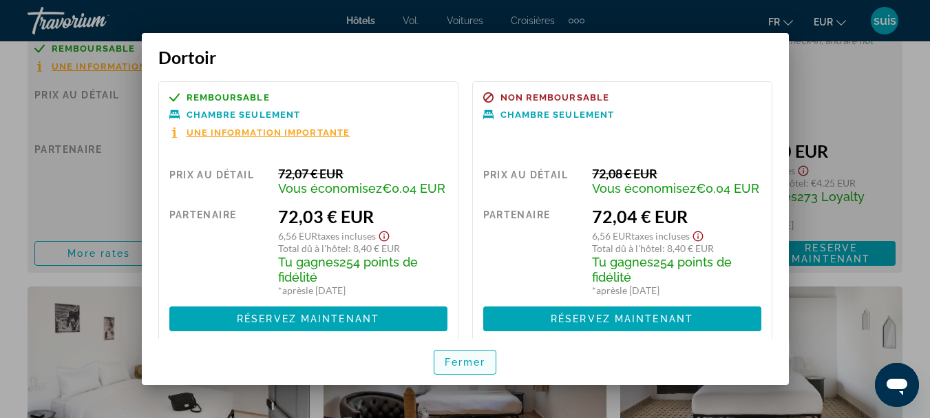
click at [470, 372] on span "button" at bounding box center [465, 362] width 62 height 33
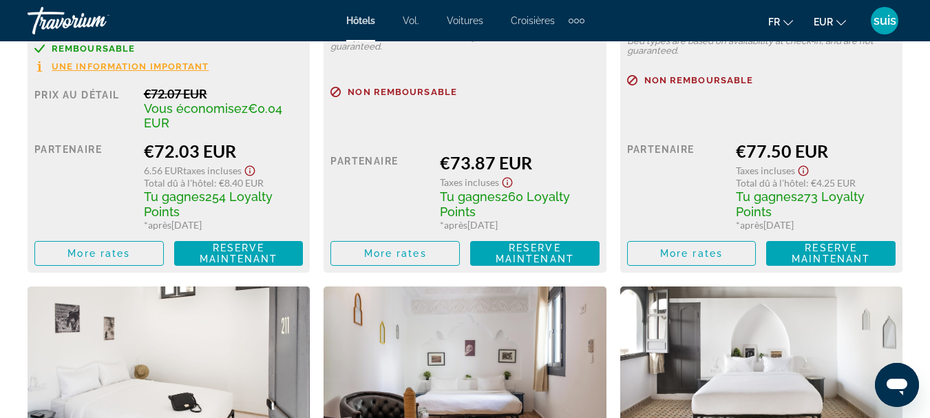
scroll to position [2347, 0]
click at [411, 260] on span "Contenu principal" at bounding box center [395, 253] width 128 height 33
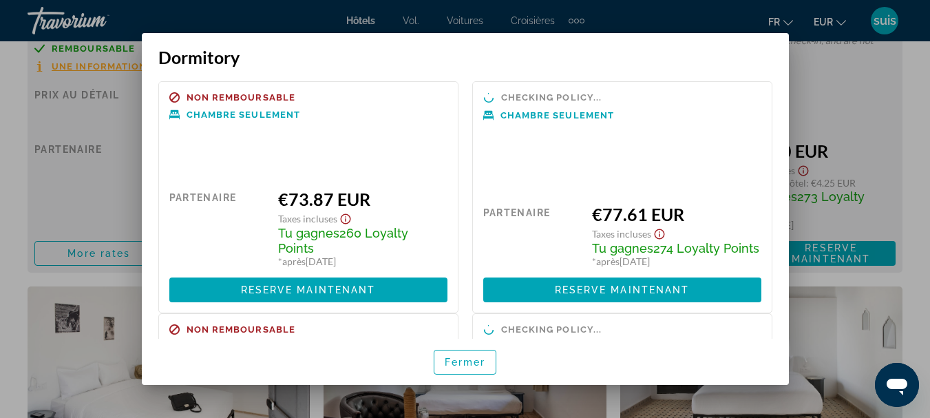
scroll to position [0, 0]
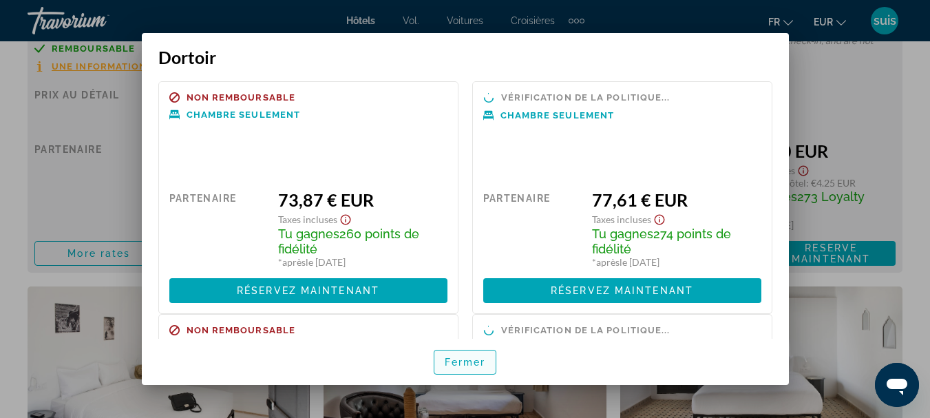
click at [469, 356] on span "button" at bounding box center [465, 362] width 62 height 33
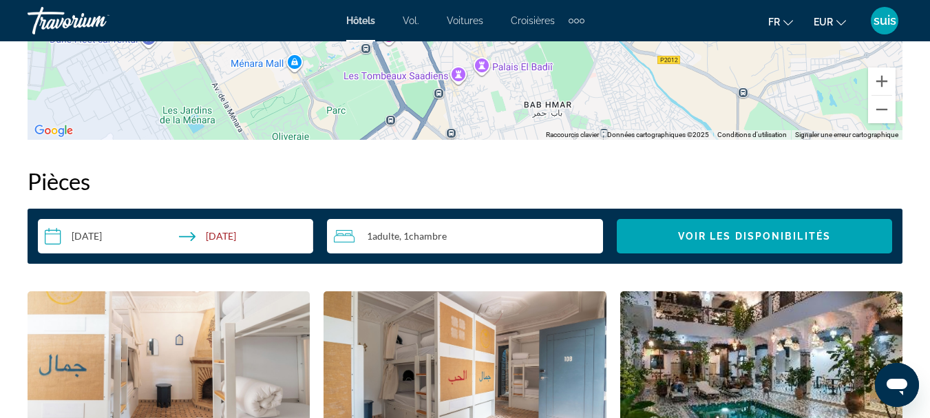
scroll to position [1396, 0]
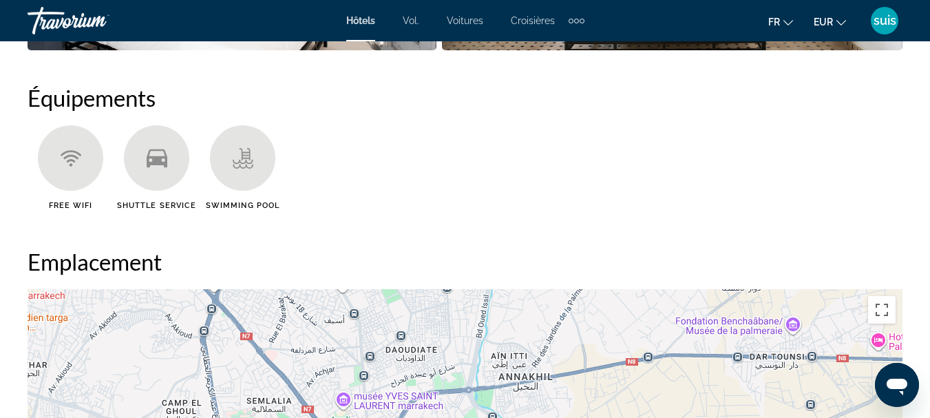
scroll to position [1230, 0]
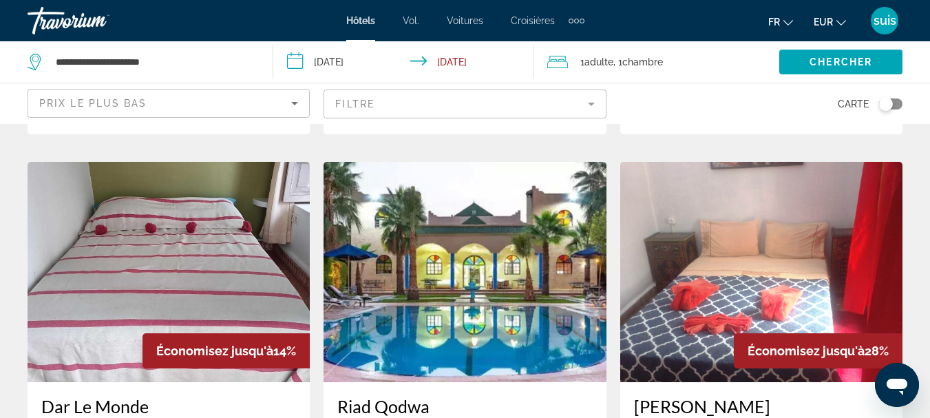
scroll to position [1642, 0]
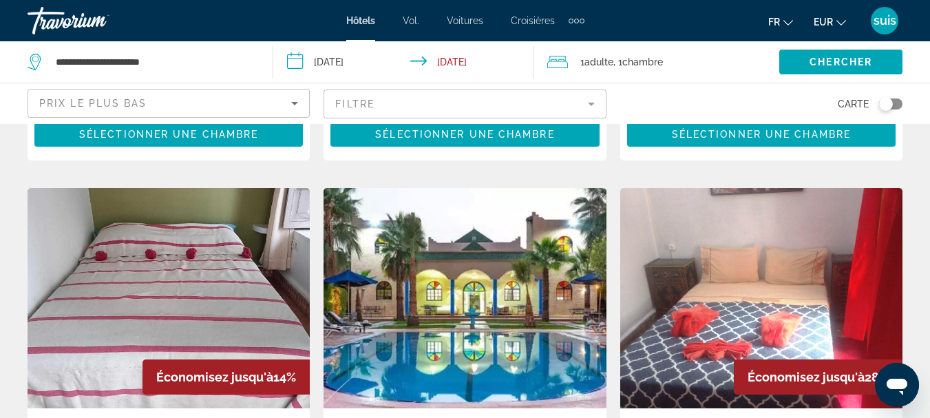
click at [490, 210] on img "Contenu principal" at bounding box center [465, 298] width 282 height 220
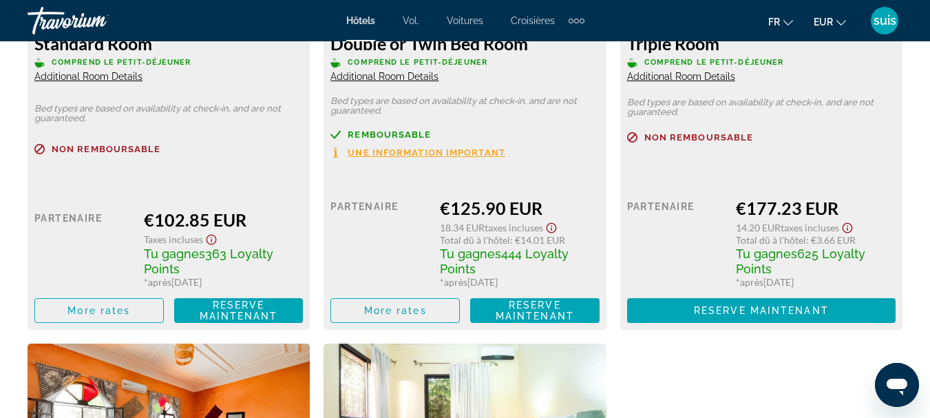
scroll to position [2356, 0]
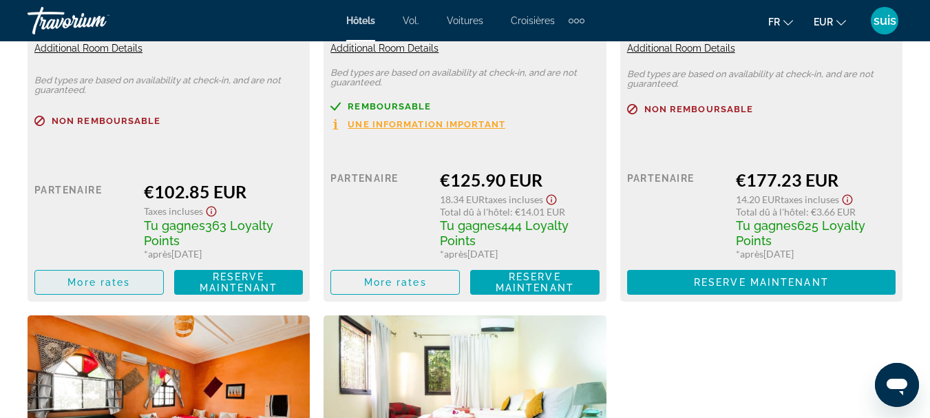
click at [90, 277] on span "More rates" at bounding box center [98, 282] width 63 height 11
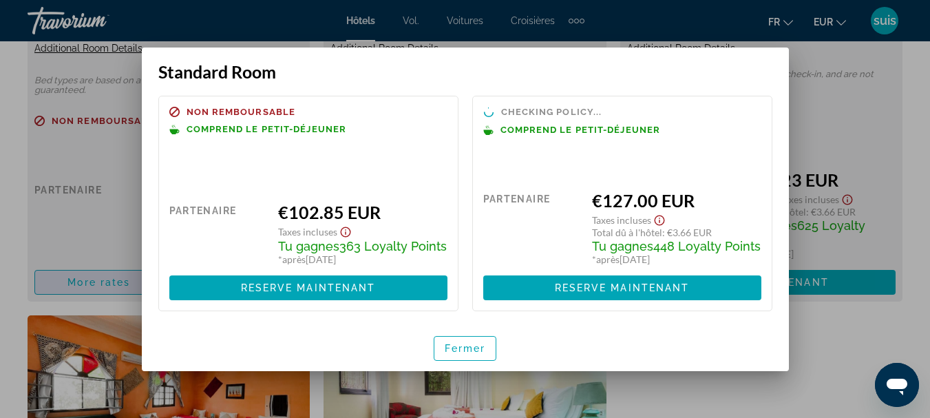
scroll to position [0, 0]
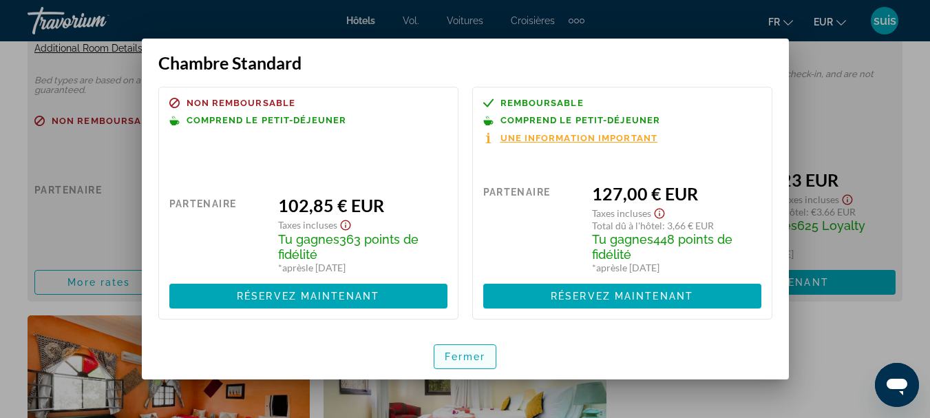
click at [461, 346] on span "button" at bounding box center [465, 356] width 62 height 33
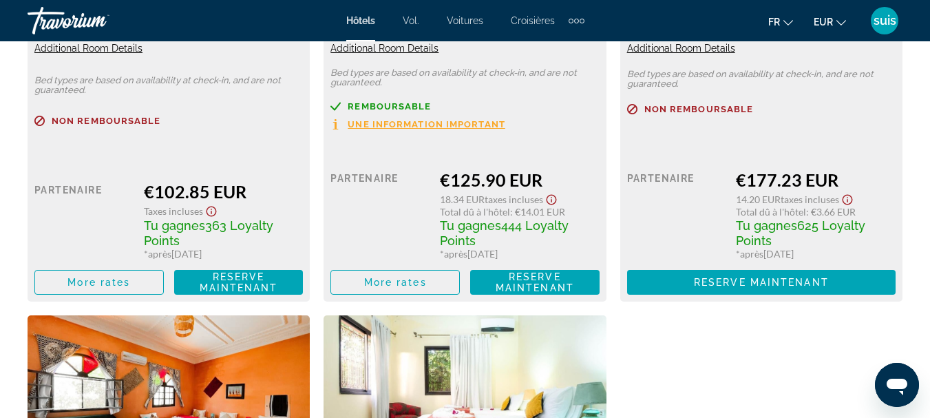
scroll to position [2356, 0]
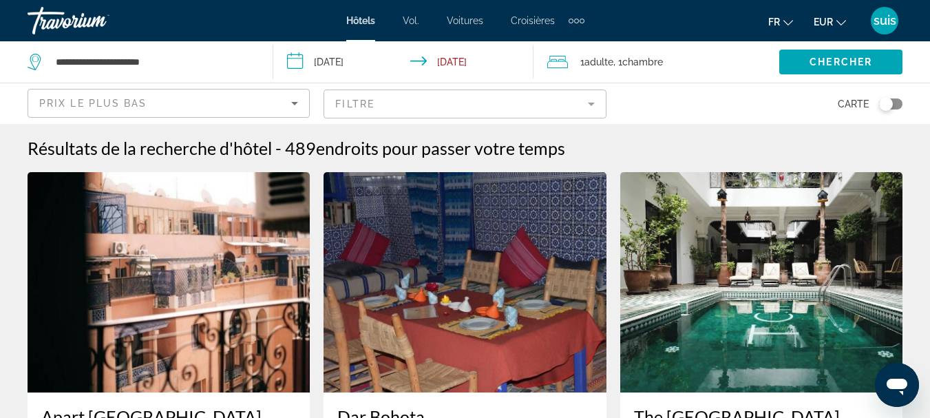
click at [584, 100] on mat-form-field "Filtre" at bounding box center [465, 103] width 282 height 29
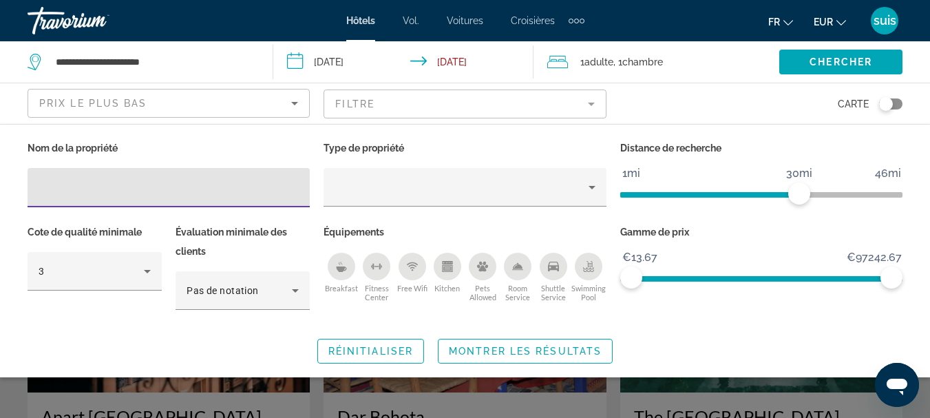
click at [509, 262] on div "Room Service" at bounding box center [518, 267] width 28 height 28
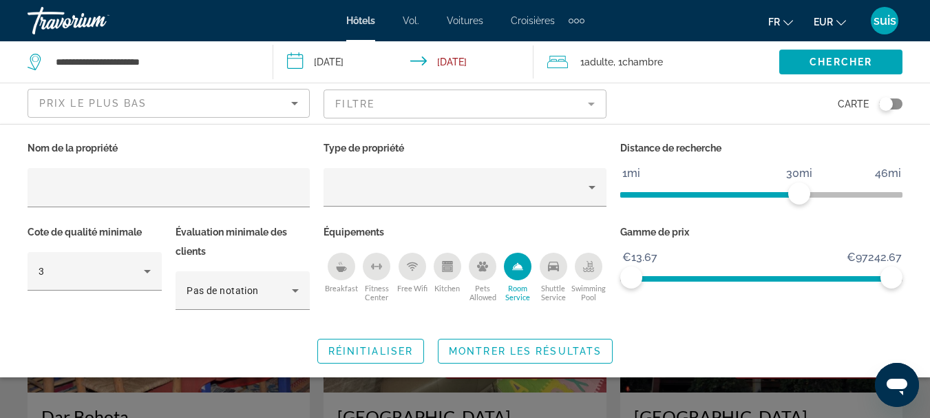
click at [341, 269] on icon "Breakfast" at bounding box center [341, 269] width 10 height 6
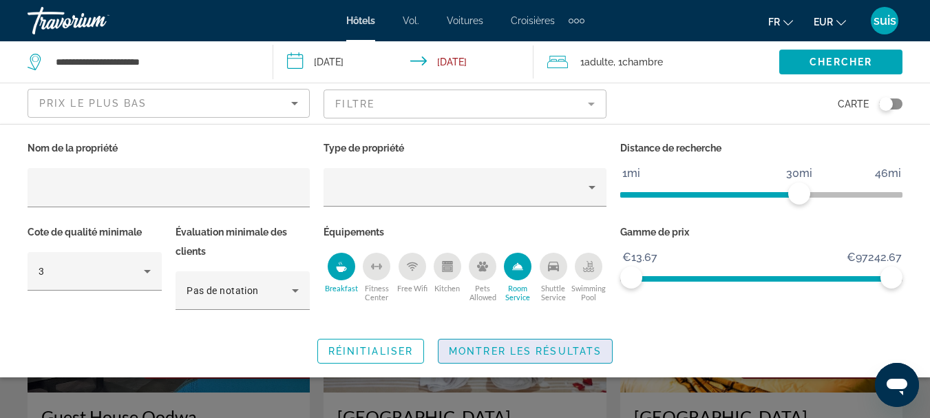
click at [464, 350] on span "Montrer les résultats" at bounding box center [525, 351] width 153 height 11
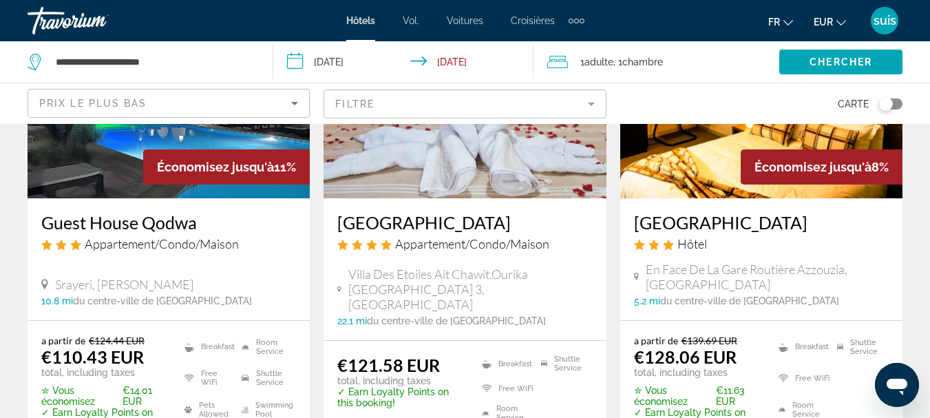
scroll to position [172, 0]
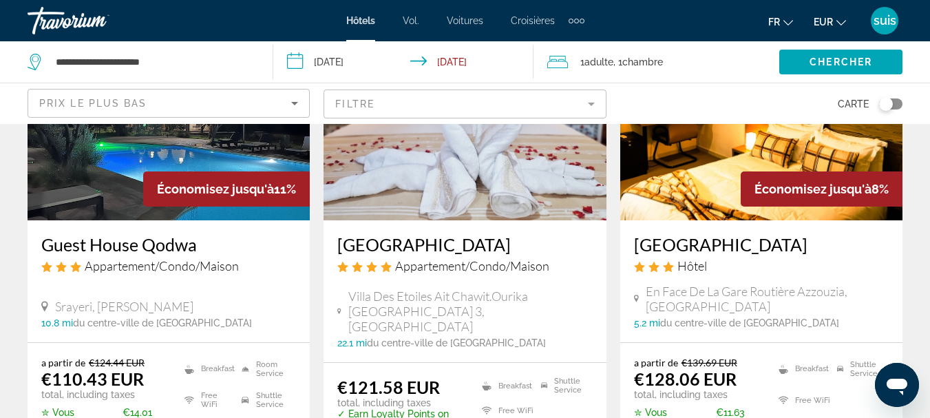
click at [91, 247] on h3 "Guest House Qodwa" at bounding box center [168, 244] width 255 height 21
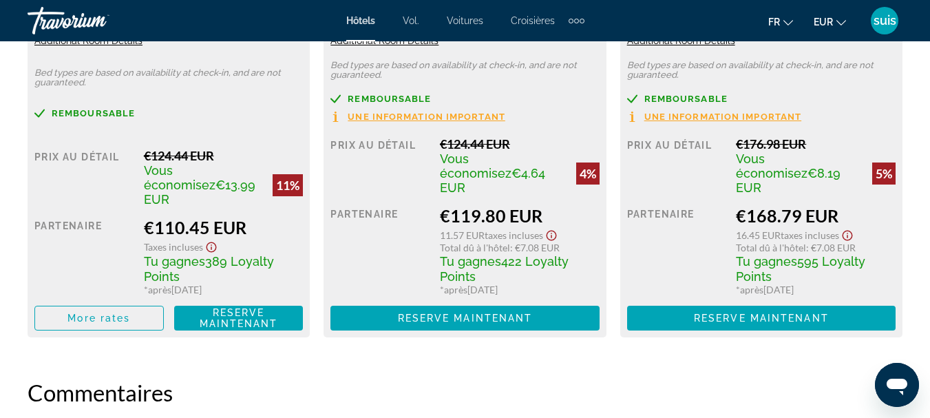
scroll to position [2387, 0]
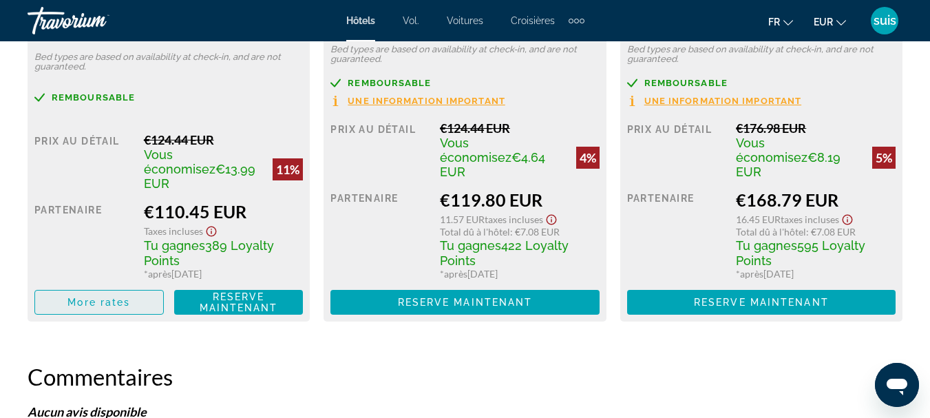
click at [81, 286] on span "Contenu principal" at bounding box center [99, 302] width 128 height 33
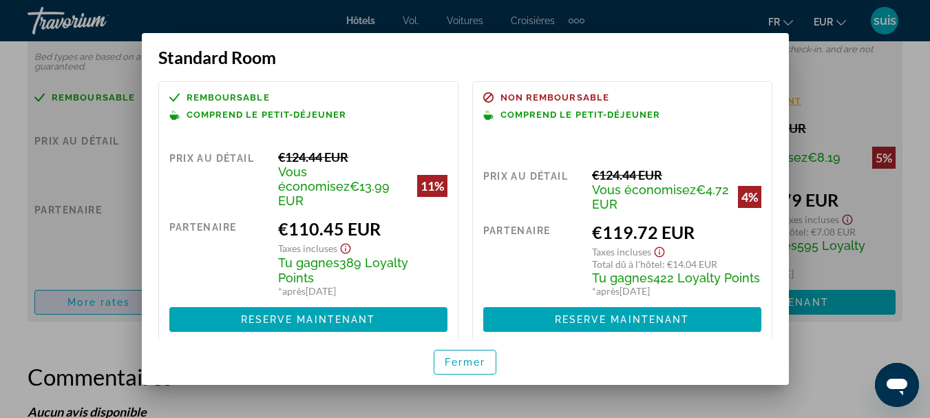
scroll to position [0, 0]
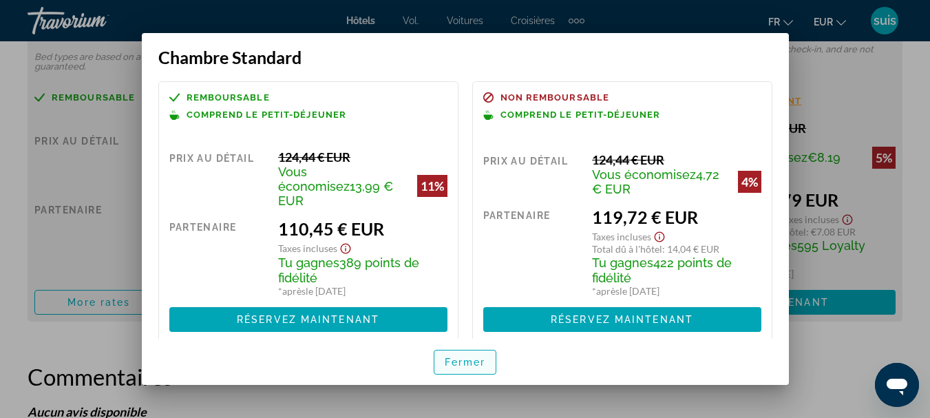
click at [453, 368] on span "button" at bounding box center [465, 362] width 62 height 33
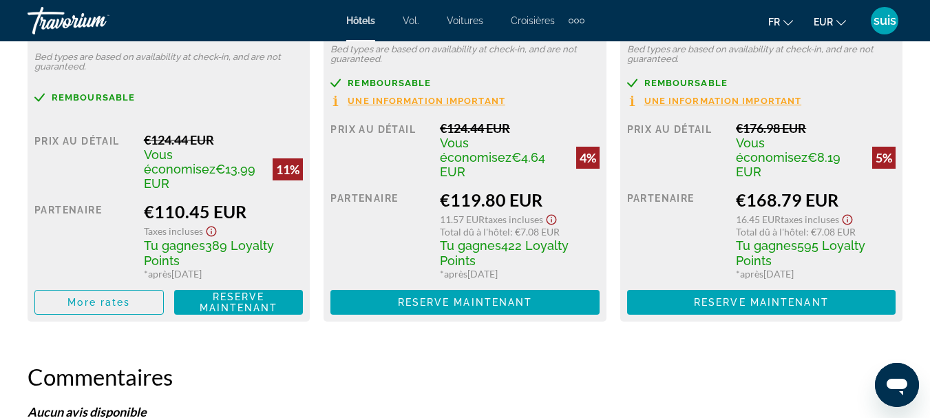
scroll to position [2387, 0]
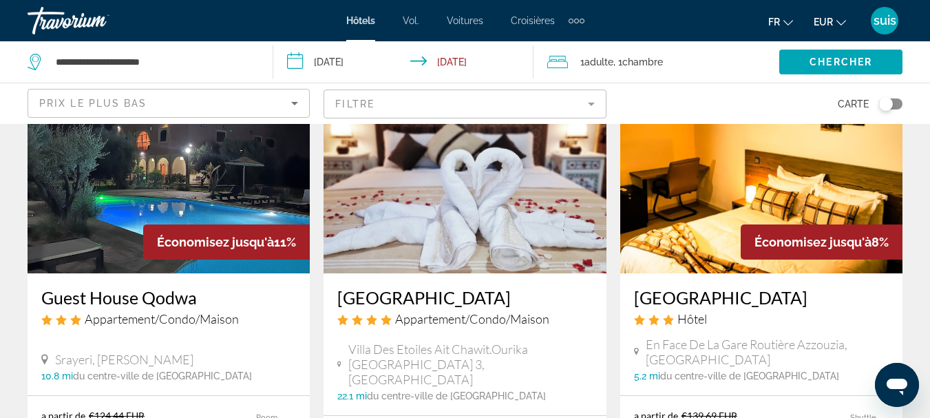
scroll to position [344, 0]
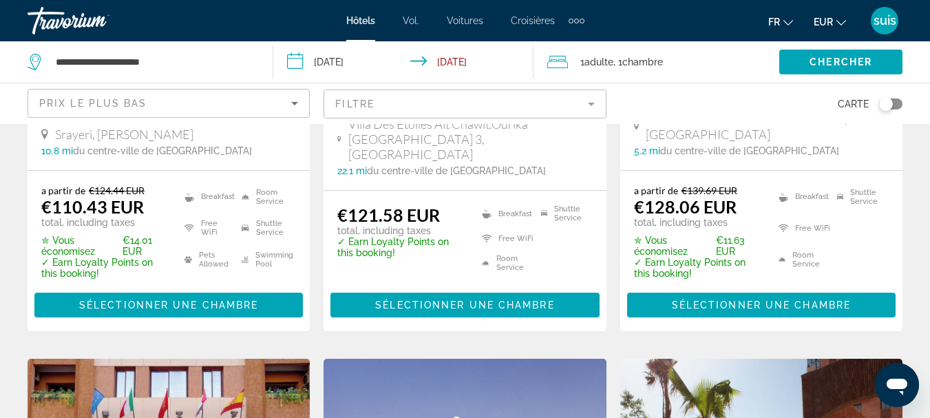
click at [420, 136] on span "Villa Des Etoiles Ait Chawit.Ourika [GEOGRAPHIC_DATA] 3, [GEOGRAPHIC_DATA]" at bounding box center [470, 138] width 244 height 45
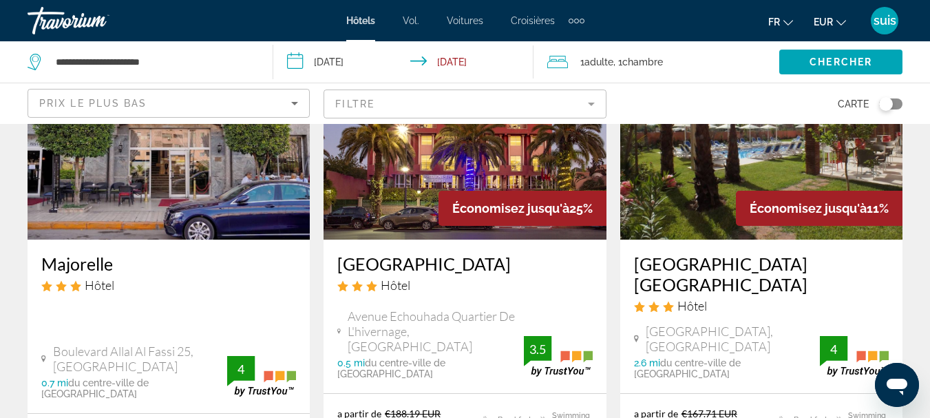
scroll to position [679, 0]
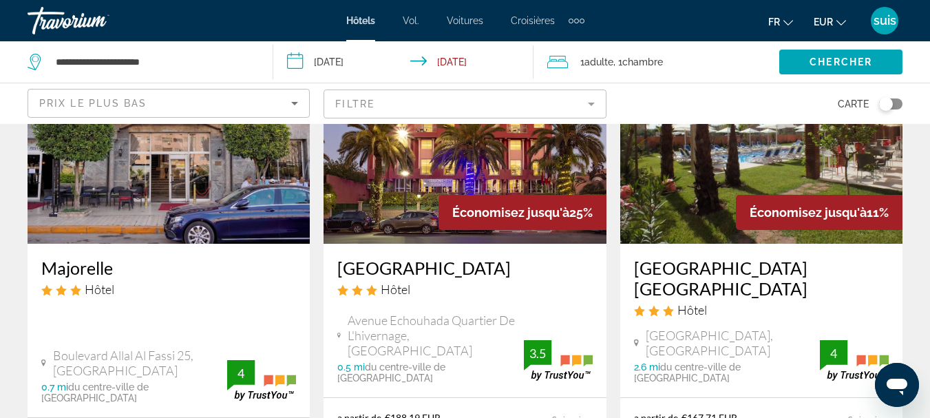
click at [688, 277] on h3 "[GEOGRAPHIC_DATA] [GEOGRAPHIC_DATA]" at bounding box center [761, 277] width 255 height 41
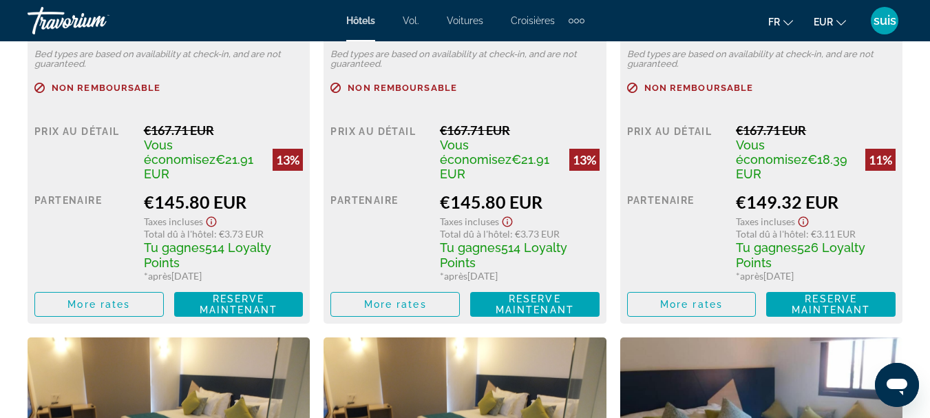
scroll to position [2483, 0]
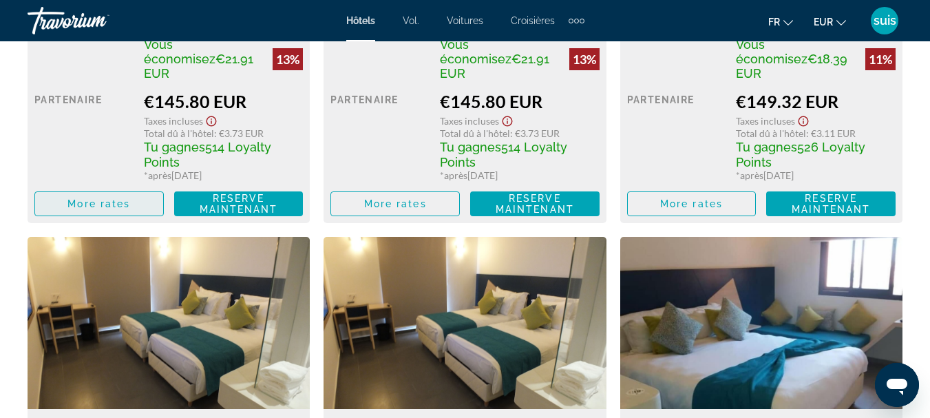
click at [105, 196] on span "Contenu principal" at bounding box center [99, 203] width 128 height 33
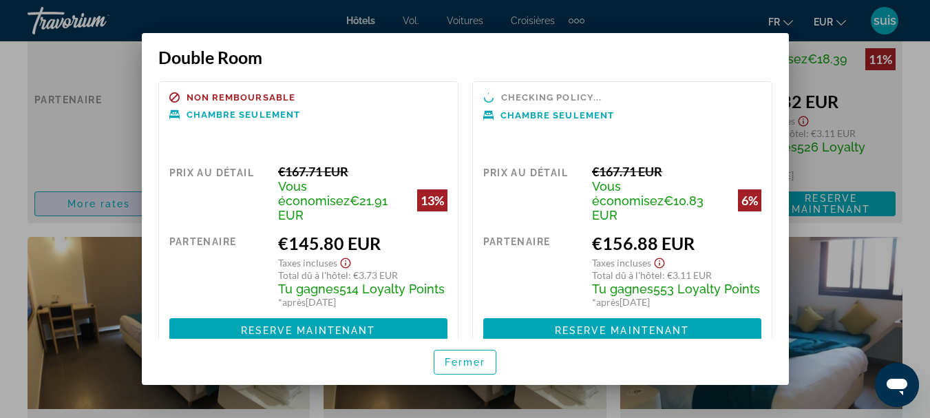
scroll to position [0, 0]
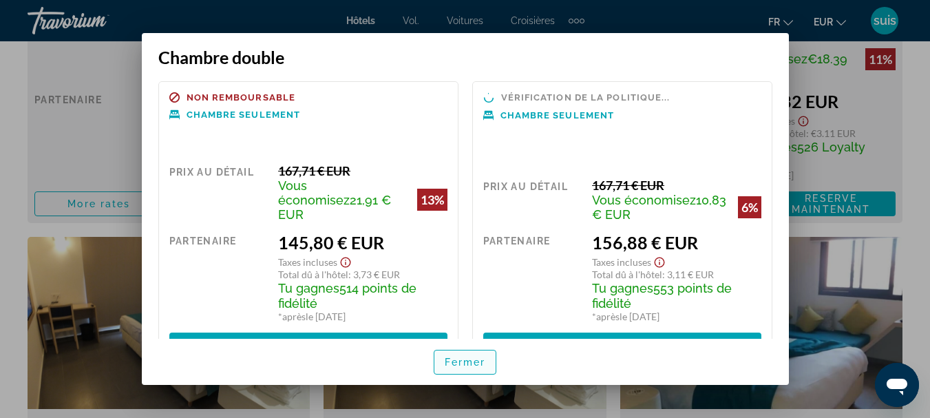
click at [456, 366] on font "Fermer" at bounding box center [465, 362] width 41 height 11
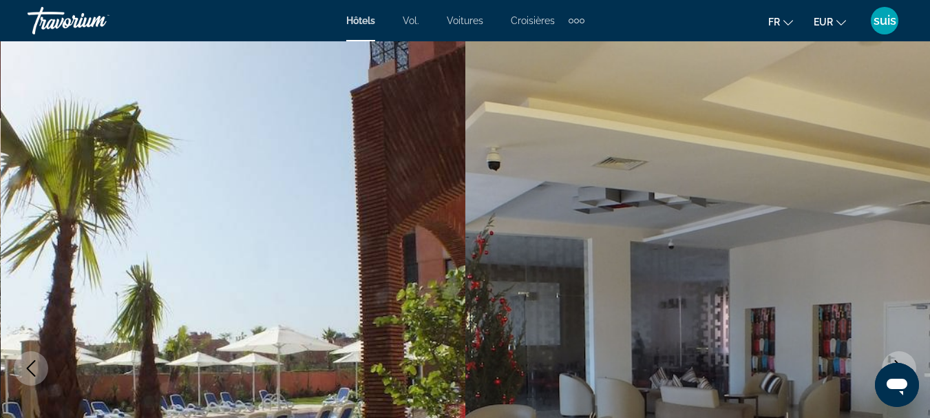
scroll to position [2483, 0]
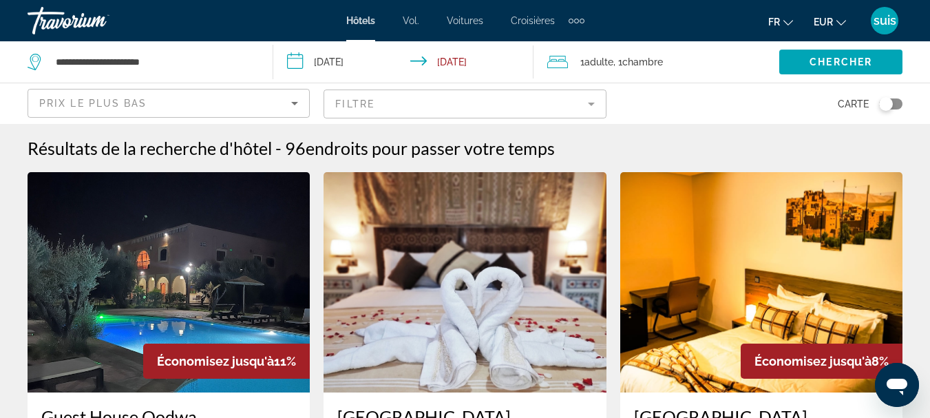
click at [207, 51] on div "**********" at bounding box center [143, 61] width 231 height 41
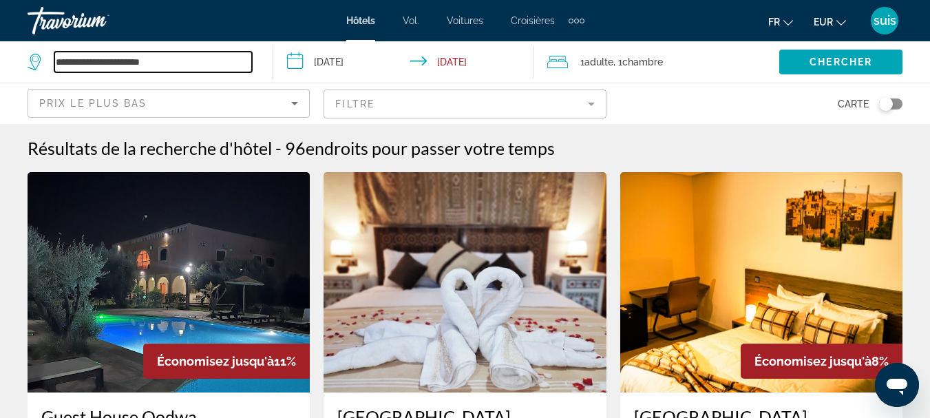
click at [207, 57] on input "**********" at bounding box center [153, 62] width 198 height 21
type input "*"
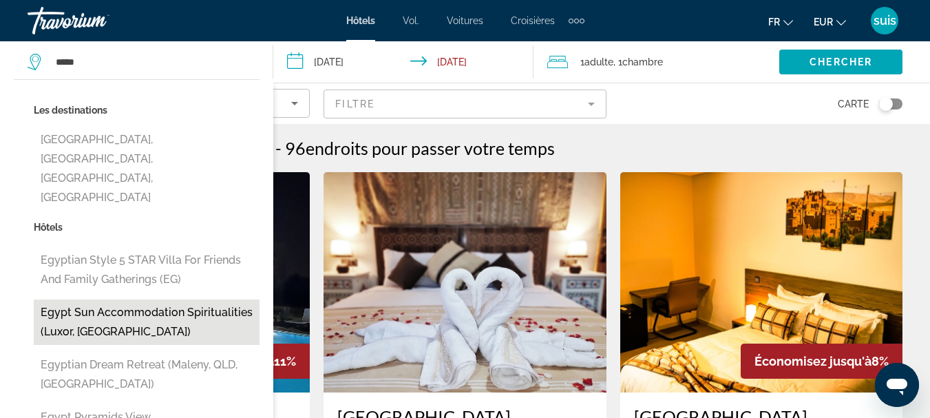
click at [80, 299] on button "Egypt sun accommodation Spiritualities (Luxor, [GEOGRAPHIC_DATA])" at bounding box center [147, 321] width 226 height 45
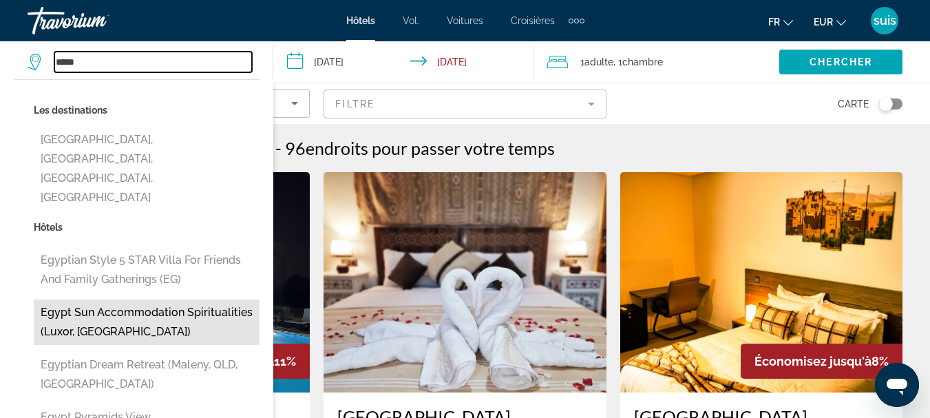
type input "**********"
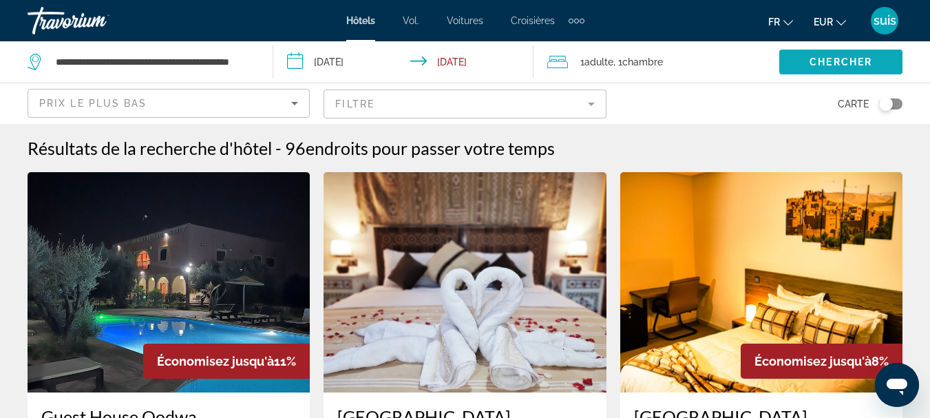
click at [882, 67] on span "Search widget" at bounding box center [840, 61] width 123 height 33
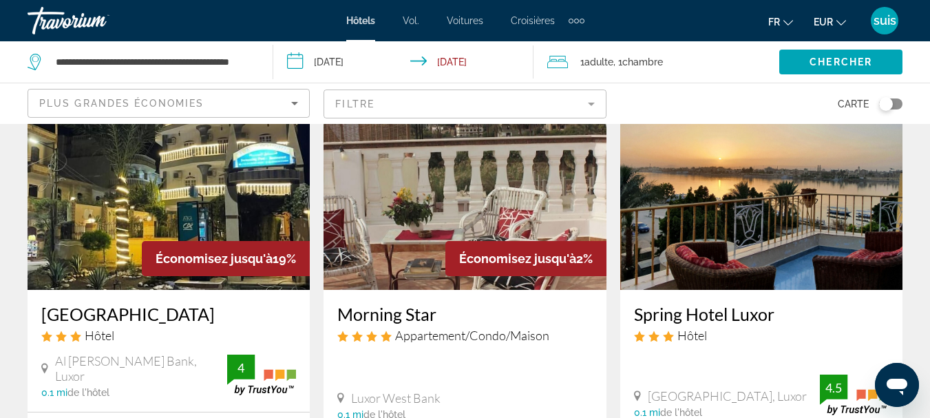
scroll to position [625, 0]
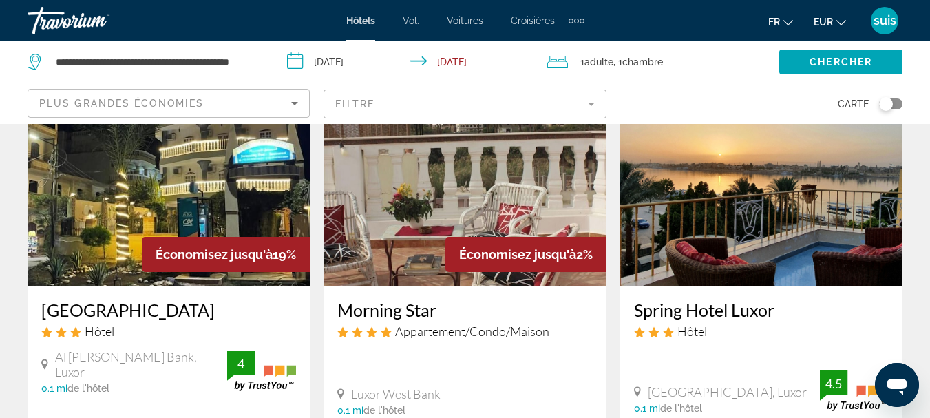
click at [690, 308] on h3 "Spring Hotel Luxor" at bounding box center [761, 309] width 255 height 21
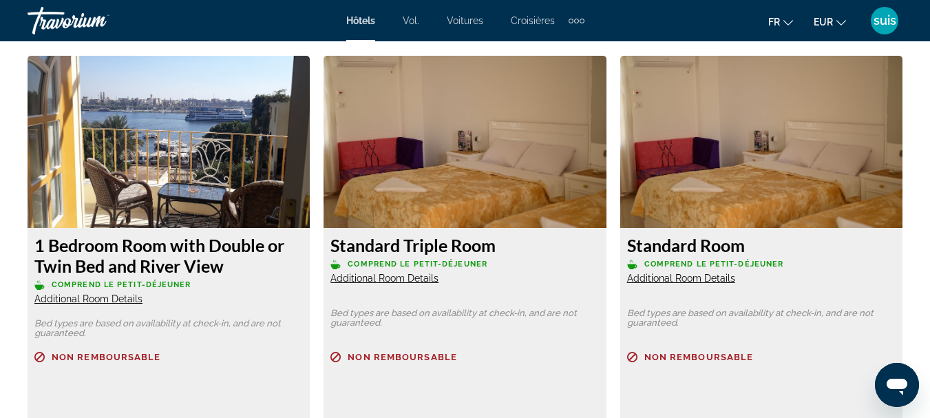
scroll to position [2254, 0]
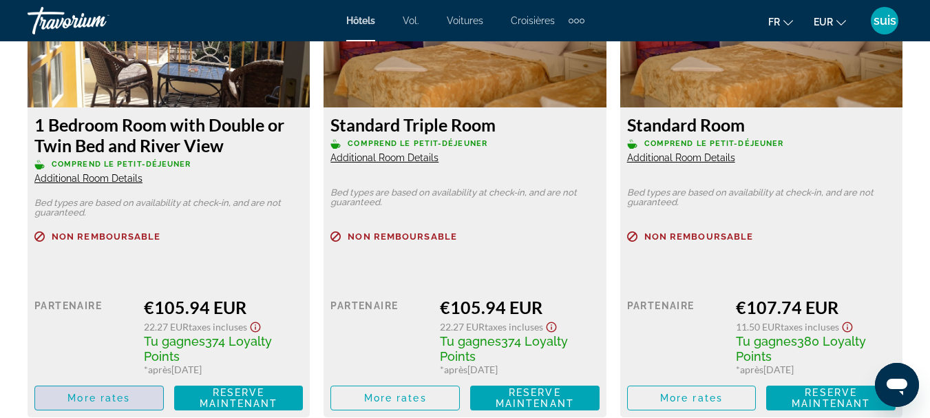
click at [54, 400] on span "Contenu principal" at bounding box center [99, 397] width 128 height 33
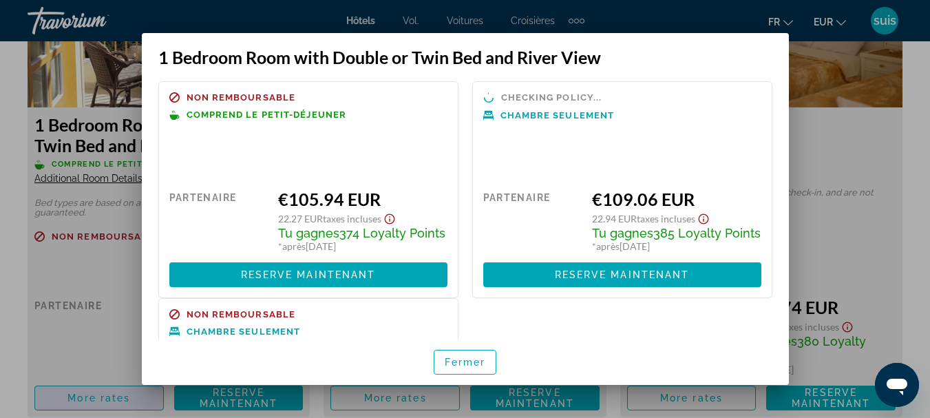
scroll to position [0, 0]
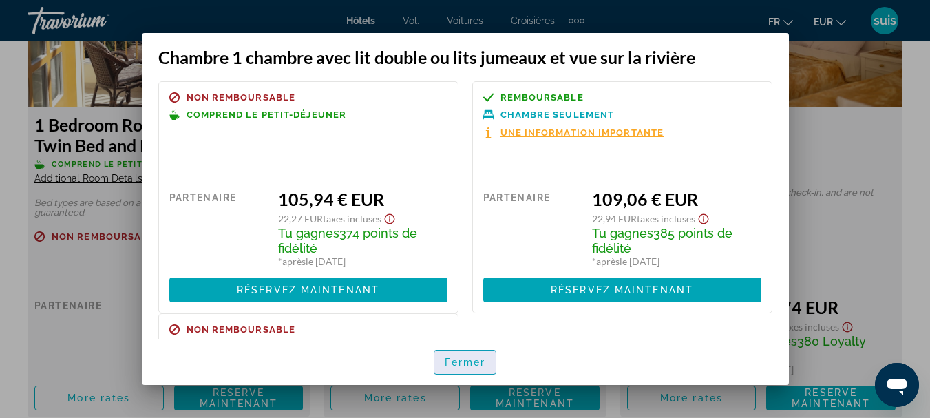
click at [443, 354] on span "button" at bounding box center [465, 362] width 62 height 33
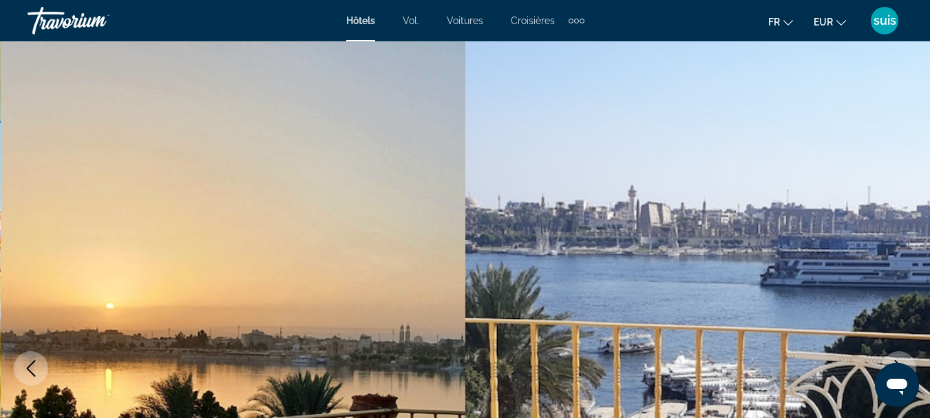
scroll to position [2254, 0]
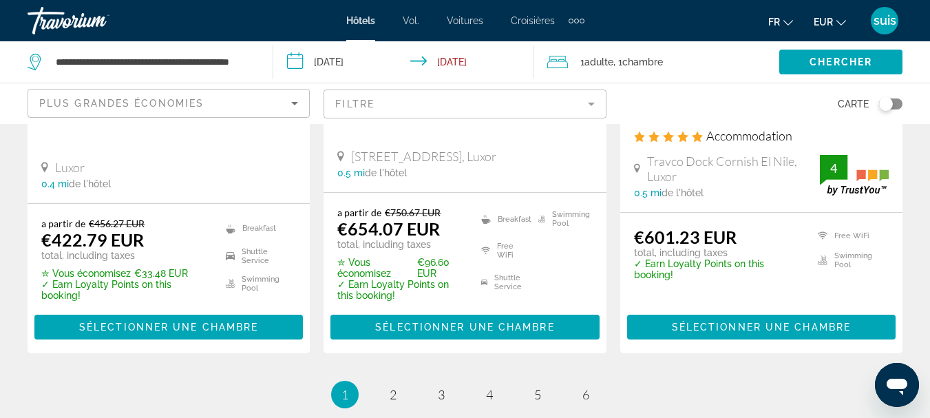
scroll to position [2022, 0]
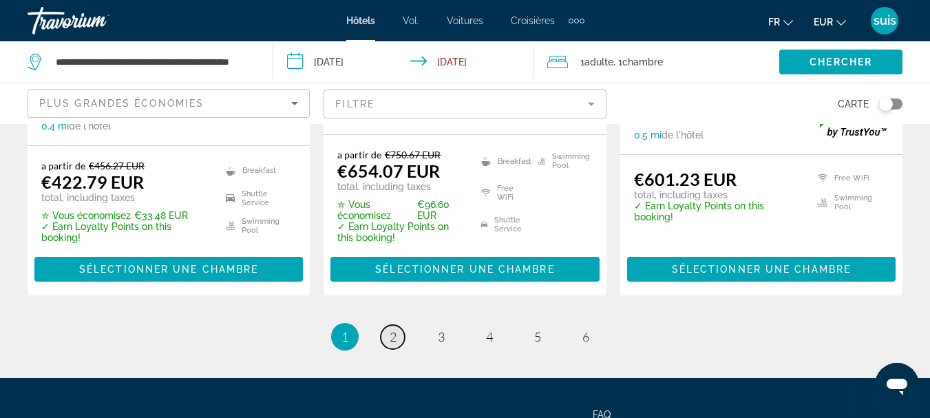
click at [394, 329] on span "2" at bounding box center [393, 336] width 7 height 15
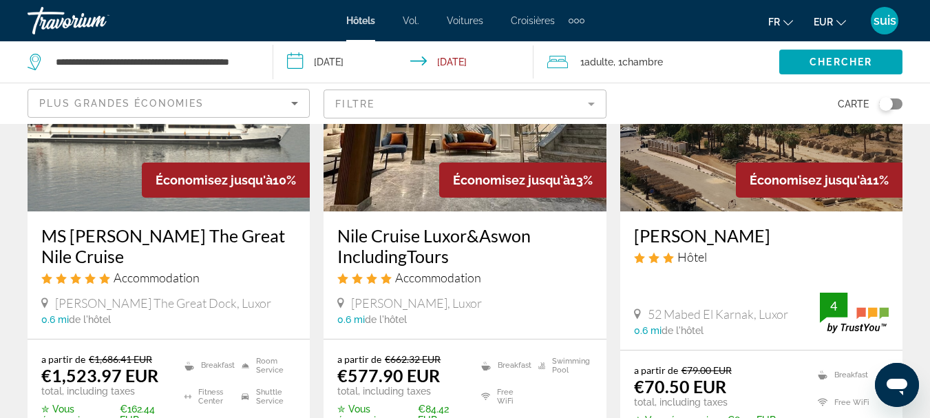
scroll to position [1315, 0]
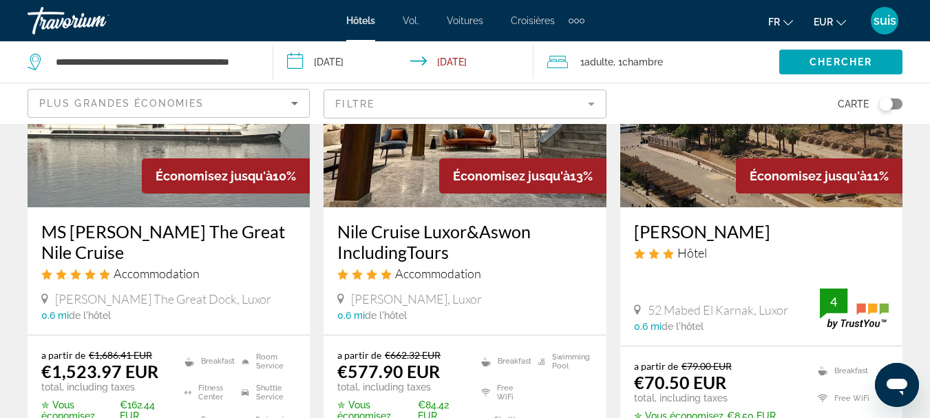
click at [712, 158] on img "Contenu principal" at bounding box center [761, 97] width 282 height 220
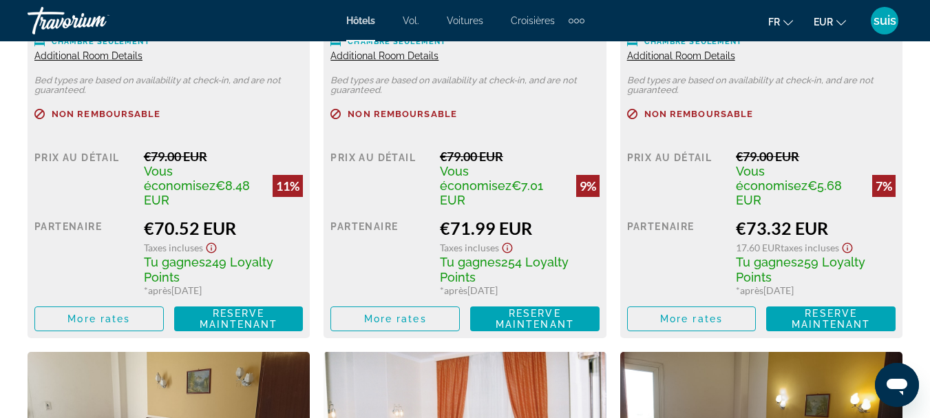
scroll to position [2388, 0]
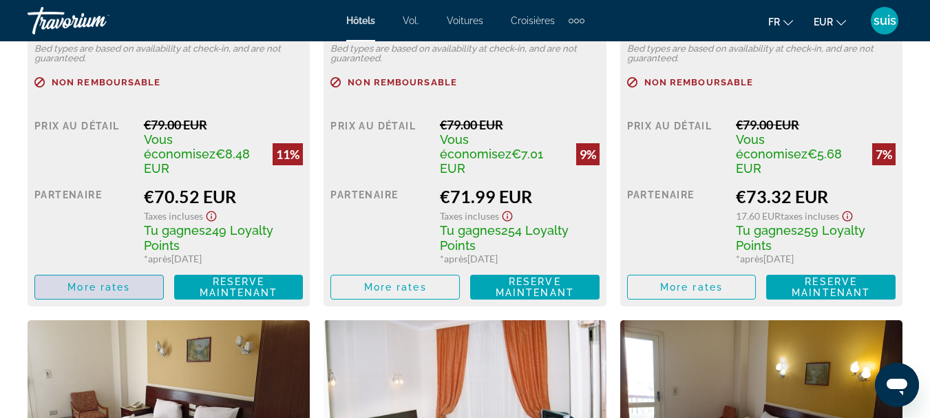
click at [122, 271] on span "Contenu principal" at bounding box center [99, 287] width 128 height 33
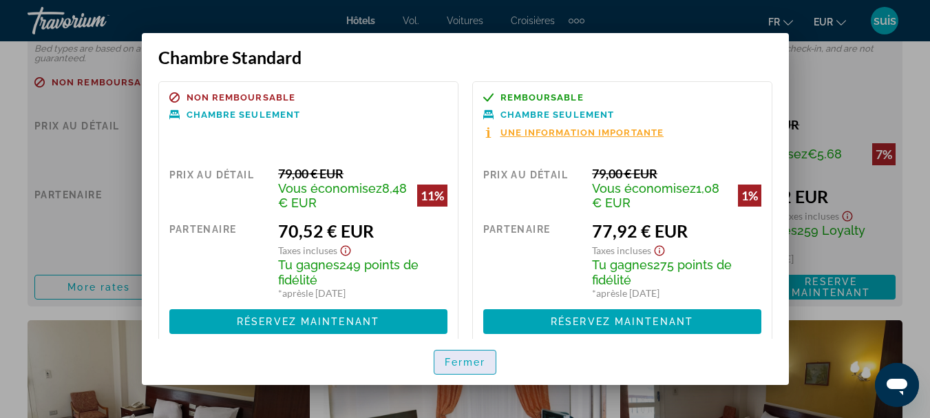
click at [449, 361] on font "Fermer" at bounding box center [465, 362] width 41 height 11
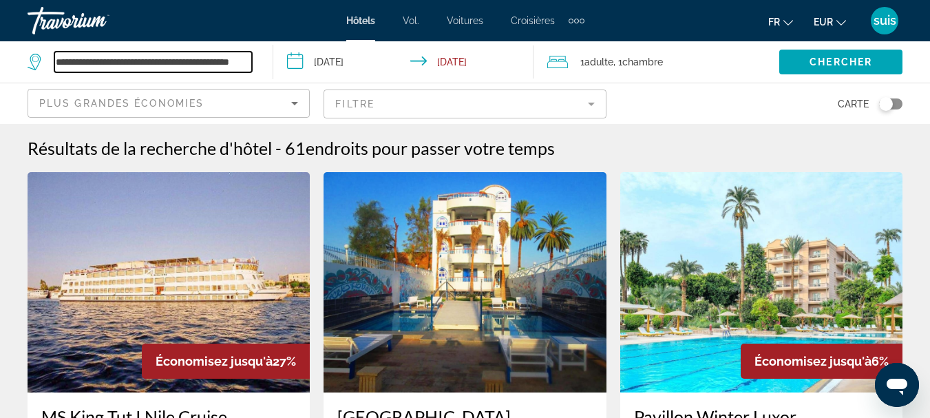
click at [242, 60] on input "**********" at bounding box center [153, 62] width 198 height 21
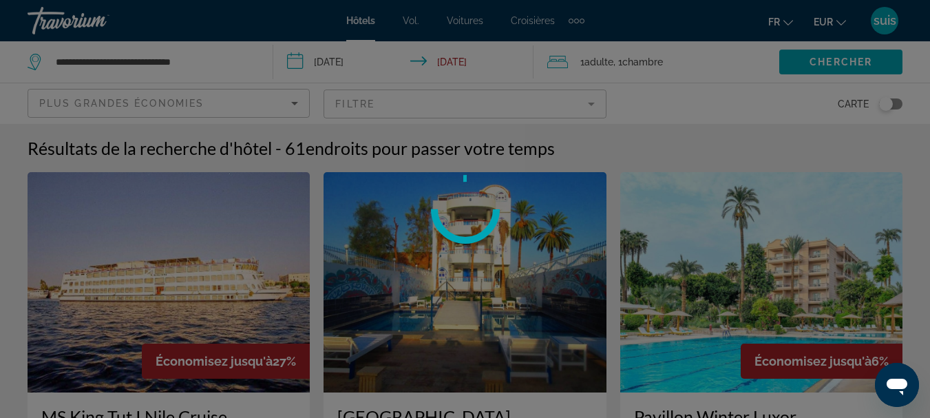
click at [242, 60] on div at bounding box center [465, 209] width 930 height 418
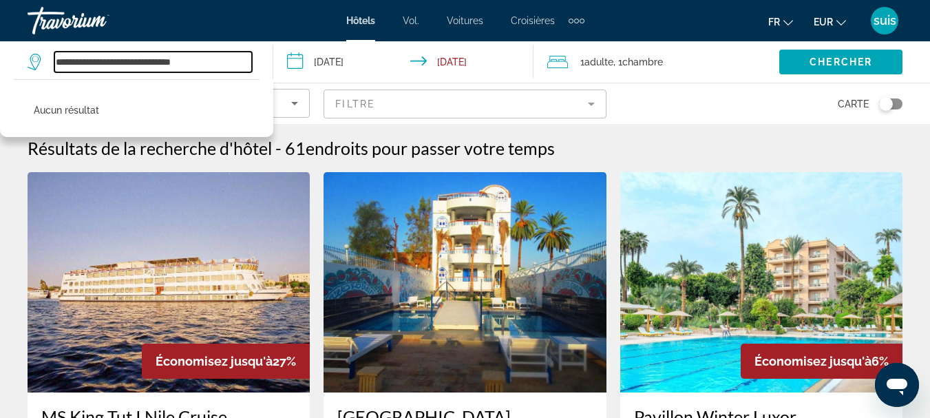
click at [242, 60] on input "**********" at bounding box center [153, 62] width 198 height 21
type input "*"
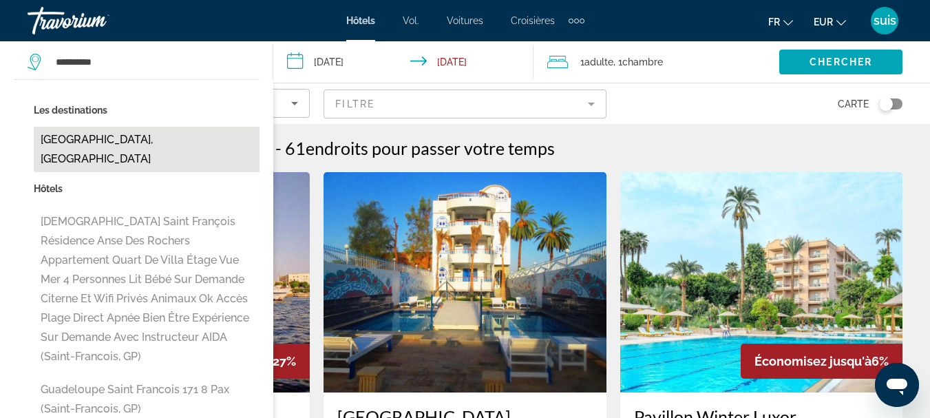
click at [67, 140] on button "[GEOGRAPHIC_DATA], [GEOGRAPHIC_DATA]" at bounding box center [147, 149] width 226 height 45
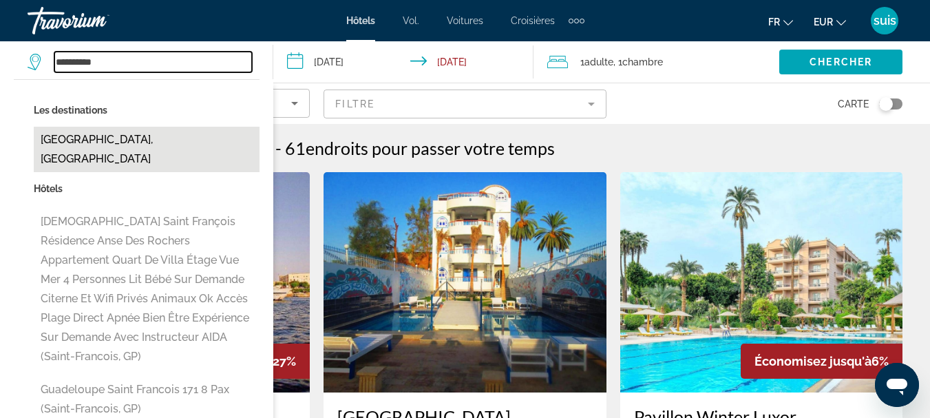
type input "**********"
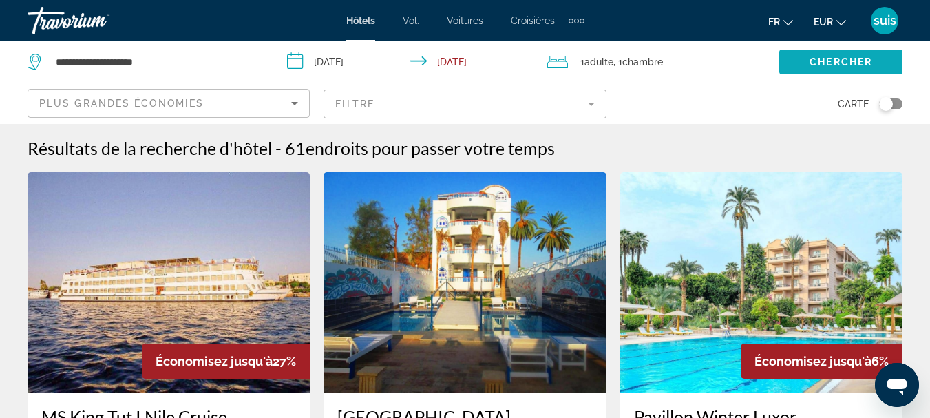
click at [805, 56] on span "Search widget" at bounding box center [840, 61] width 123 height 33
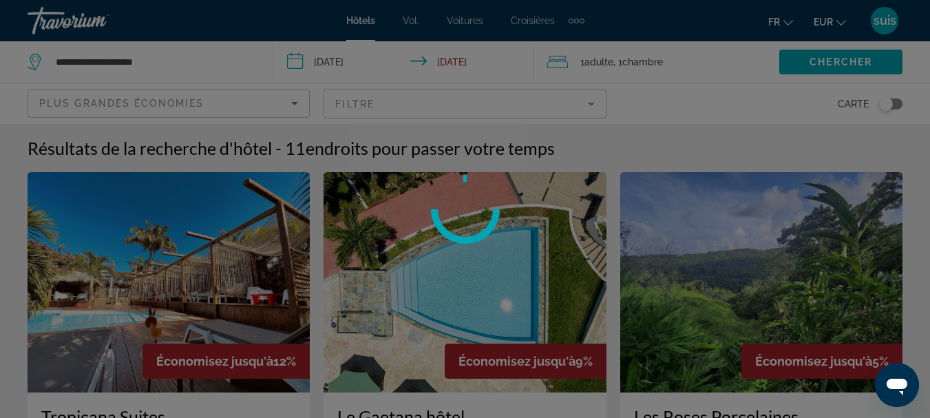
click at [247, 98] on div at bounding box center [465, 209] width 930 height 418
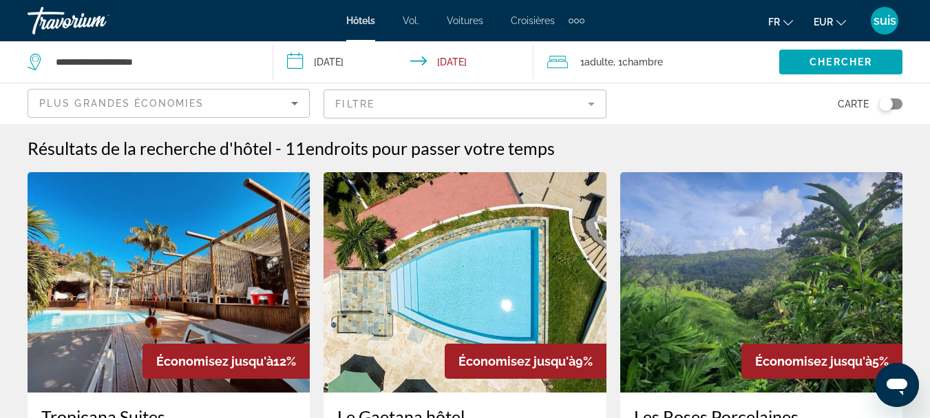
click at [247, 98] on div "Plus grandes économies" at bounding box center [165, 103] width 252 height 17
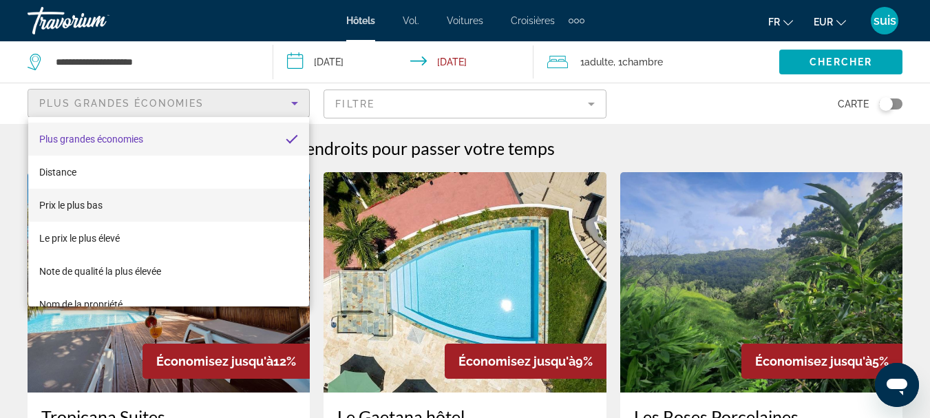
click at [165, 209] on mat-option "Prix ​​le plus bas" at bounding box center [168, 205] width 281 height 33
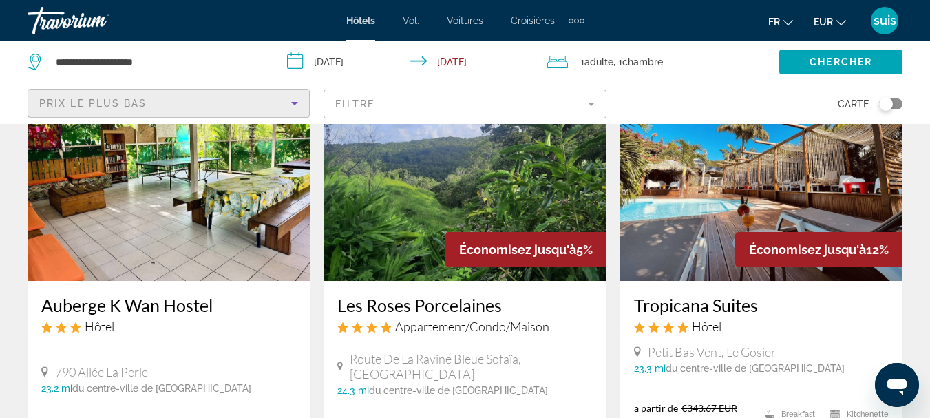
scroll to position [98, 0]
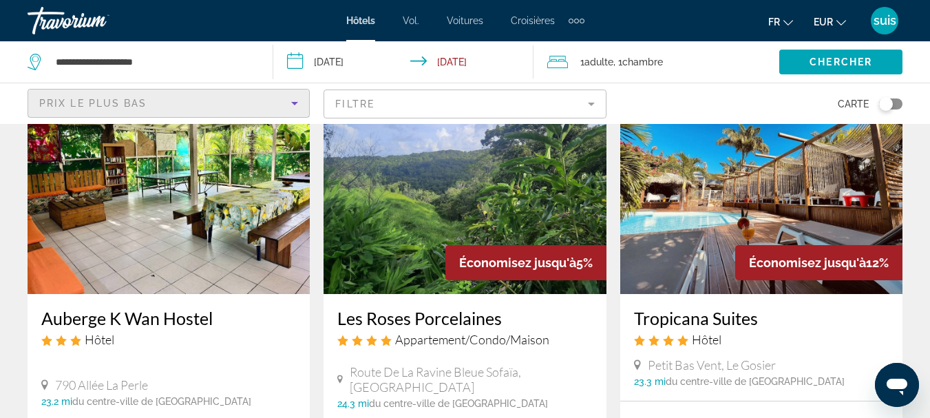
click at [657, 201] on img "Contenu principal" at bounding box center [761, 184] width 282 height 220
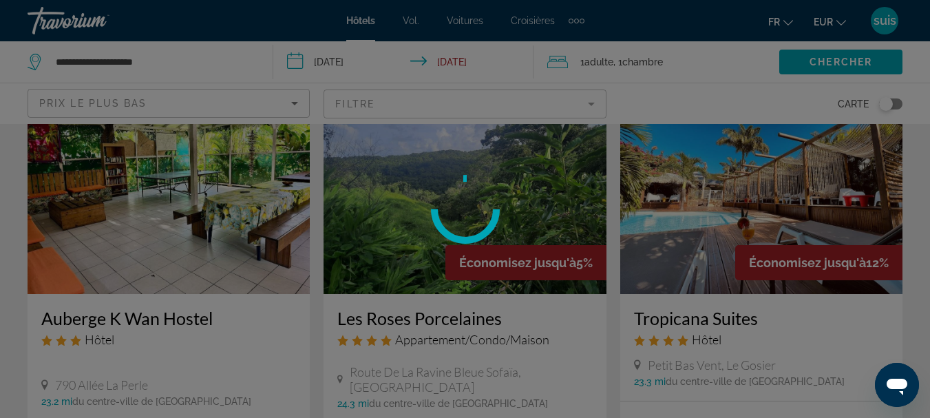
click at [657, 201] on div at bounding box center [465, 209] width 930 height 418
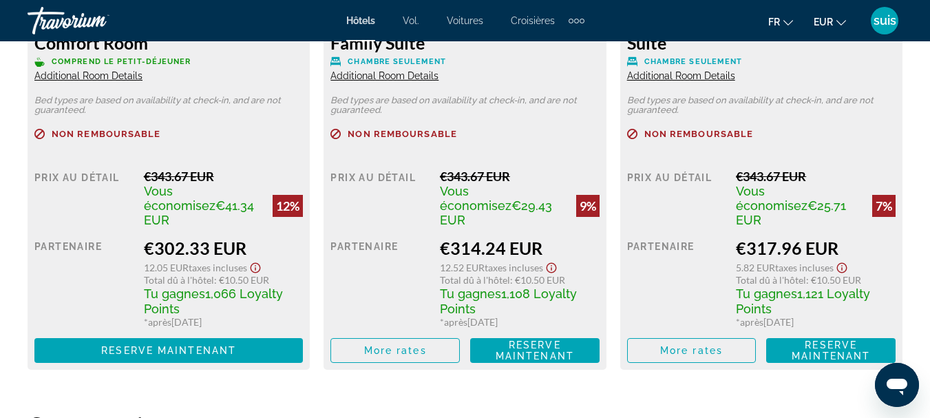
scroll to position [2341, 0]
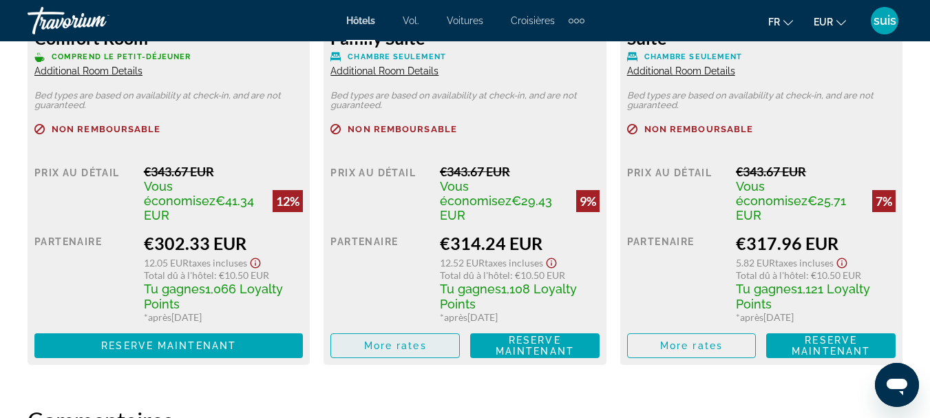
click at [383, 340] on span "More rates" at bounding box center [395, 345] width 63 height 11
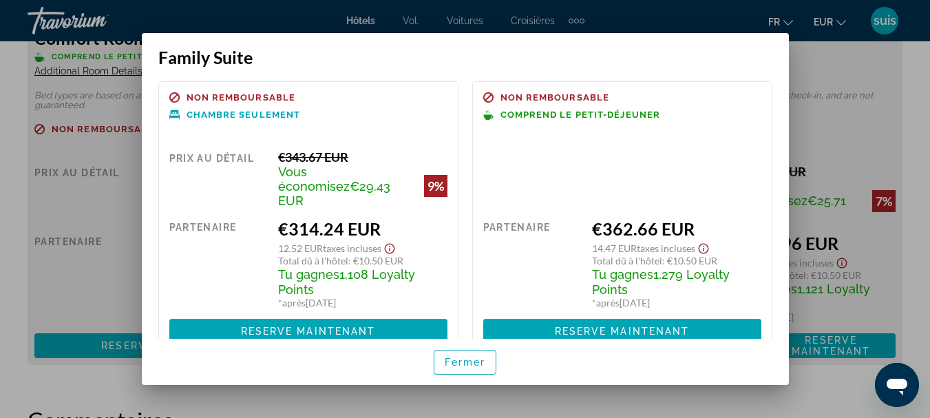
scroll to position [0, 0]
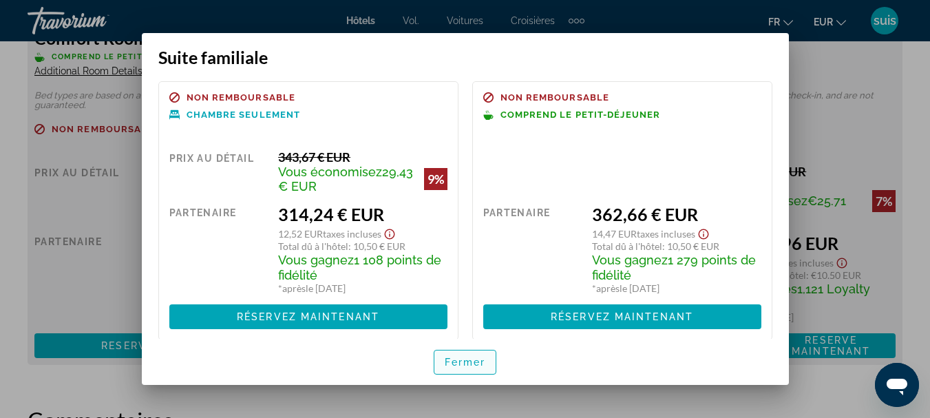
click at [458, 356] on span "button" at bounding box center [465, 362] width 62 height 33
